Goal: Task Accomplishment & Management: Manage account settings

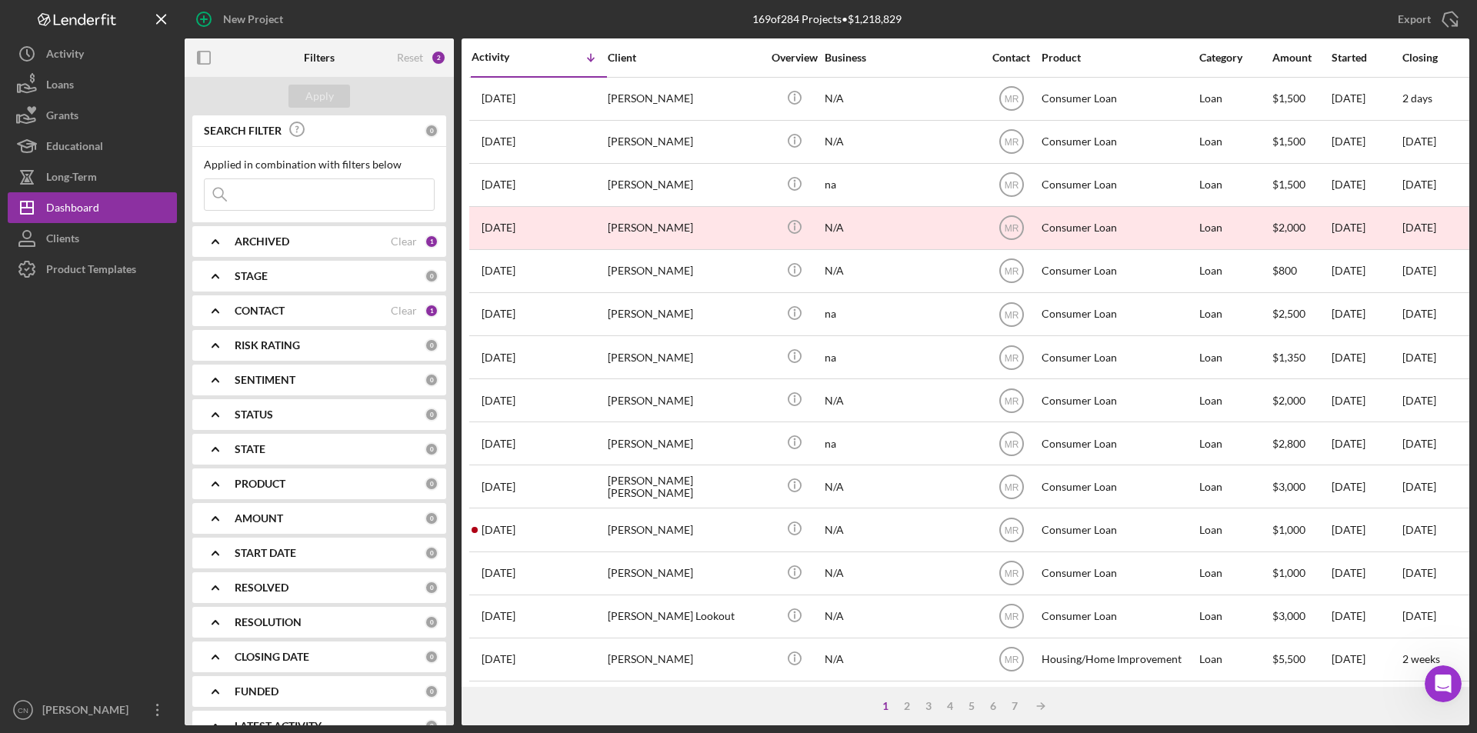
click at [324, 245] on div "ARCHIVED" at bounding box center [313, 241] width 156 height 12
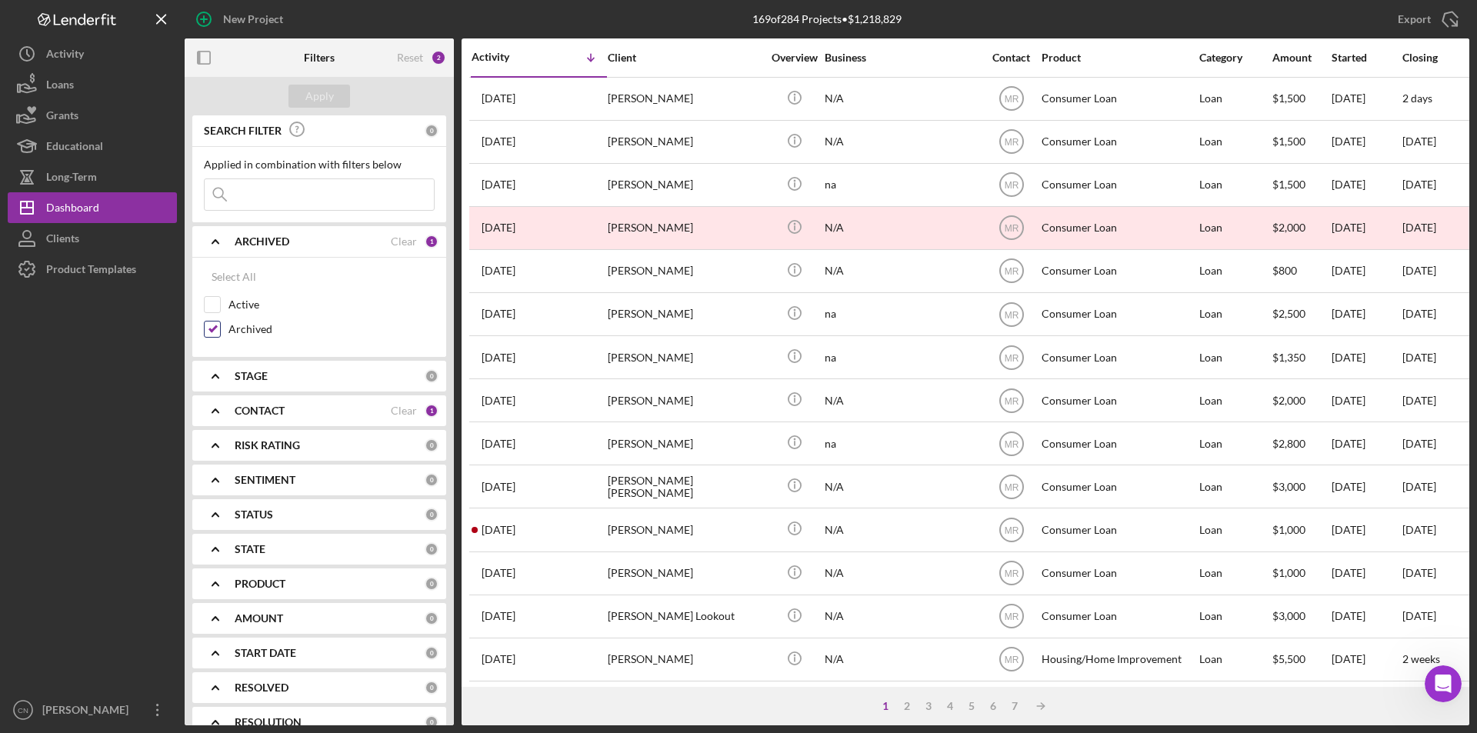
click at [221, 330] on div "Archived" at bounding box center [319, 333] width 231 height 25
click at [214, 325] on input "Archived" at bounding box center [212, 329] width 15 height 15
checkbox input "false"
click at [213, 305] on input "Active" at bounding box center [212, 304] width 15 height 15
checkbox input "true"
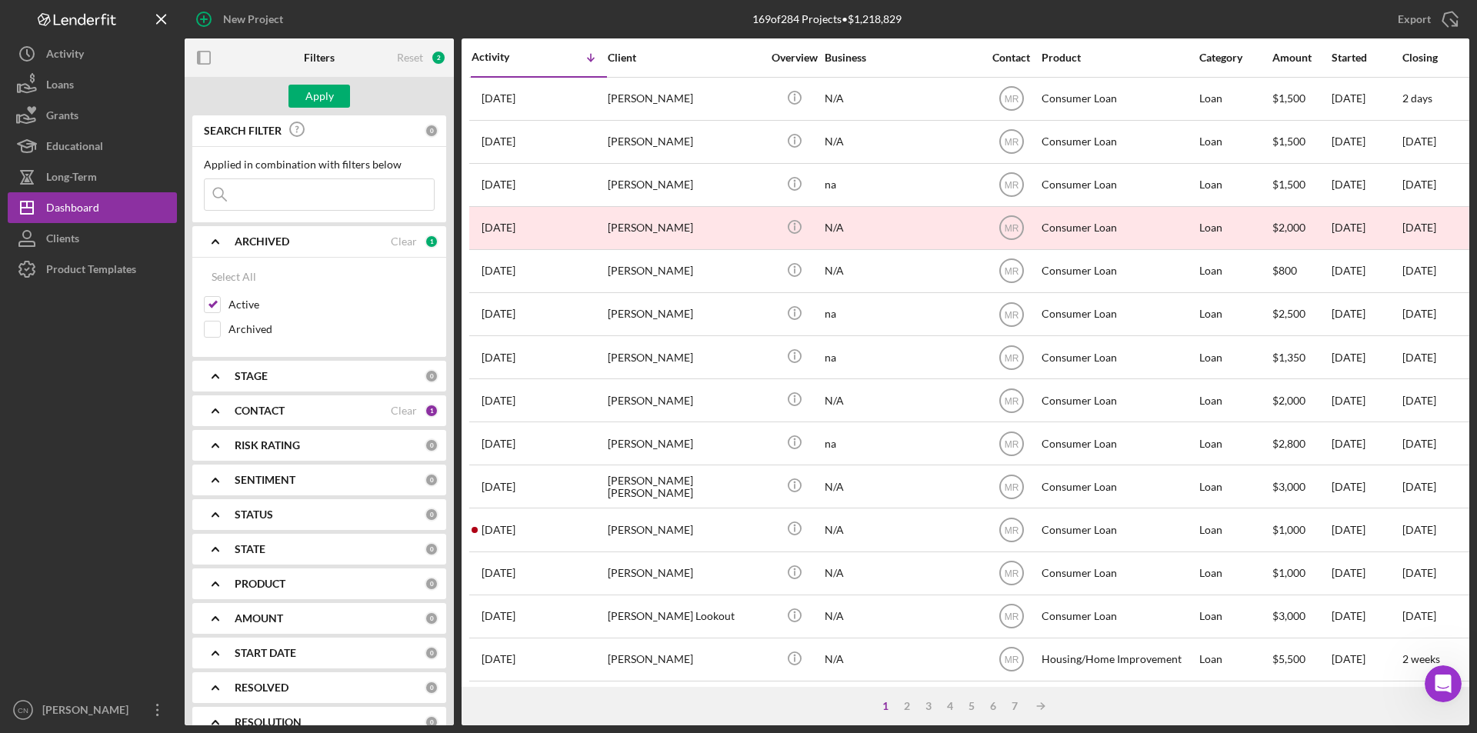
click at [262, 413] on b "CONTACT" at bounding box center [260, 411] width 50 height 12
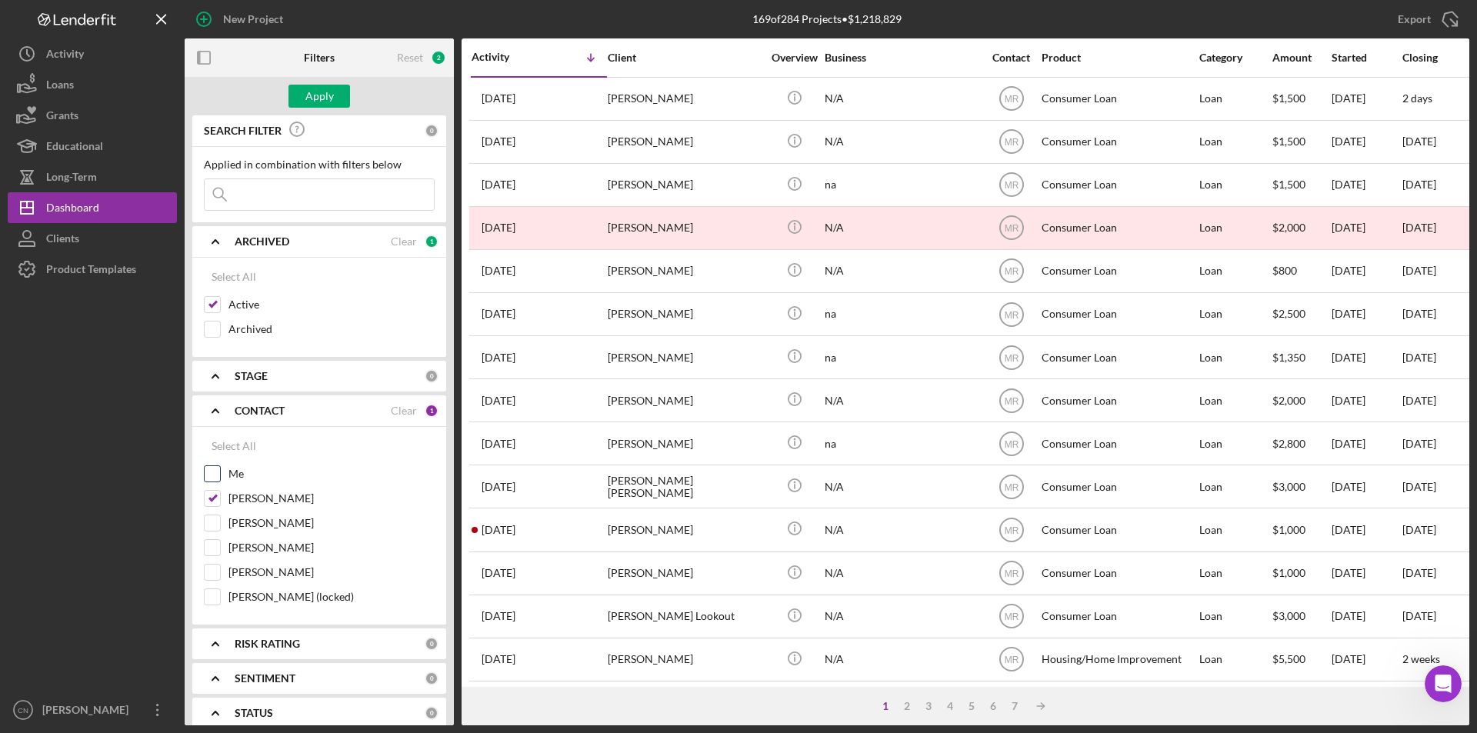
click at [216, 475] on input "Me" at bounding box center [212, 473] width 15 height 15
checkbox input "true"
click at [316, 92] on div "Apply" at bounding box center [319, 96] width 28 height 23
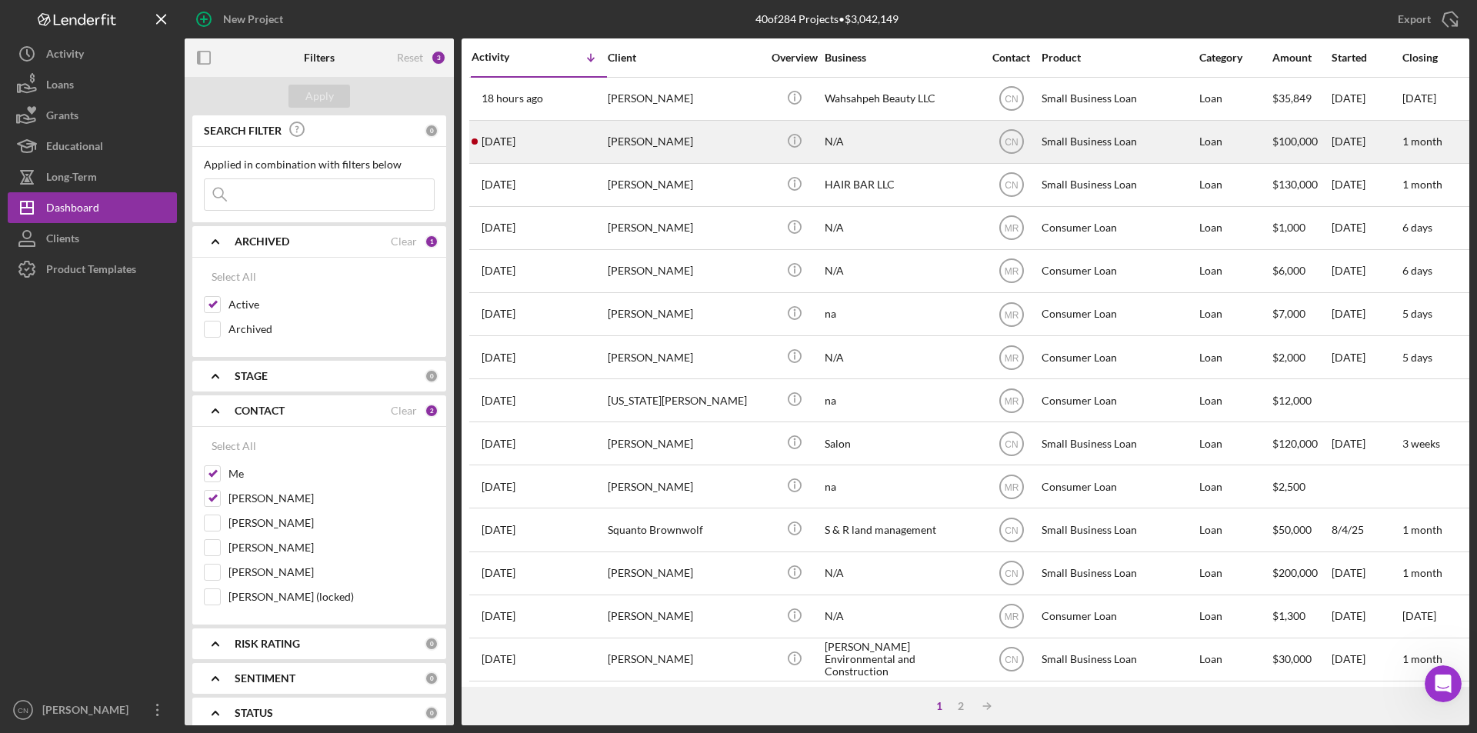
click at [618, 140] on div "[PERSON_NAME]" at bounding box center [685, 142] width 154 height 41
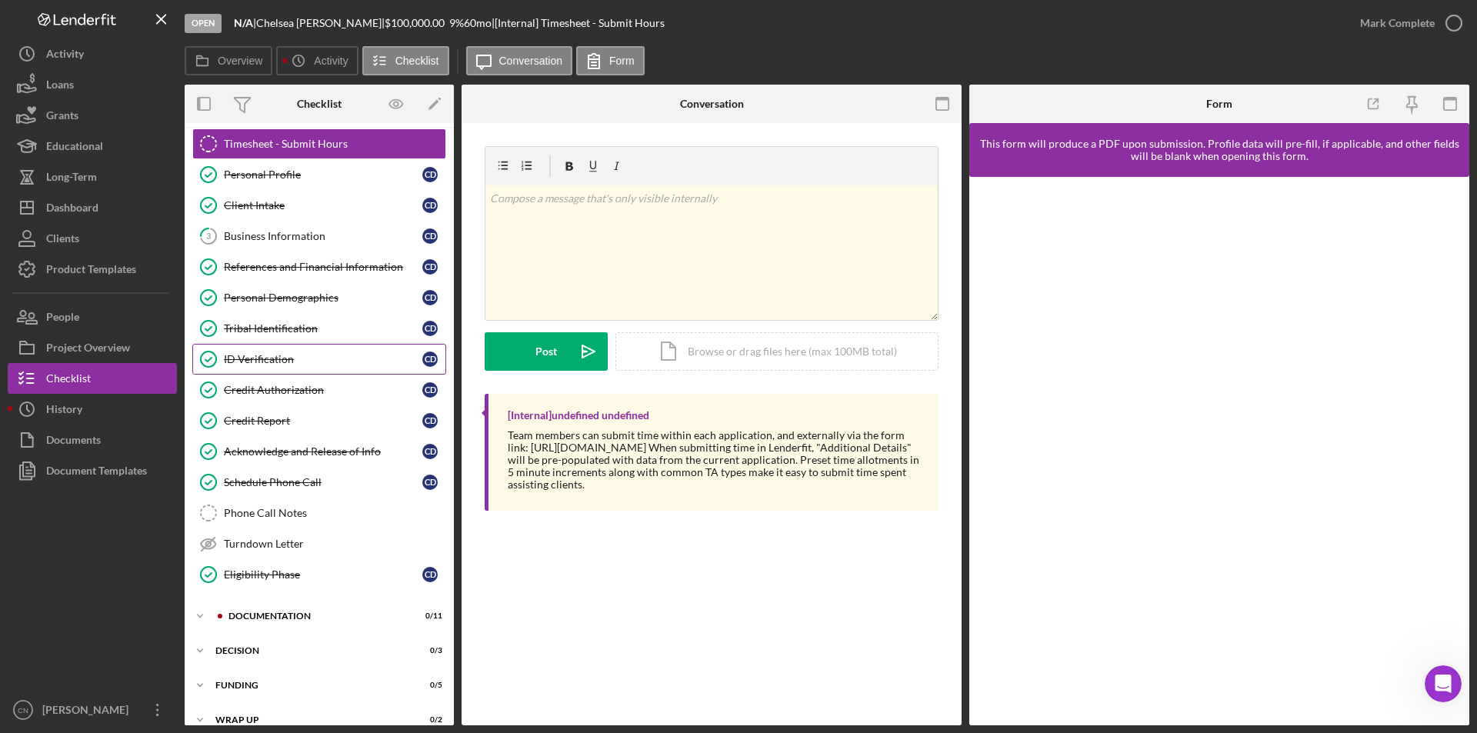
scroll to position [52, 0]
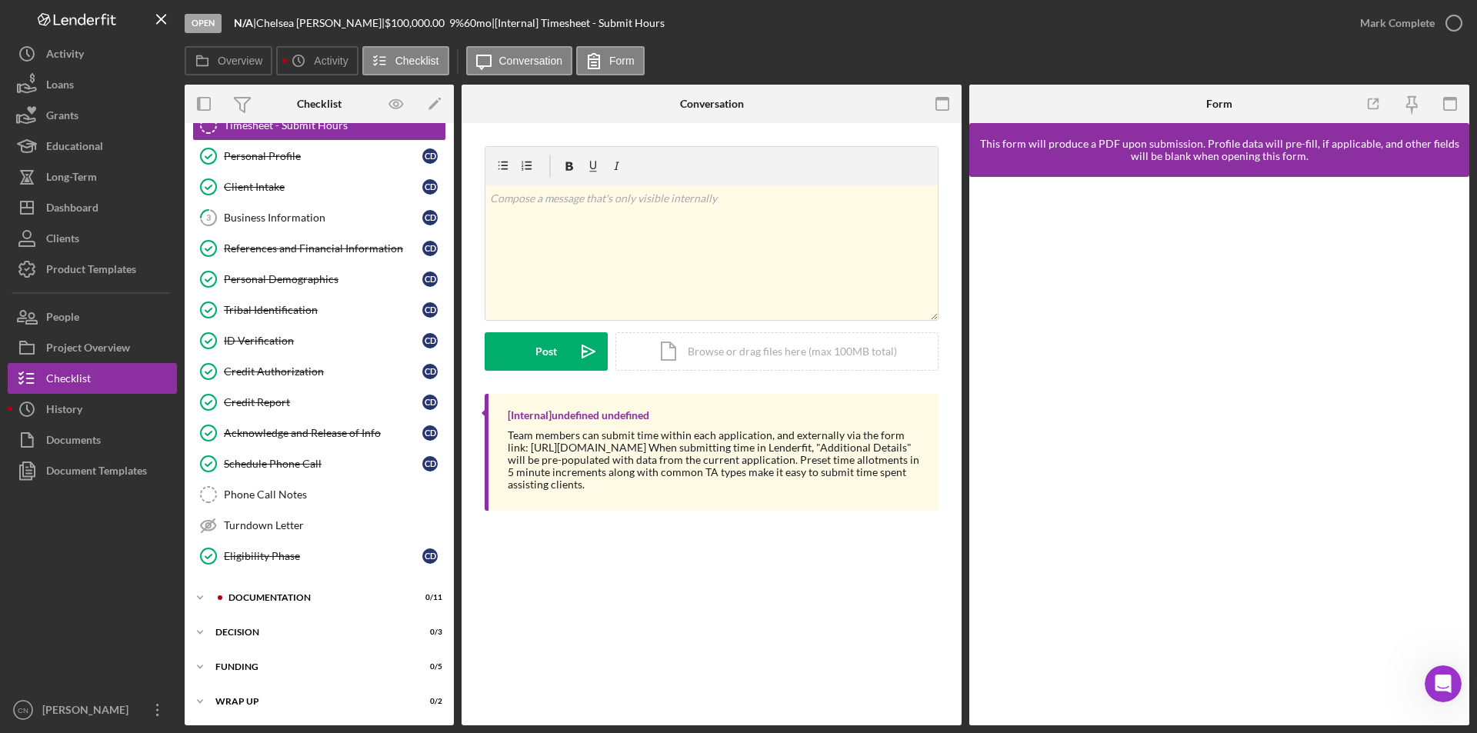
drag, startPoint x: 264, startPoint y: 603, endPoint x: 292, endPoint y: 578, distance: 37.1
click at [264, 603] on div "Icon/Expander Documentation 0 / 11" at bounding box center [319, 597] width 269 height 31
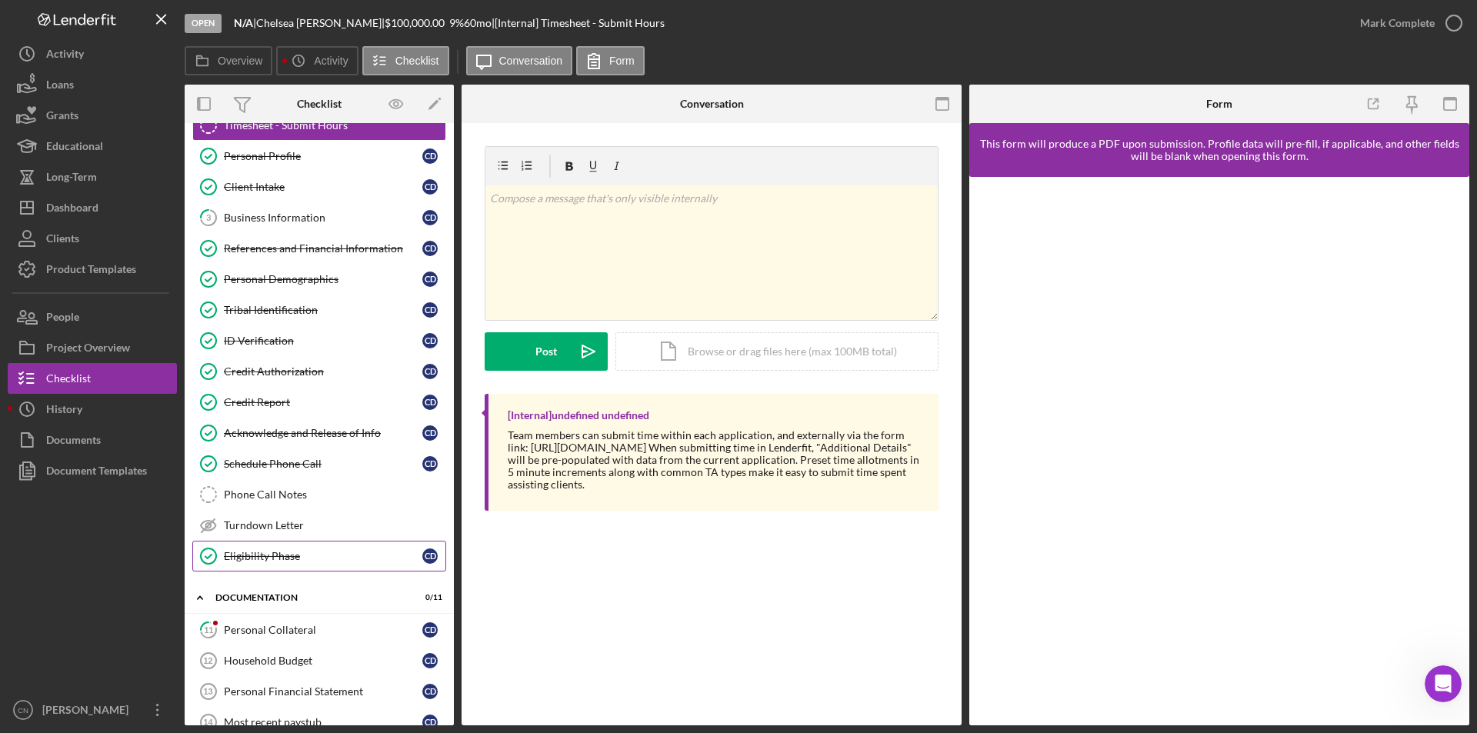
scroll to position [129, 0]
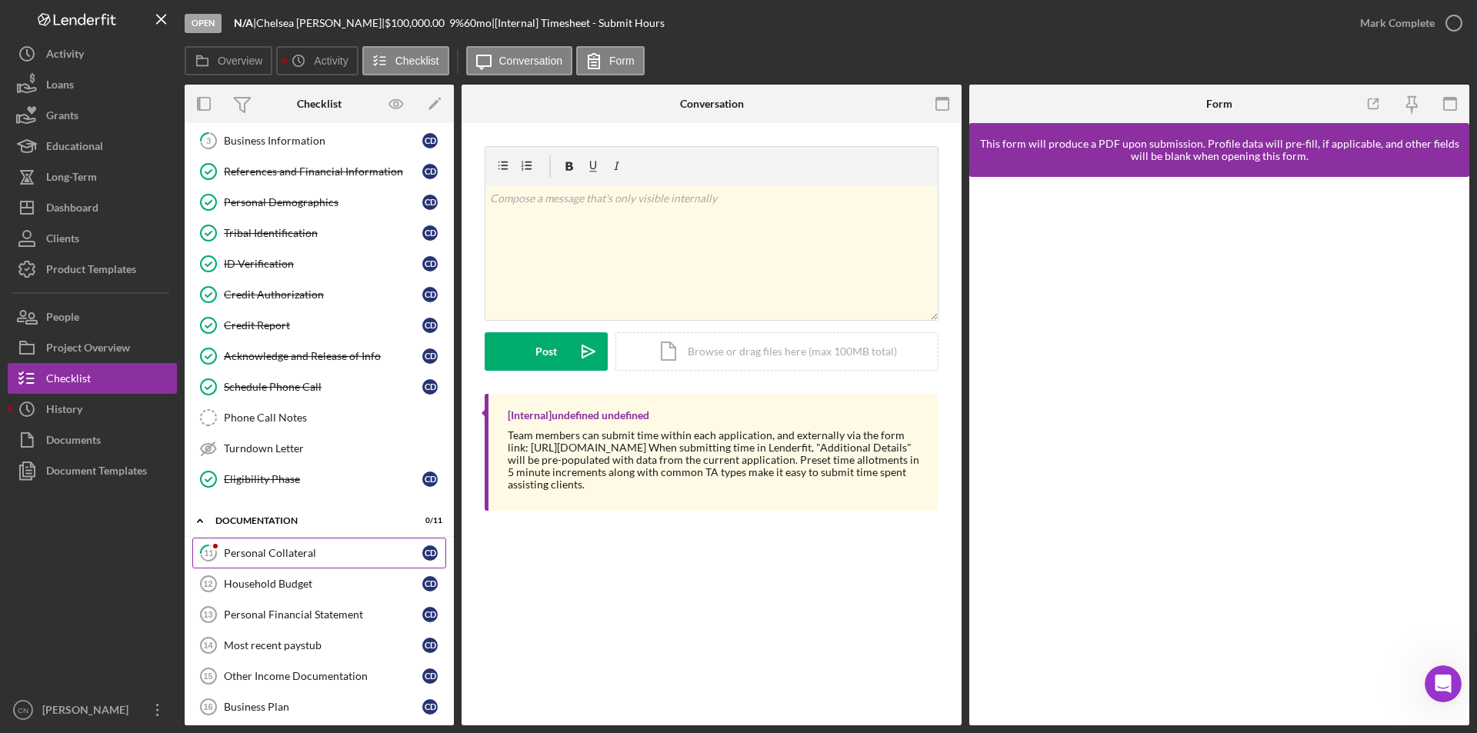
click at [291, 548] on div "Personal Collateral" at bounding box center [323, 553] width 198 height 12
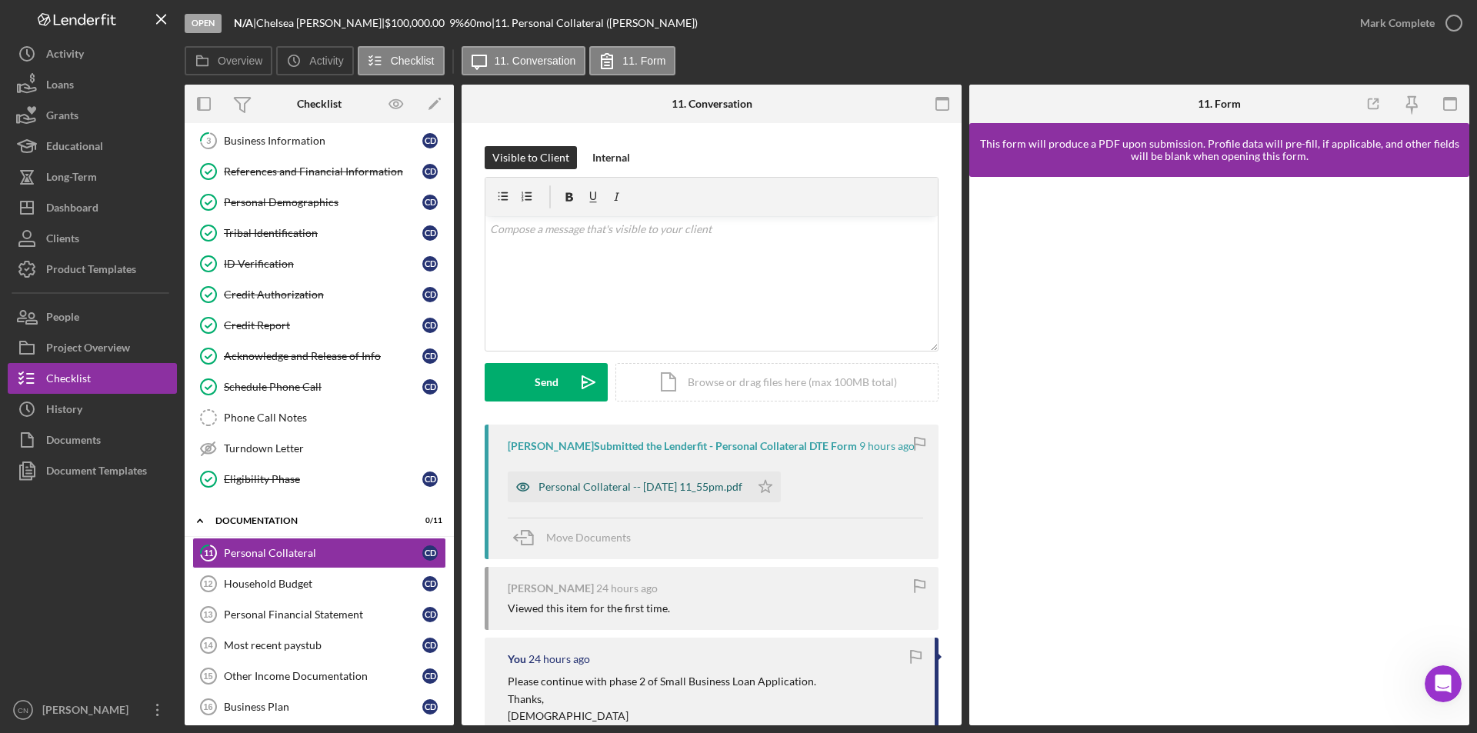
click at [558, 487] on div "Personal Collateral -- 2025-08-11 11_55pm.pdf" at bounding box center [640, 487] width 204 height 12
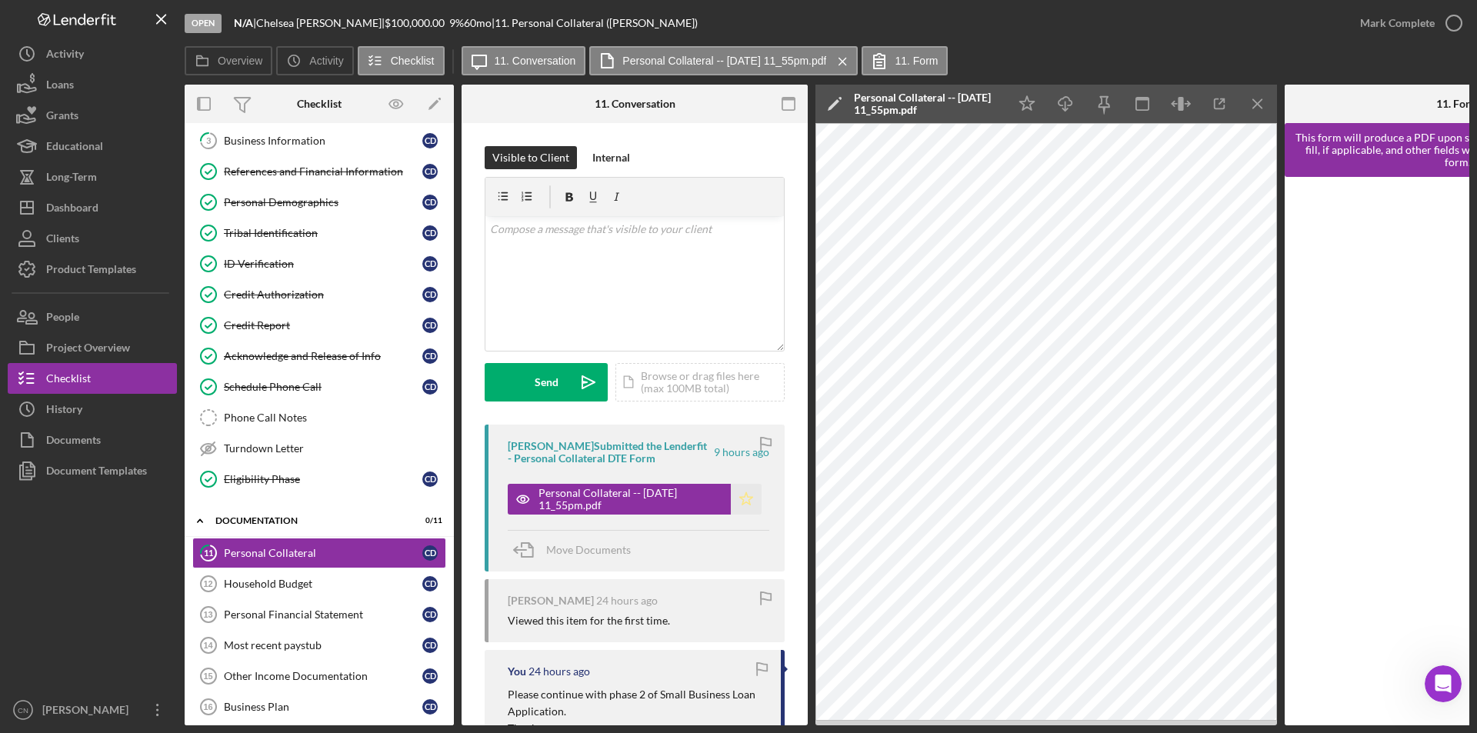
drag, startPoint x: 733, startPoint y: 498, endPoint x: 783, endPoint y: 486, distance: 51.5
click at [735, 498] on icon "Icon/Star" at bounding box center [746, 499] width 31 height 31
click at [1455, 24] on icon "button" at bounding box center [1454, 23] width 38 height 38
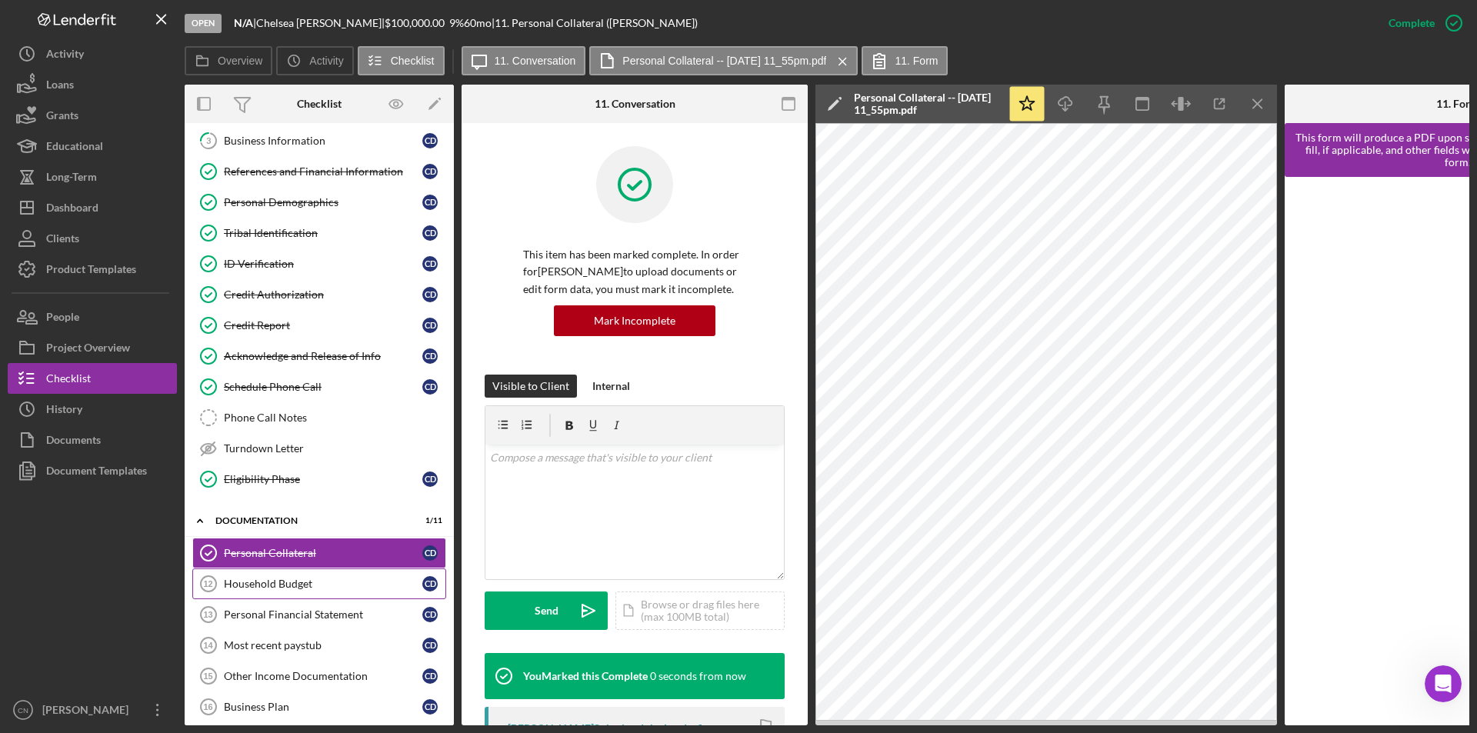
click at [257, 578] on div "Household Budget" at bounding box center [323, 584] width 198 height 12
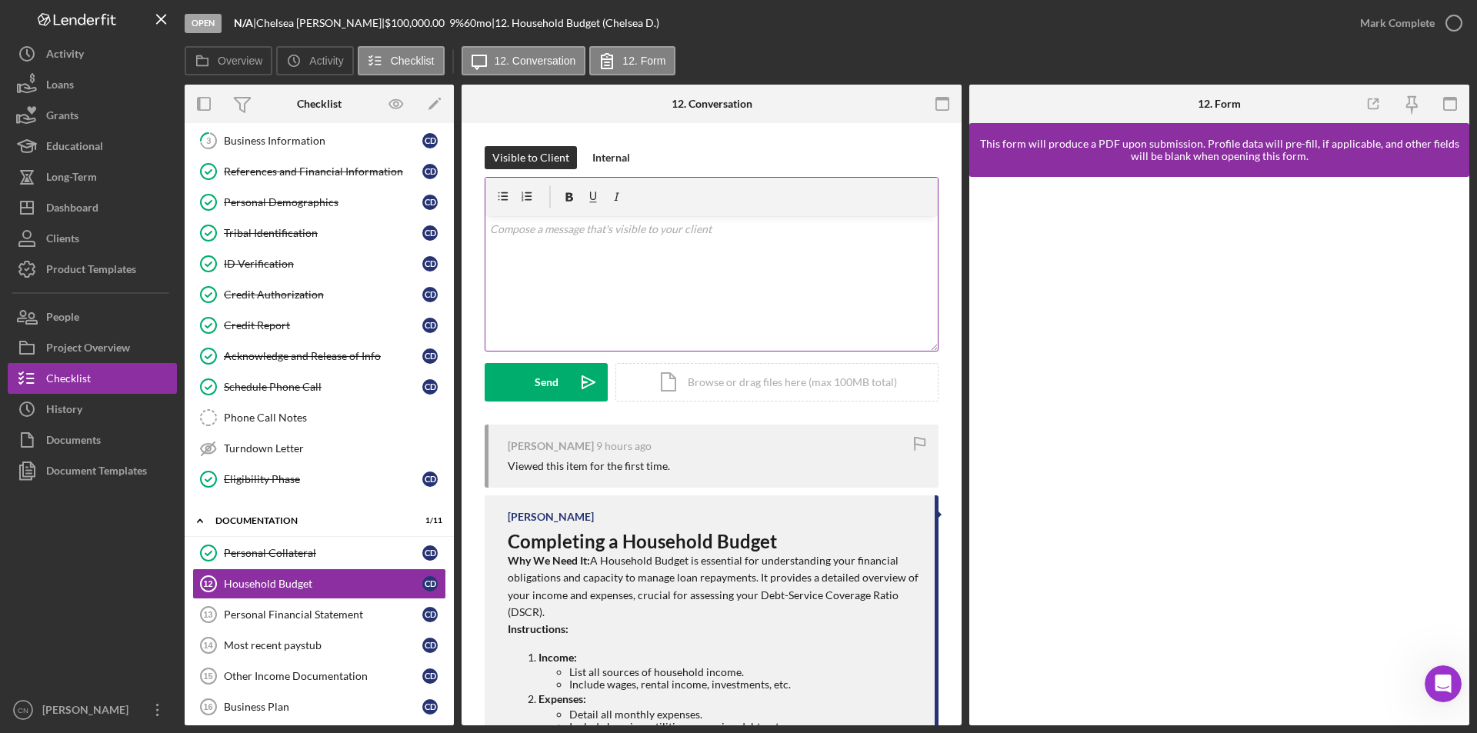
click at [613, 256] on div "v Color teal Color pink Remove color Add row above Add row below Add column bef…" at bounding box center [711, 283] width 452 height 135
click at [542, 380] on div "Send" at bounding box center [547, 382] width 24 height 38
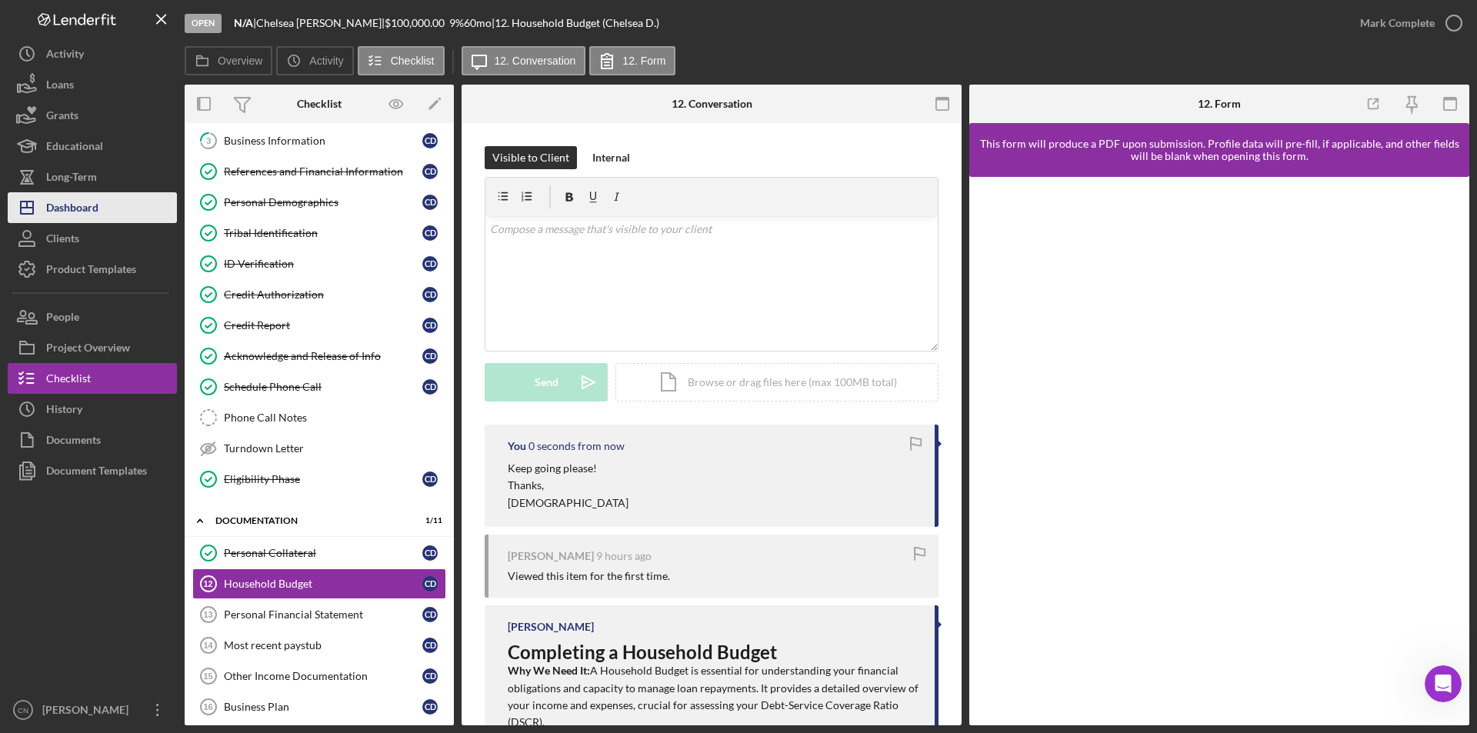
click at [93, 215] on div "Dashboard" at bounding box center [72, 209] width 52 height 35
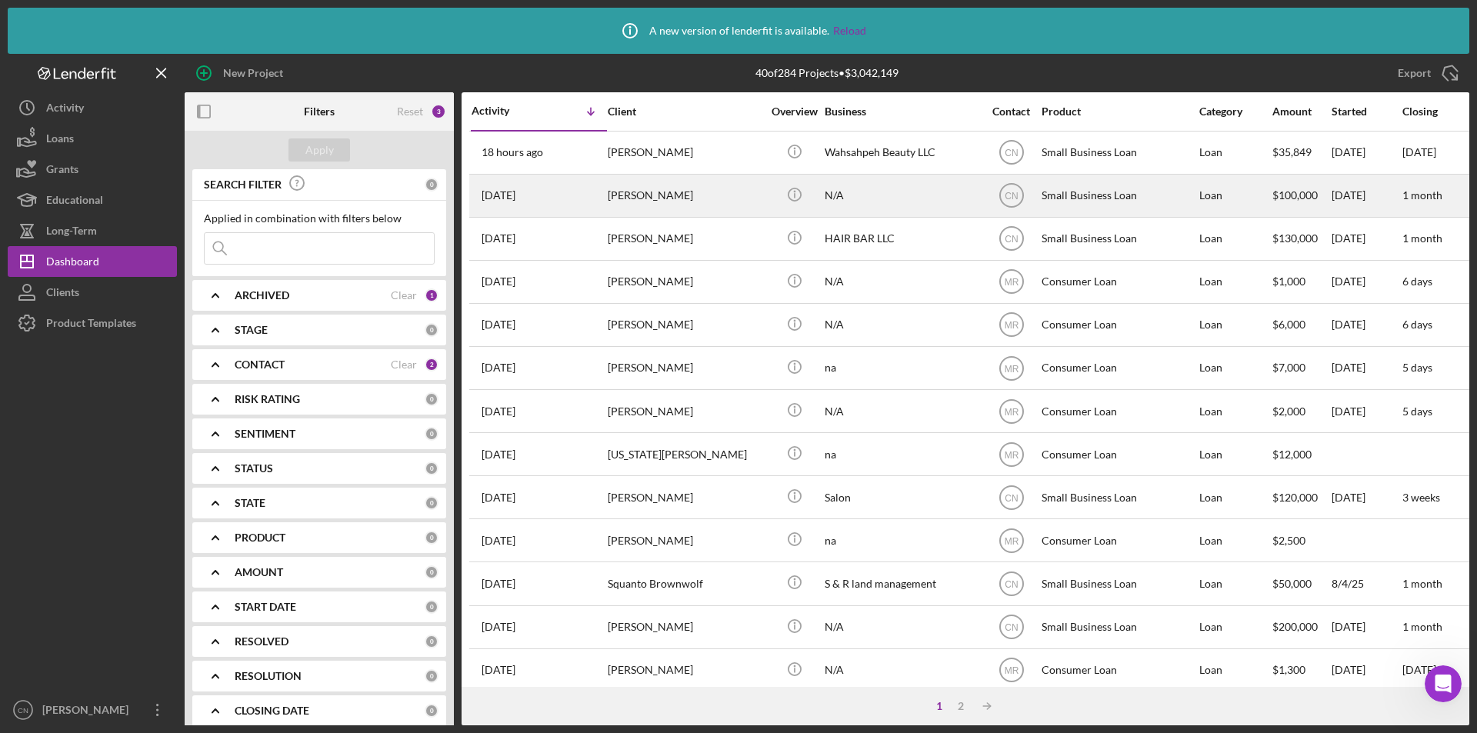
click at [640, 188] on div "[PERSON_NAME]" at bounding box center [685, 195] width 154 height 41
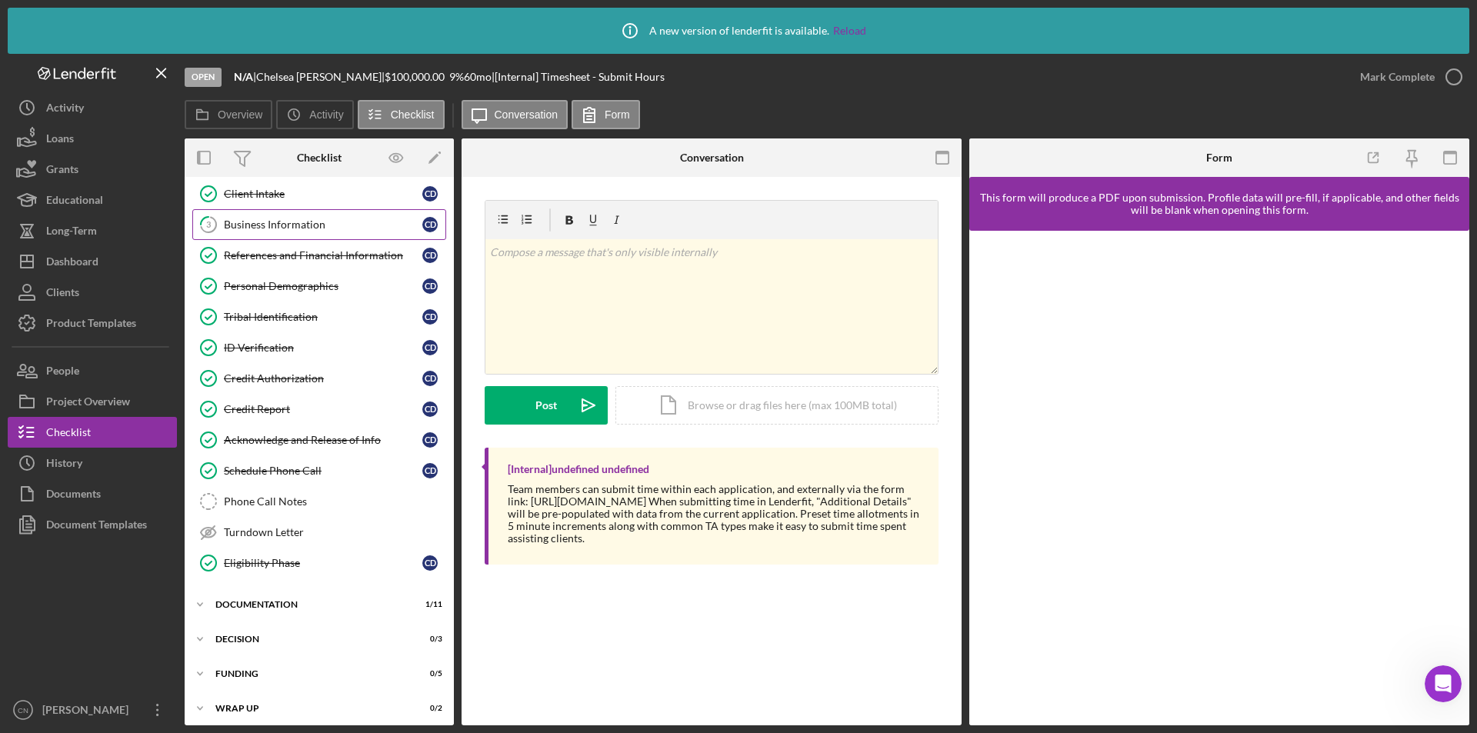
scroll to position [106, 0]
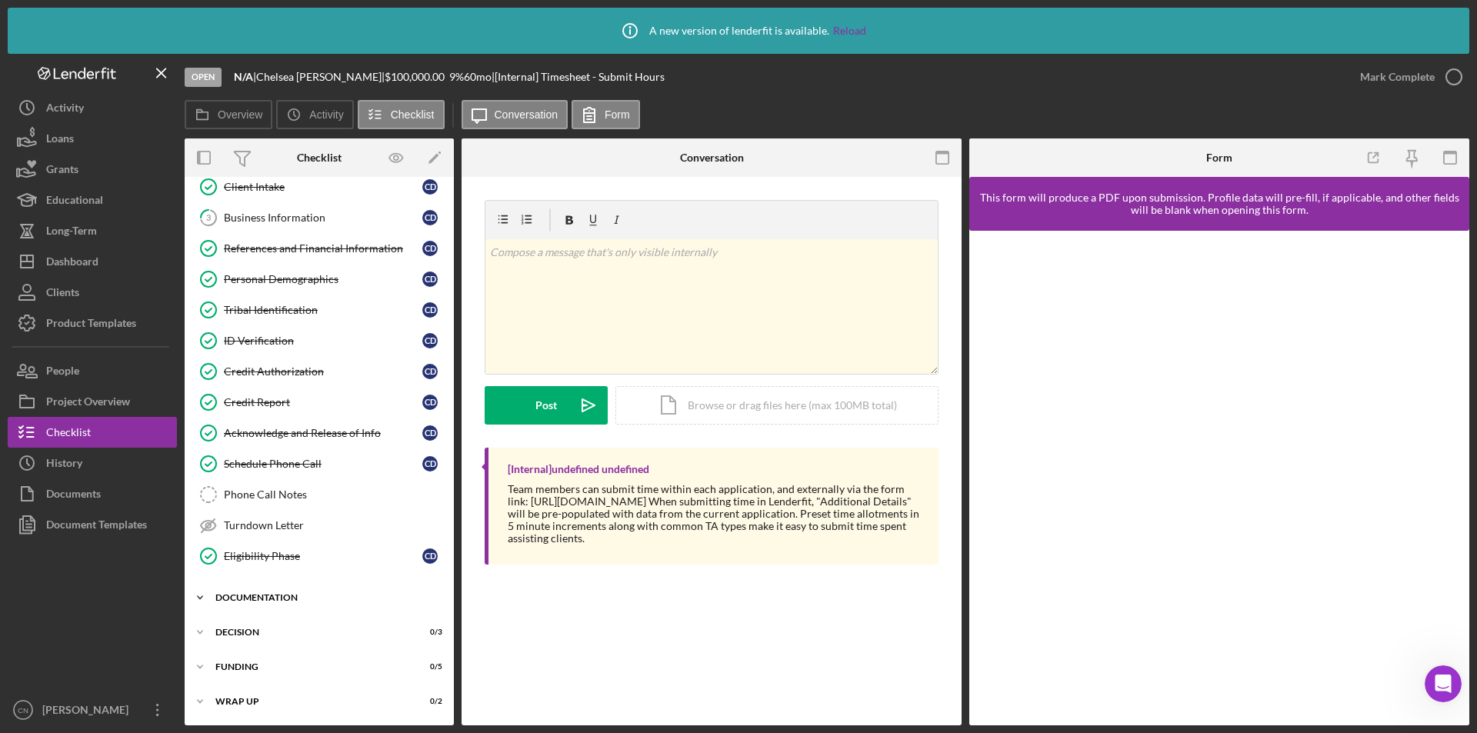
click at [249, 589] on div "Icon/Expander Documentation 1 / 11" at bounding box center [319, 597] width 269 height 31
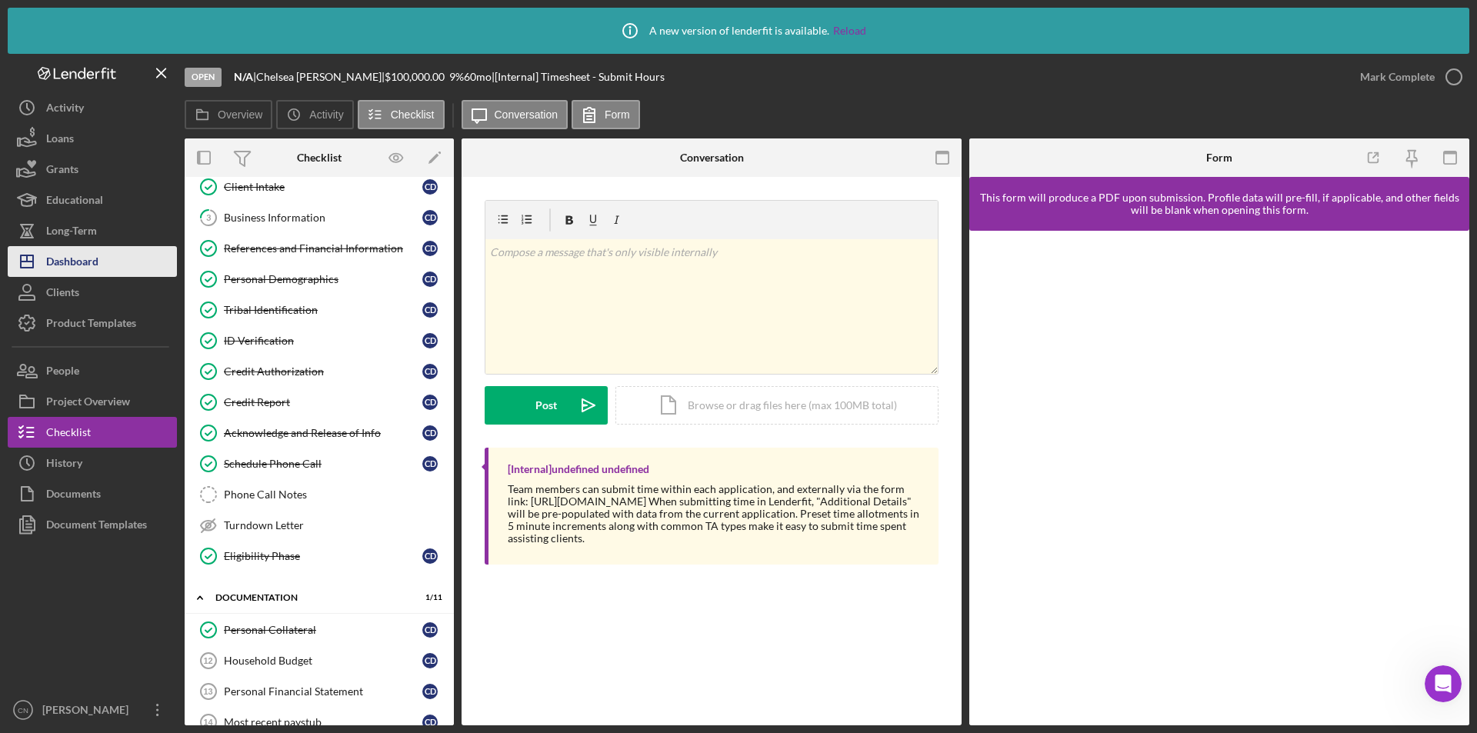
click at [92, 266] on div "Dashboard" at bounding box center [72, 263] width 52 height 35
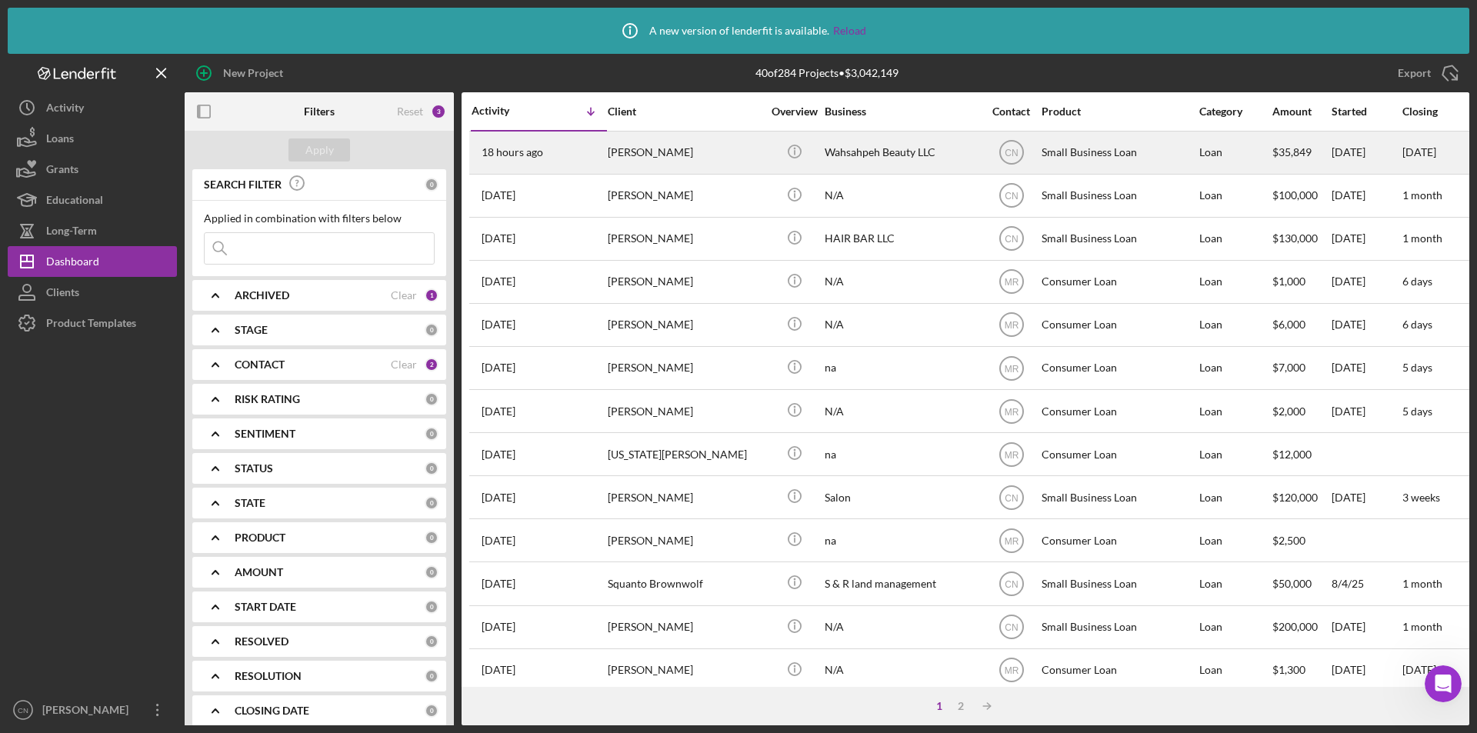
click at [633, 151] on div "[PERSON_NAME]" at bounding box center [685, 152] width 154 height 41
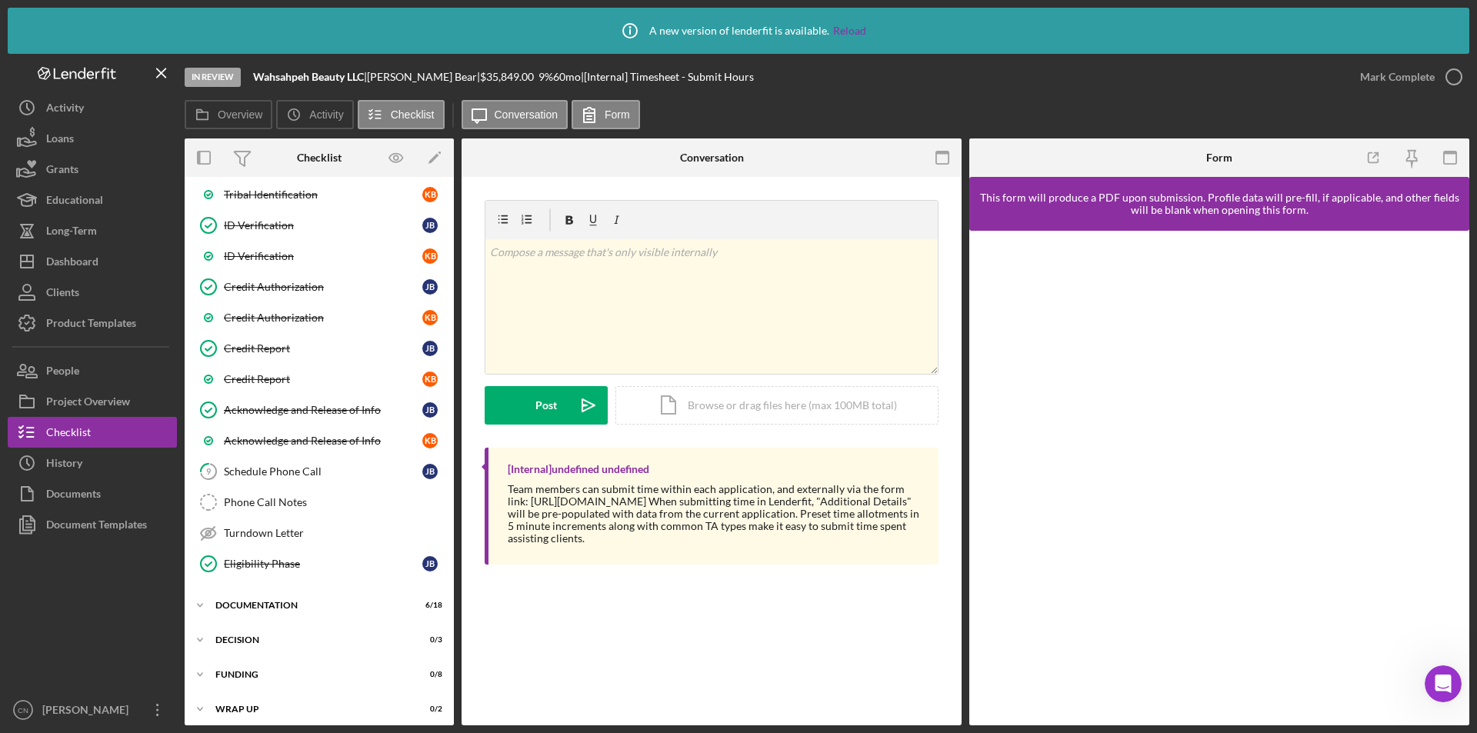
scroll to position [386, 0]
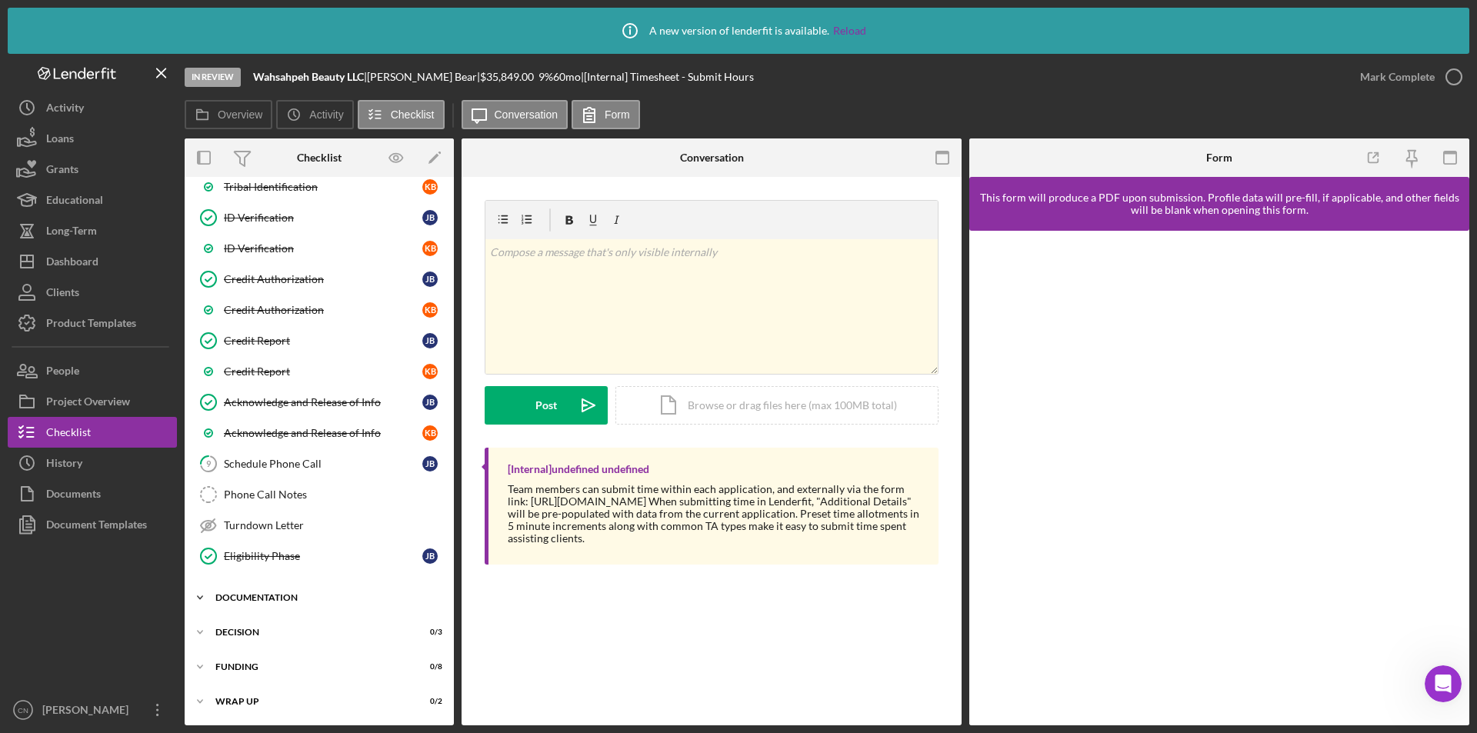
click at [275, 601] on div "Documentation" at bounding box center [324, 597] width 219 height 9
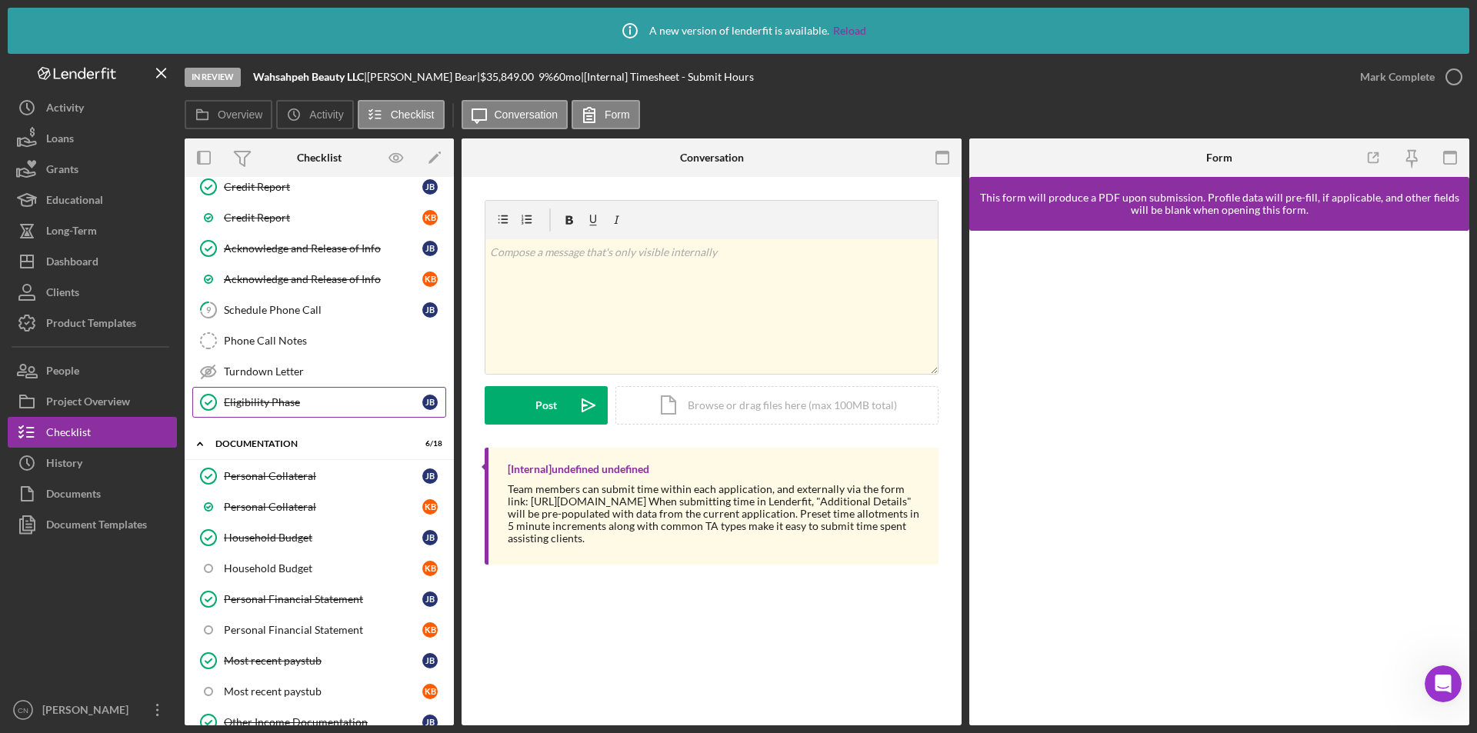
scroll to position [617, 0]
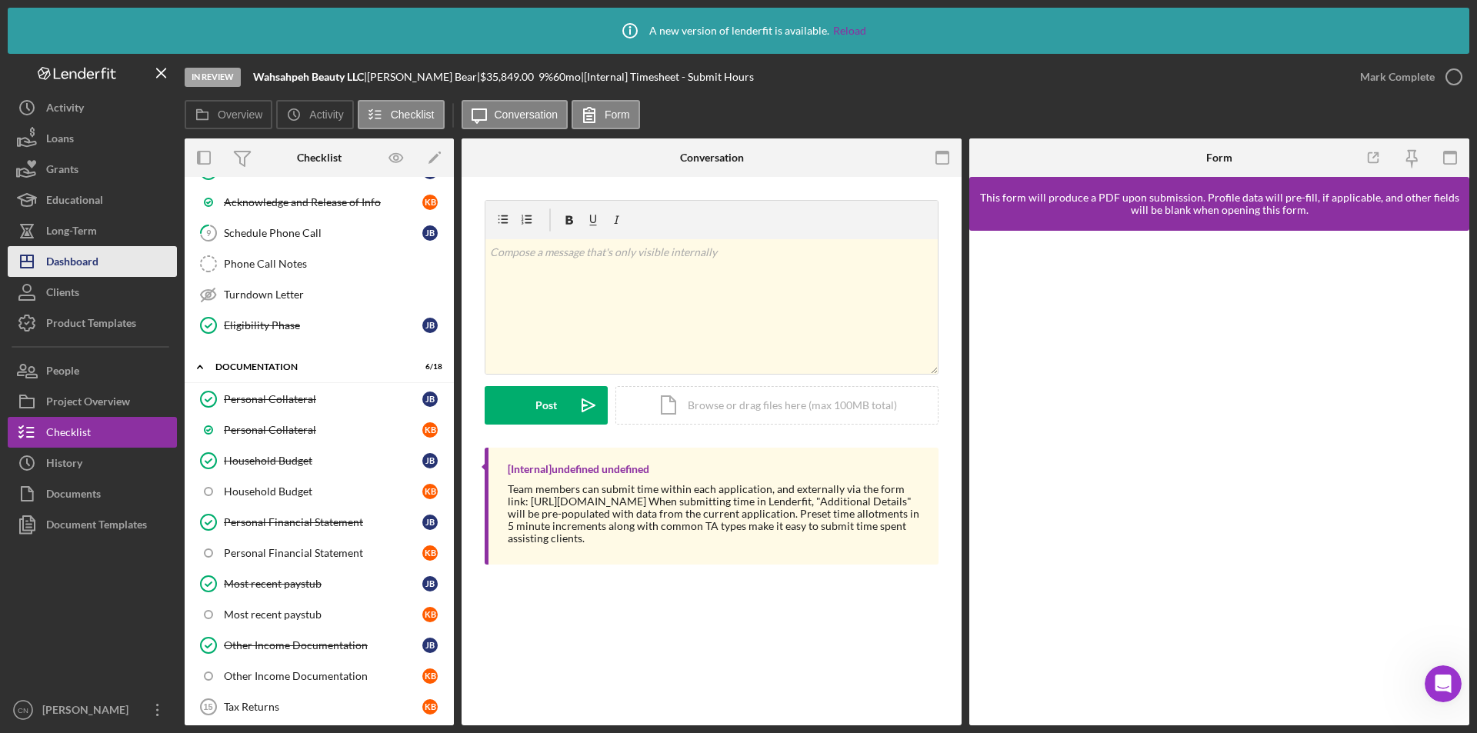
click at [99, 263] on button "Icon/Dashboard Dashboard" at bounding box center [92, 261] width 169 height 31
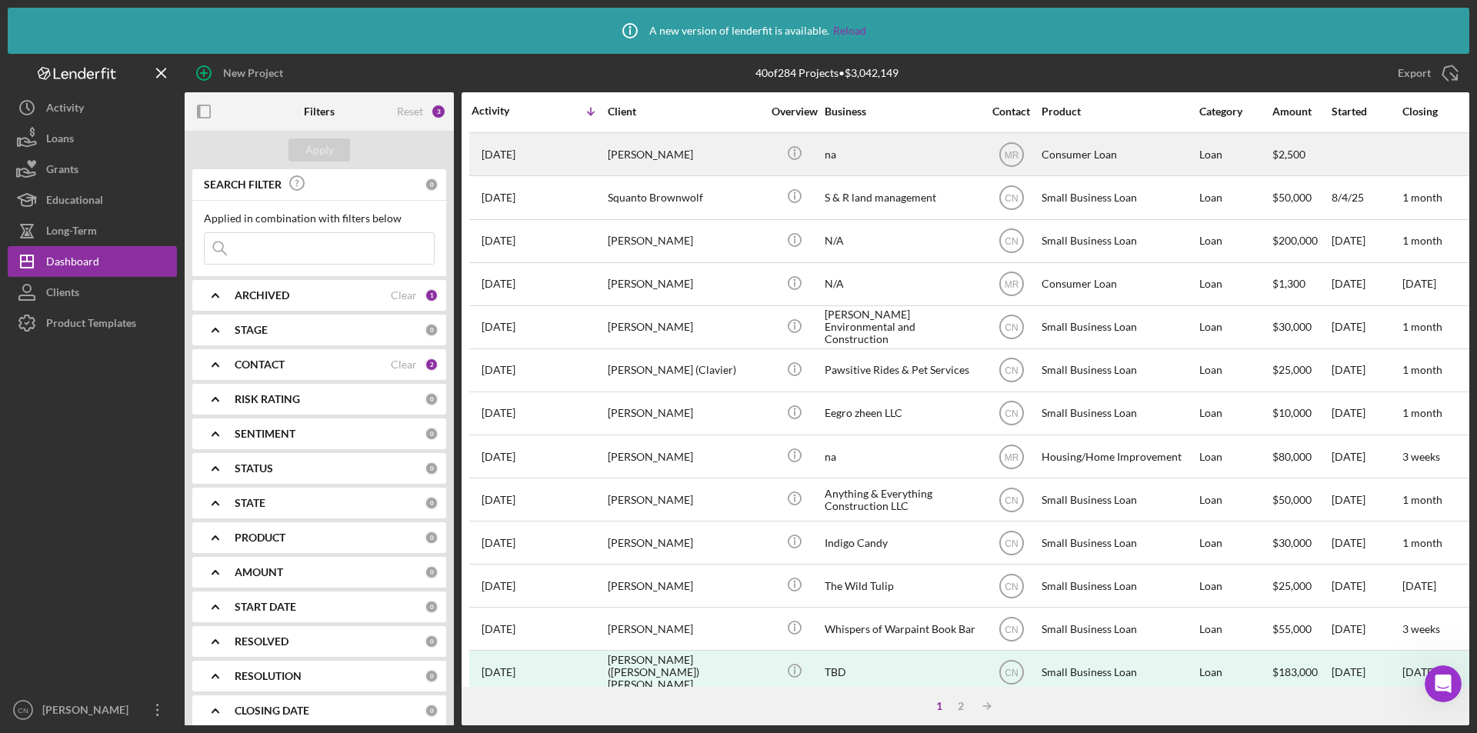
scroll to position [462, 0]
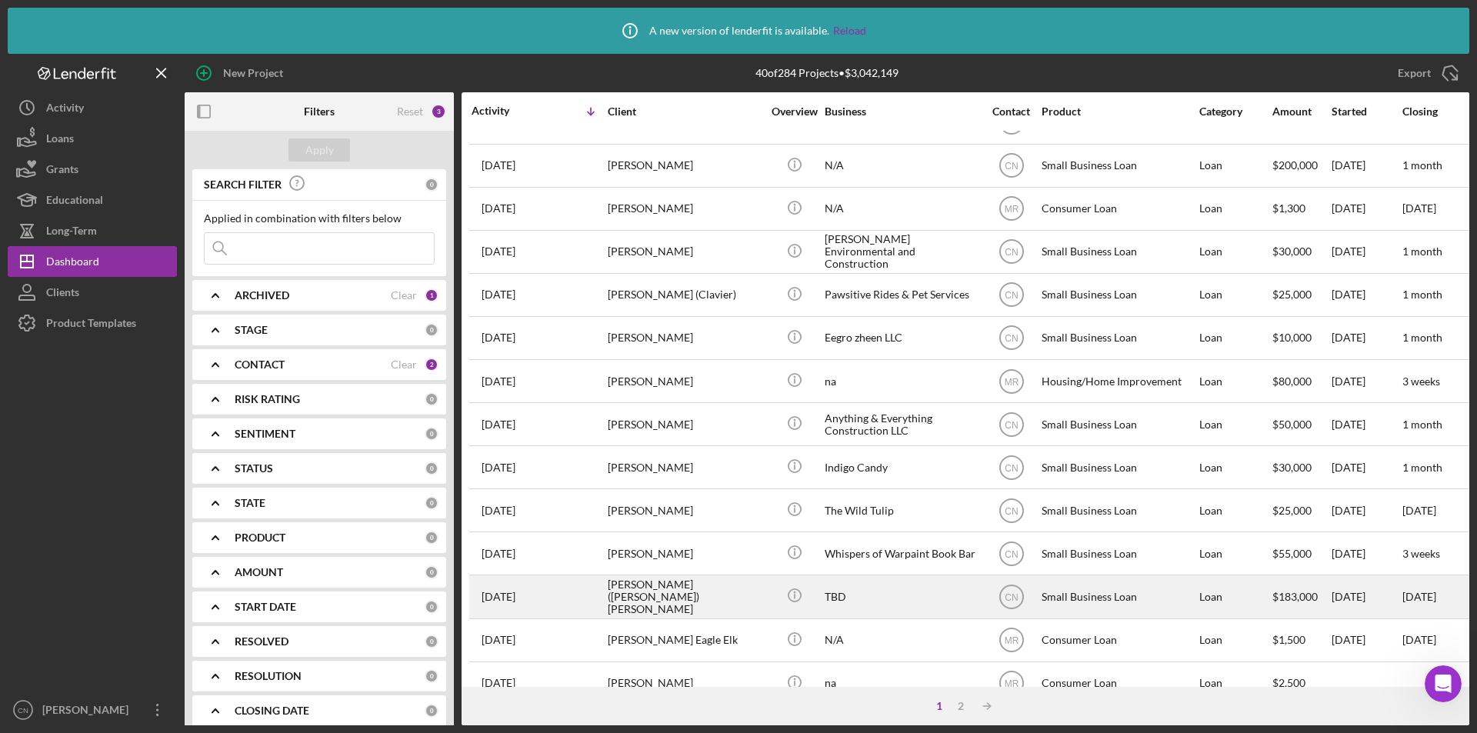
click at [625, 591] on div "[PERSON_NAME] ([PERSON_NAME]) [PERSON_NAME]" at bounding box center [685, 596] width 154 height 41
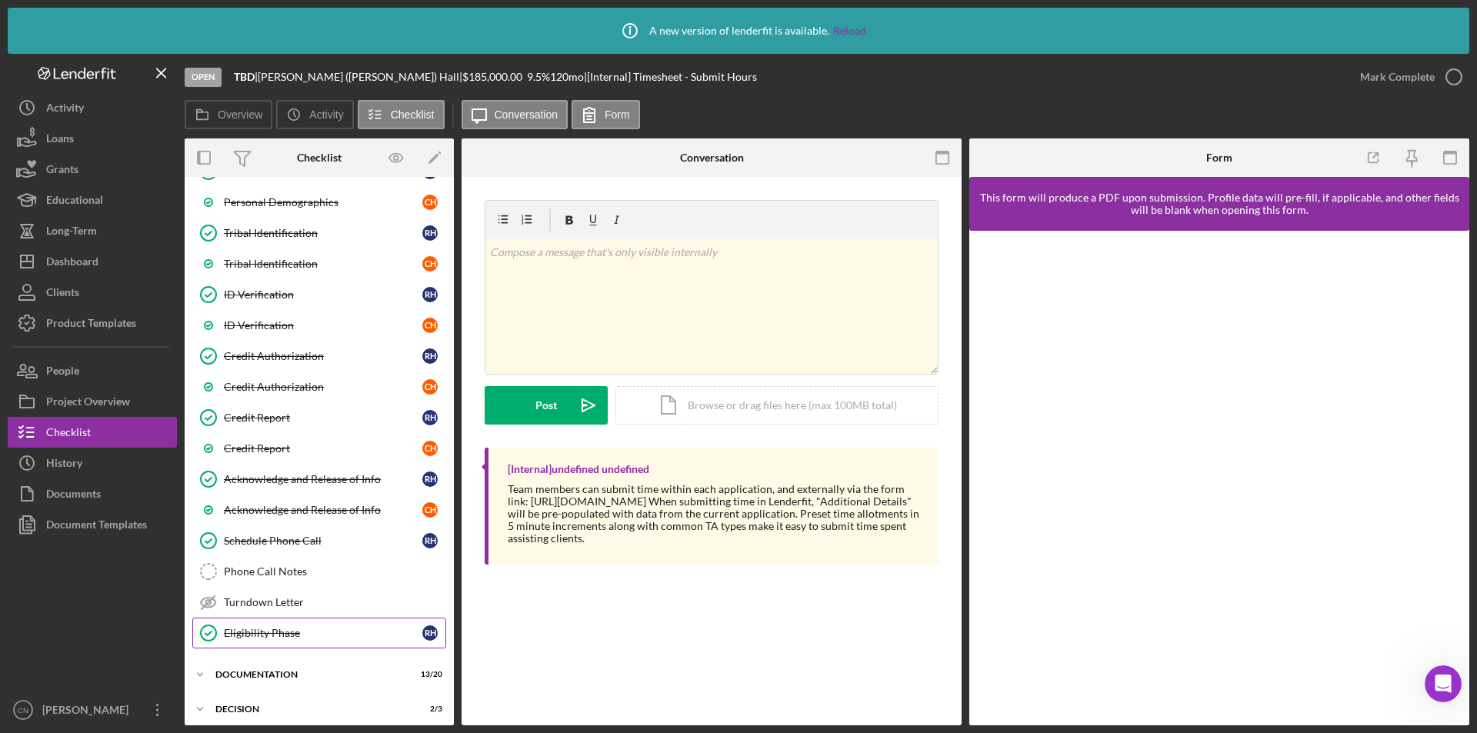
scroll to position [417, 0]
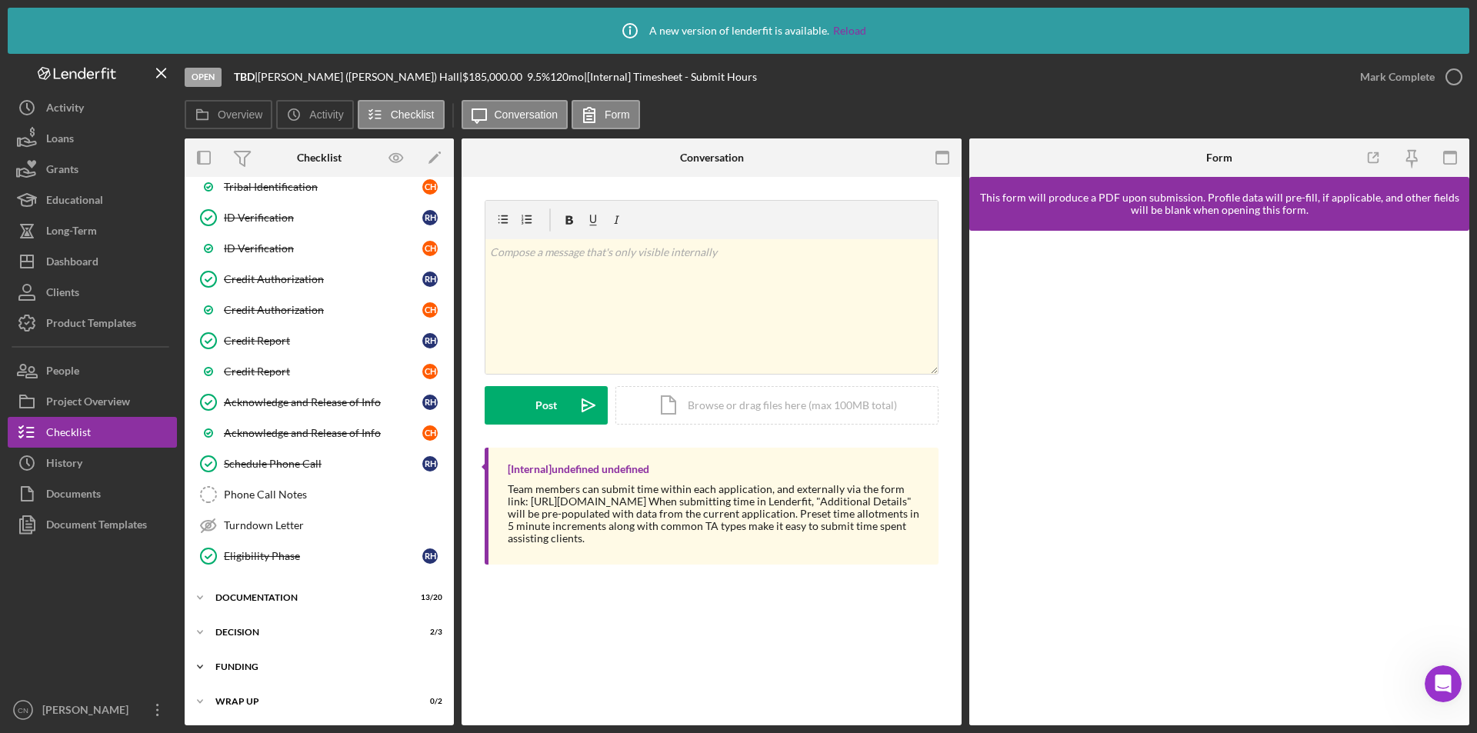
click at [253, 662] on div "Icon/Expander Funding 1 / 8" at bounding box center [319, 667] width 269 height 31
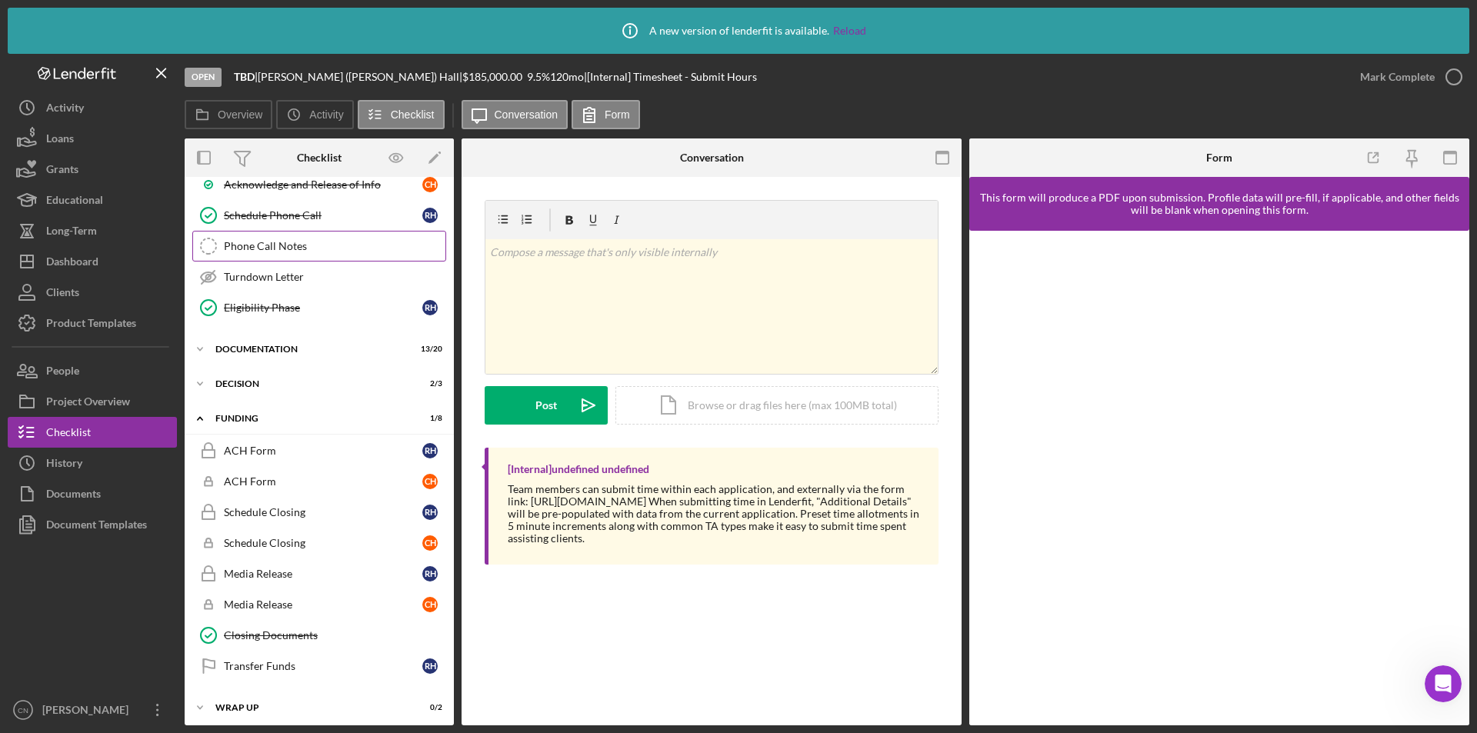
scroll to position [672, 0]
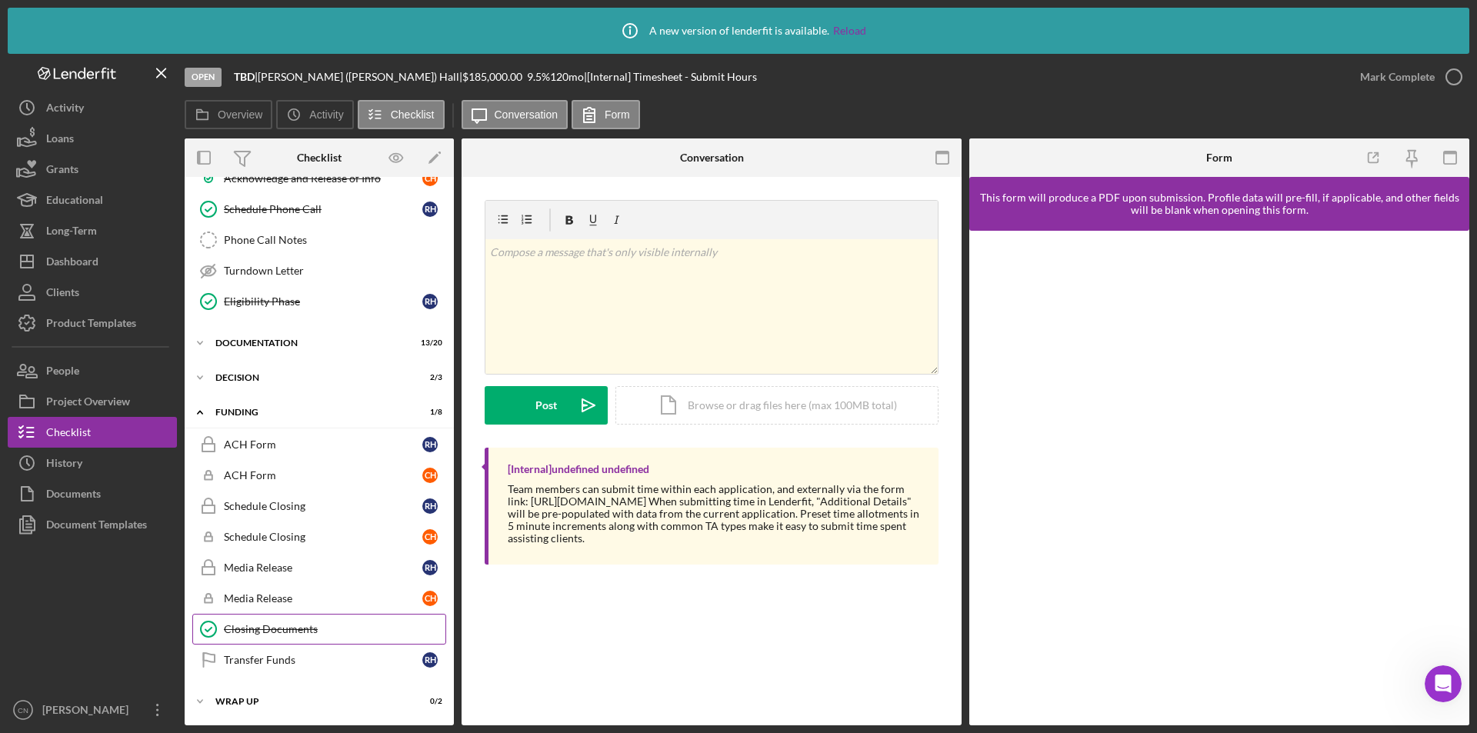
click at [283, 629] on div "Closing Documents" at bounding box center [335, 629] width 222 height 12
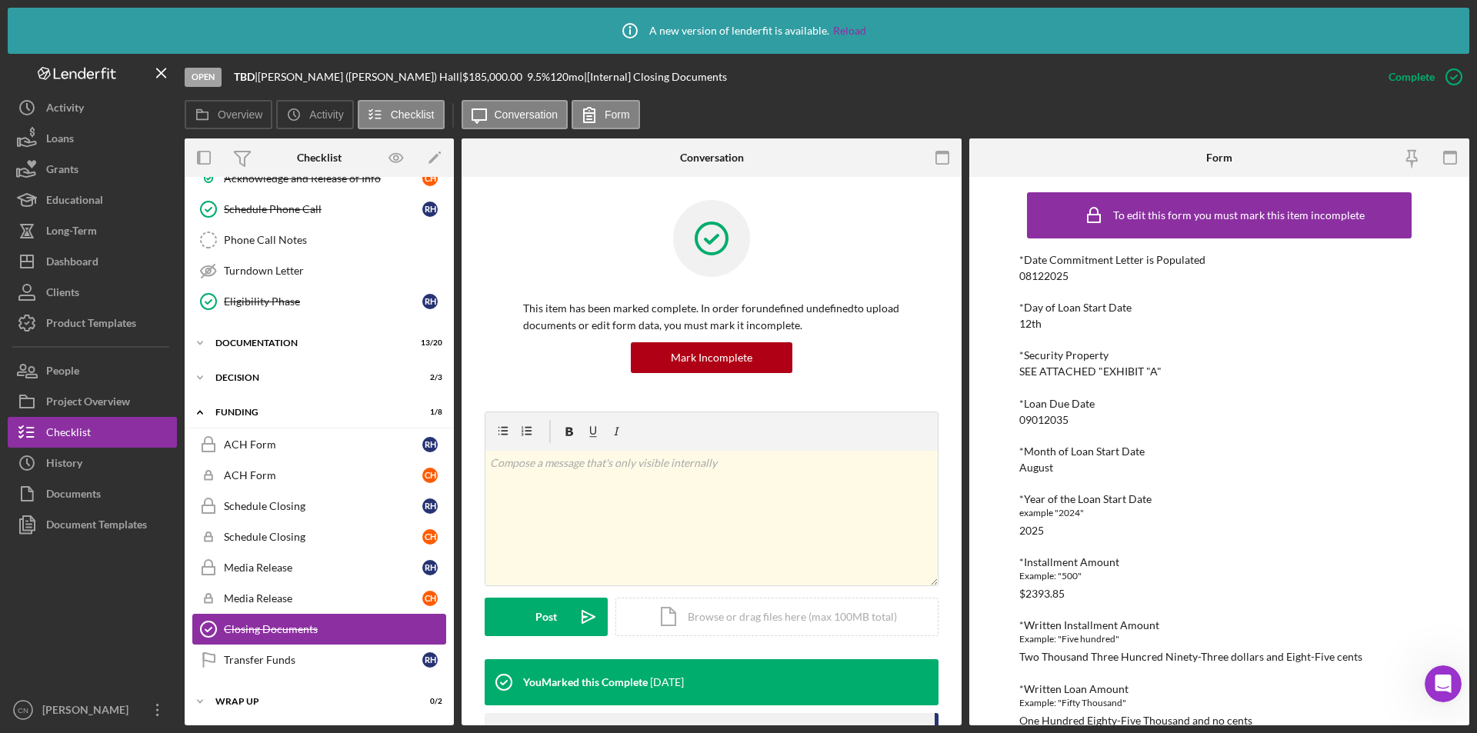
scroll to position [672, 0]
click at [1452, 83] on icon "button" at bounding box center [1454, 77] width 38 height 38
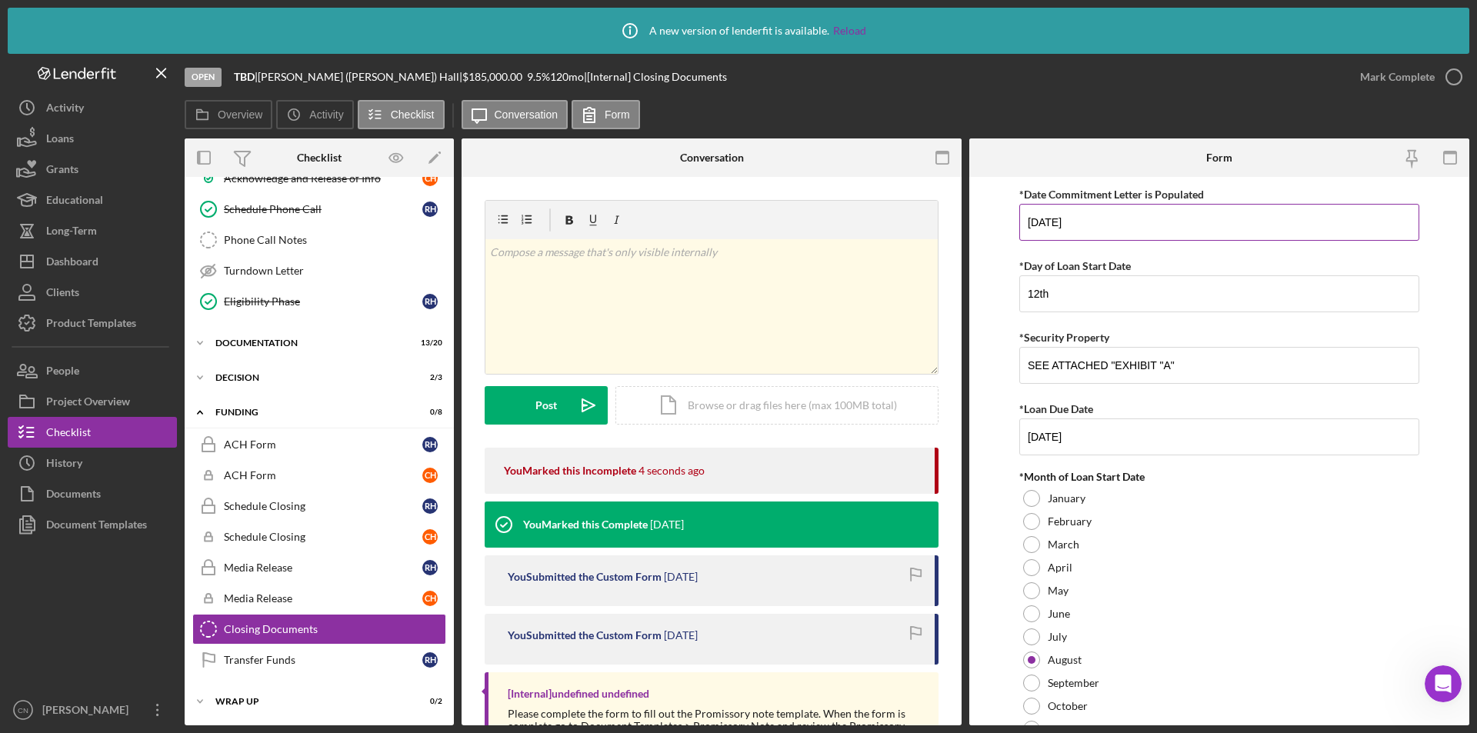
click at [1055, 221] on input "08/12/2025" at bounding box center [1219, 222] width 400 height 37
type input "08/19/2025"
drag, startPoint x: 1064, startPoint y: 300, endPoint x: 1005, endPoint y: 300, distance: 59.2
click at [1005, 300] on form "*Date Commitment Letter is Populated 08/19/2025 *Day of Loan Start Date 12th *S…" at bounding box center [1219, 451] width 500 height 548
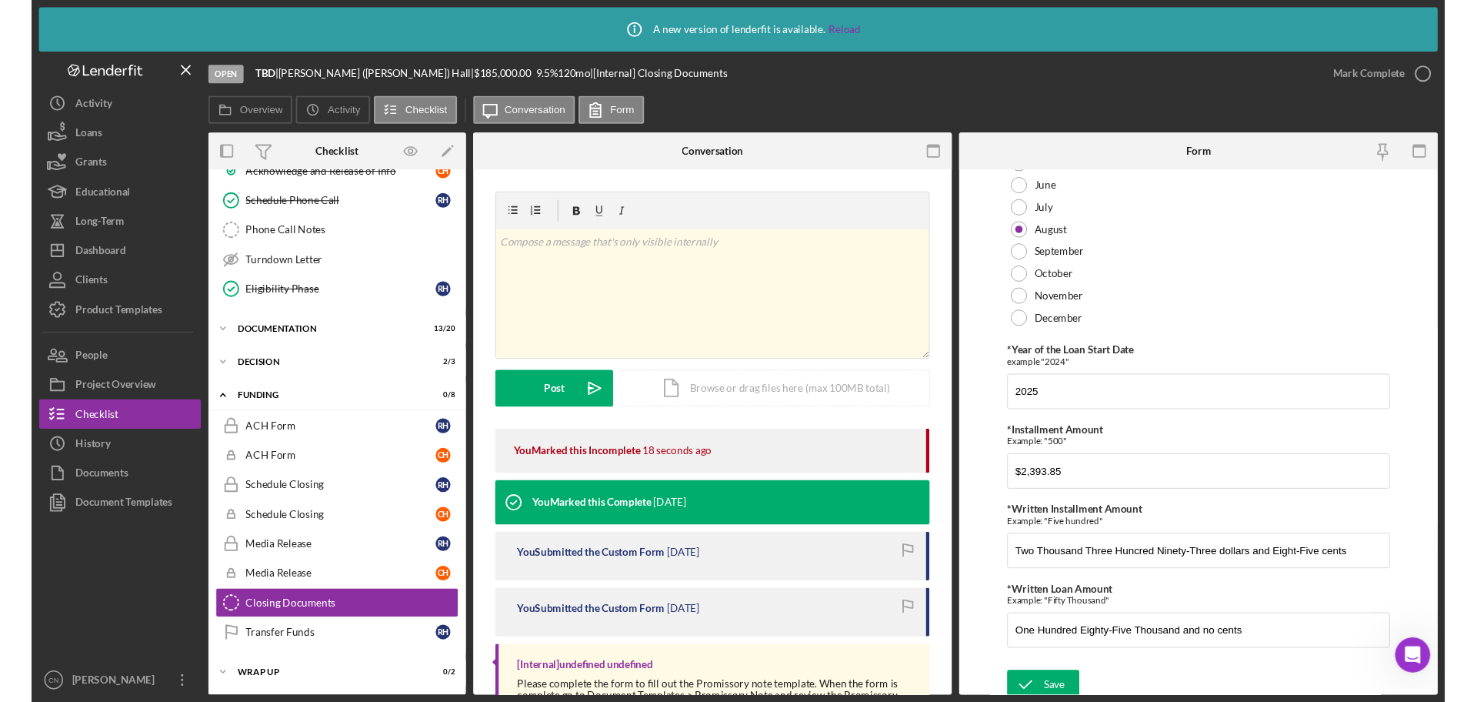
scroll to position [428, 0]
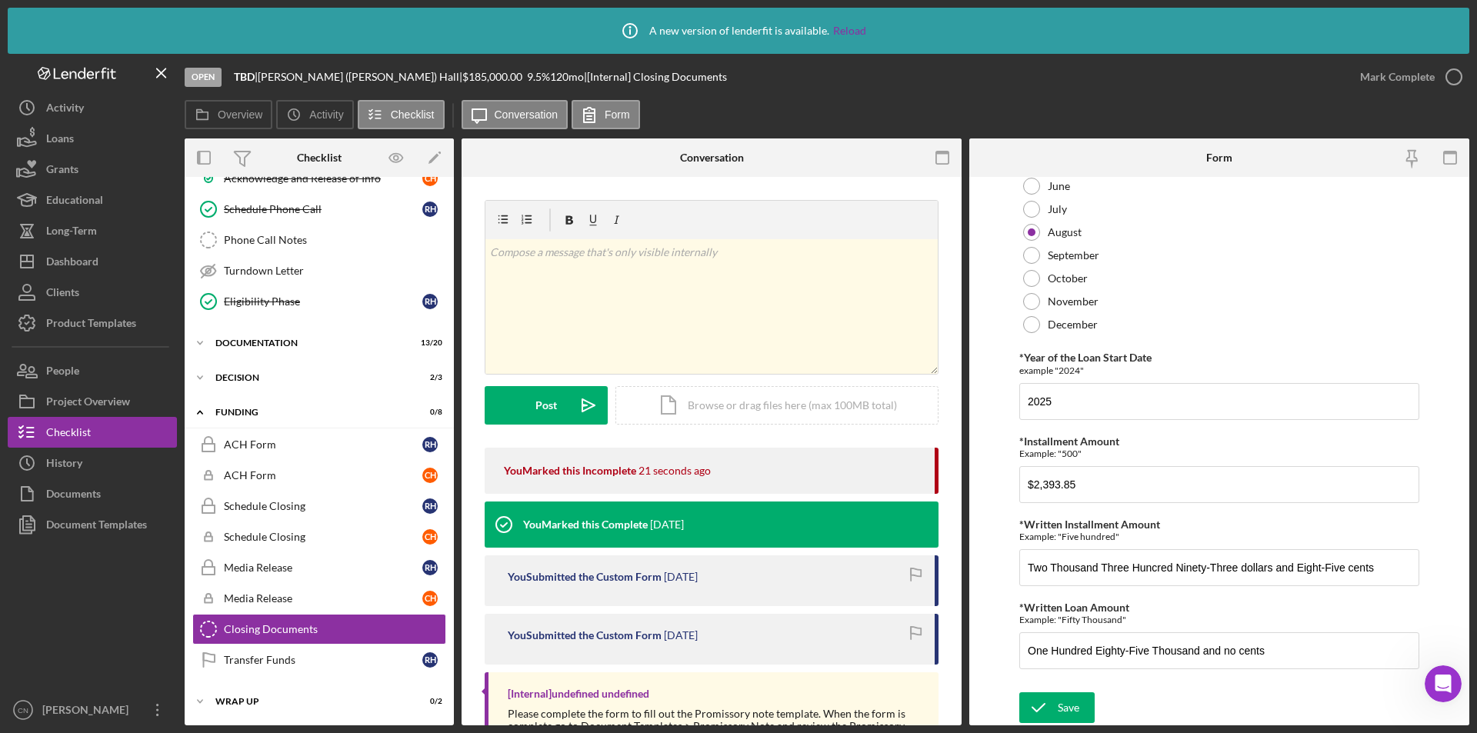
type input "19th"
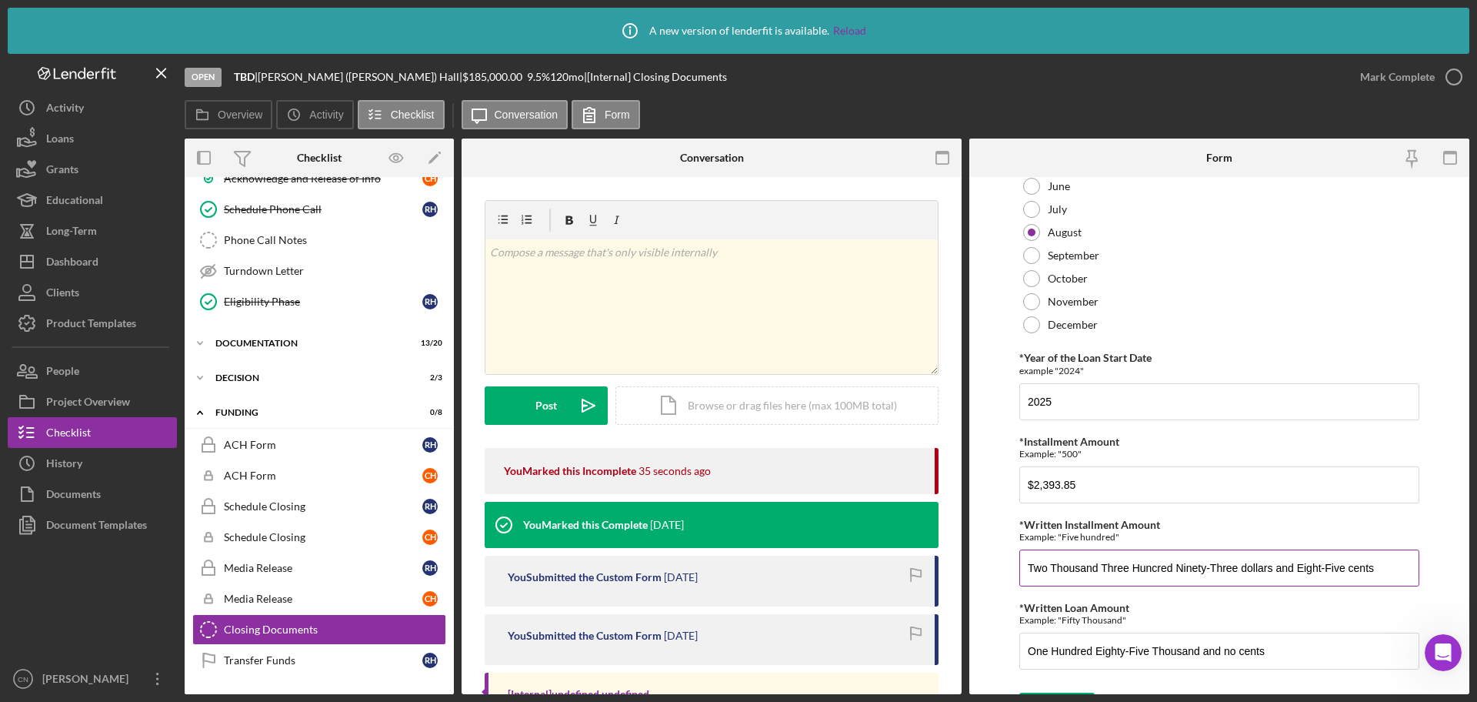
click at [1155, 569] on input "Two Thousand Three Huncred Ninety-Three dollars and Eight-Five cents" at bounding box center [1219, 567] width 400 height 37
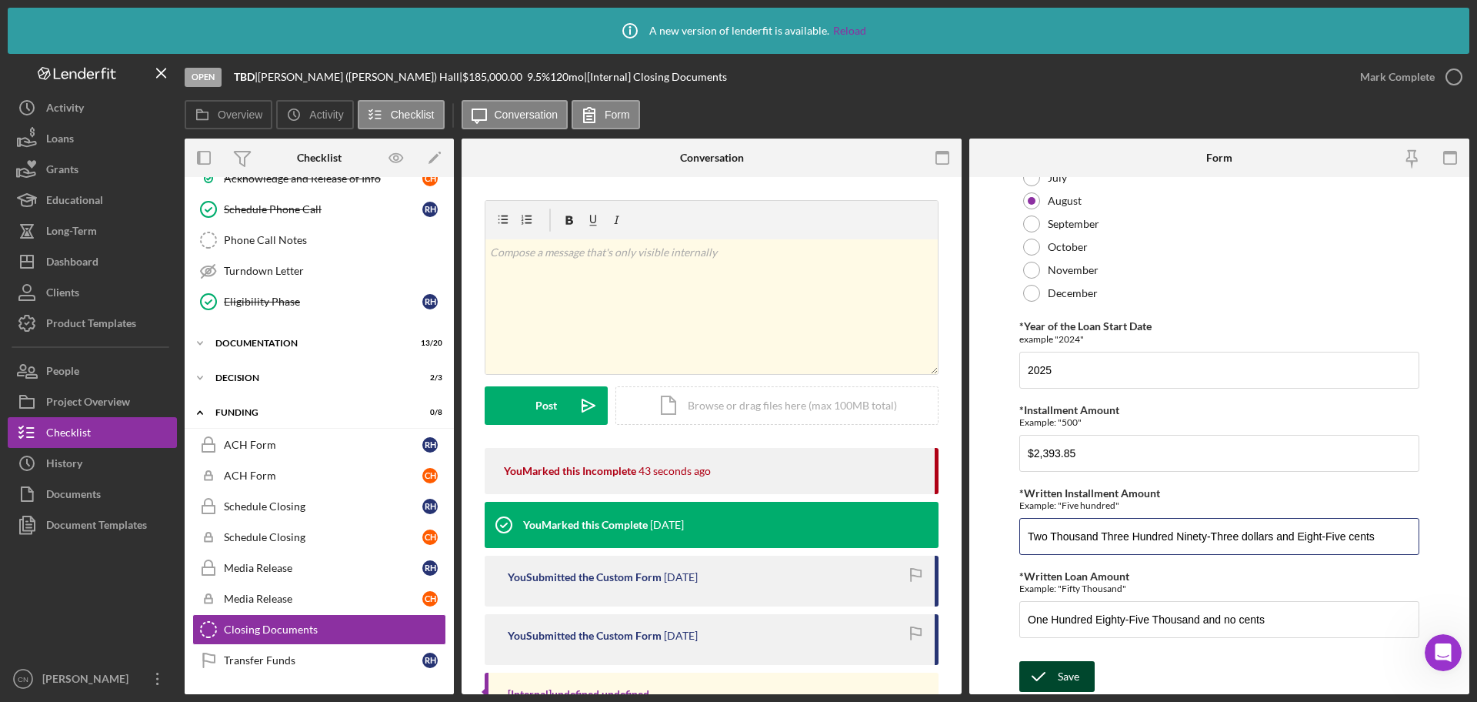
type input "Two Thousand Three Hundred Ninety-Three dollars and Eight-Five cents"
click at [1076, 682] on div "Save" at bounding box center [1069, 676] width 22 height 31
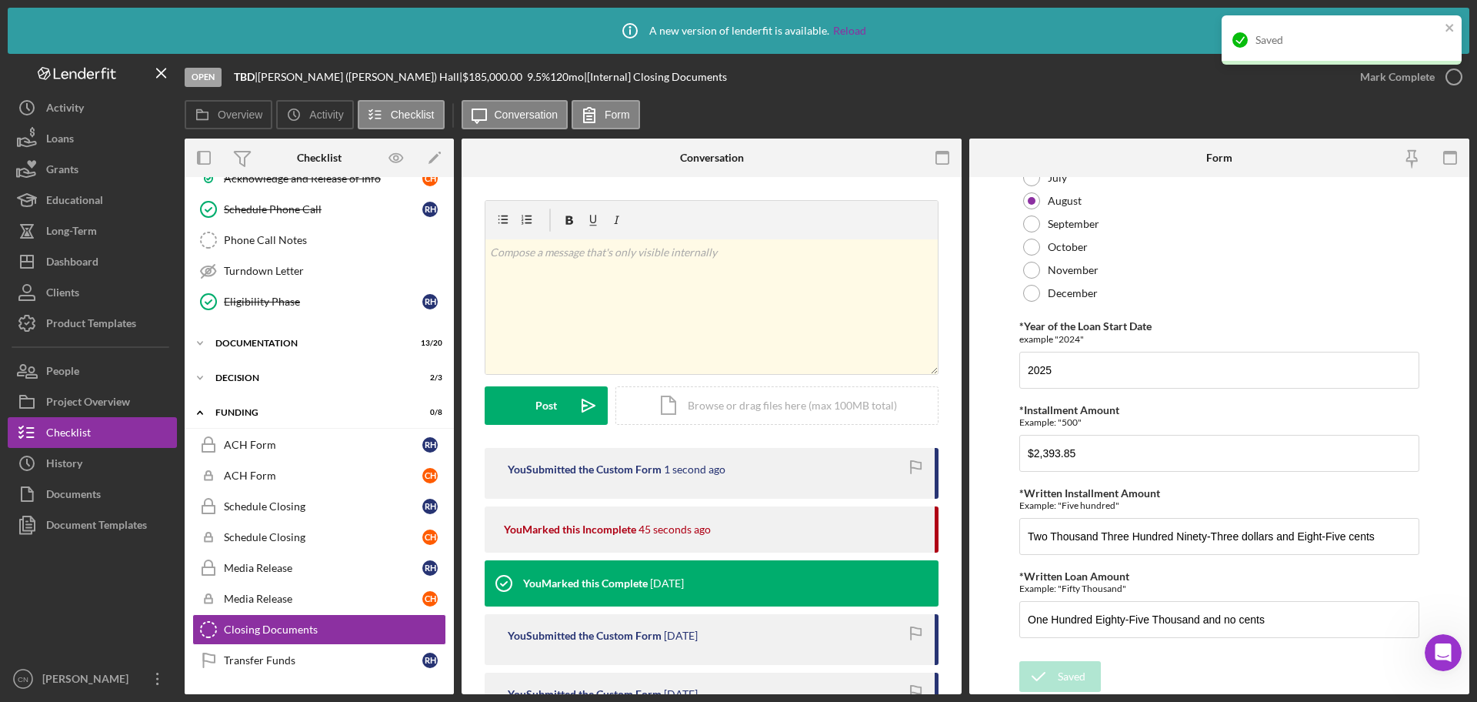
click at [1457, 72] on div "Saved" at bounding box center [1341, 46] width 246 height 68
click at [1453, 81] on icon "button" at bounding box center [1454, 77] width 38 height 38
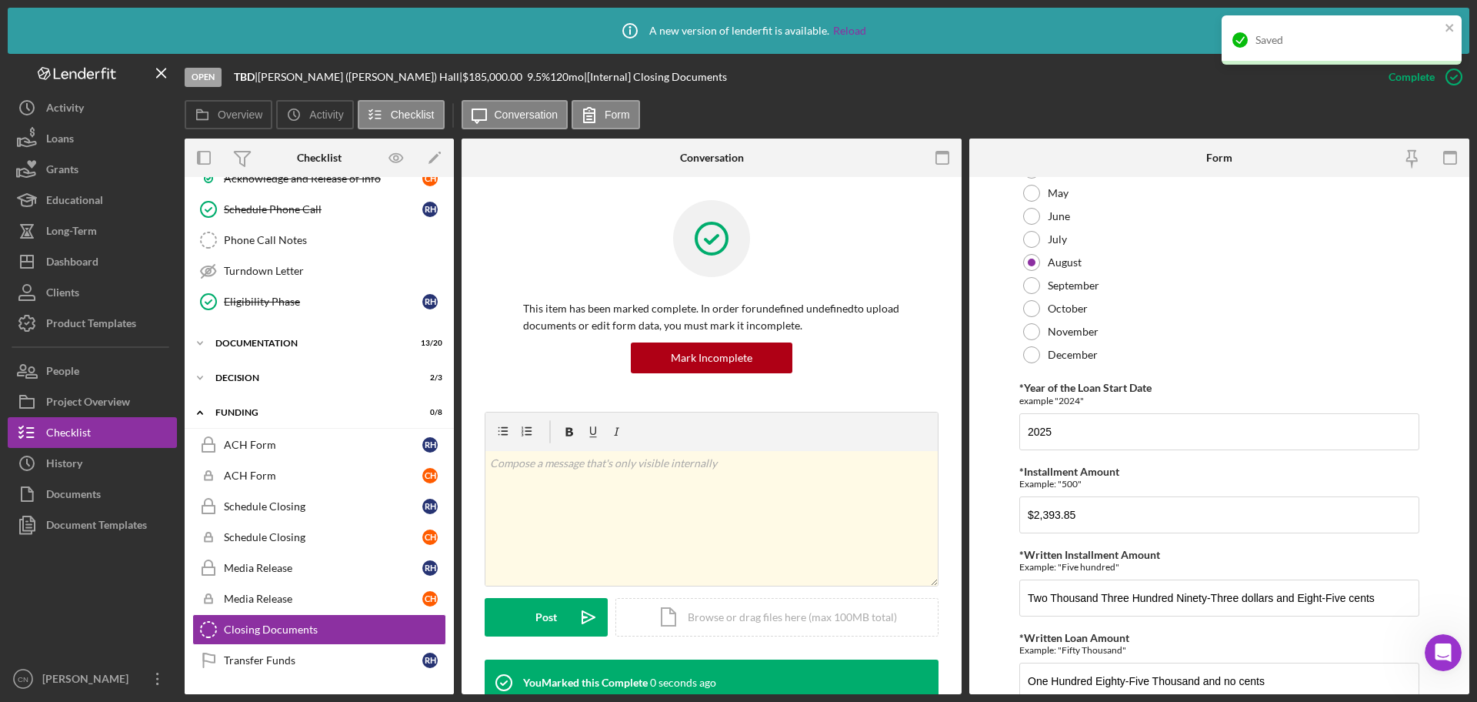
scroll to position [521, 0]
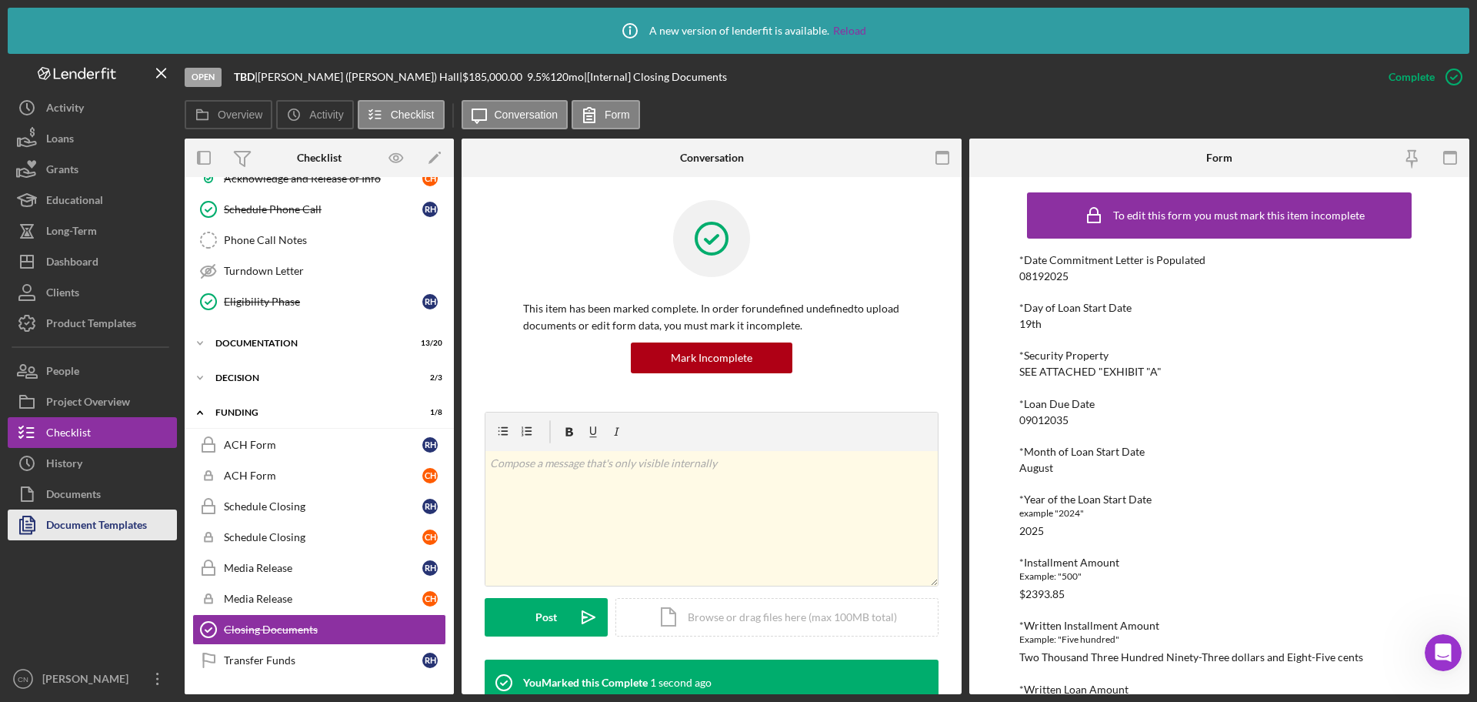
click at [117, 528] on div "Document Templates" at bounding box center [96, 526] width 101 height 35
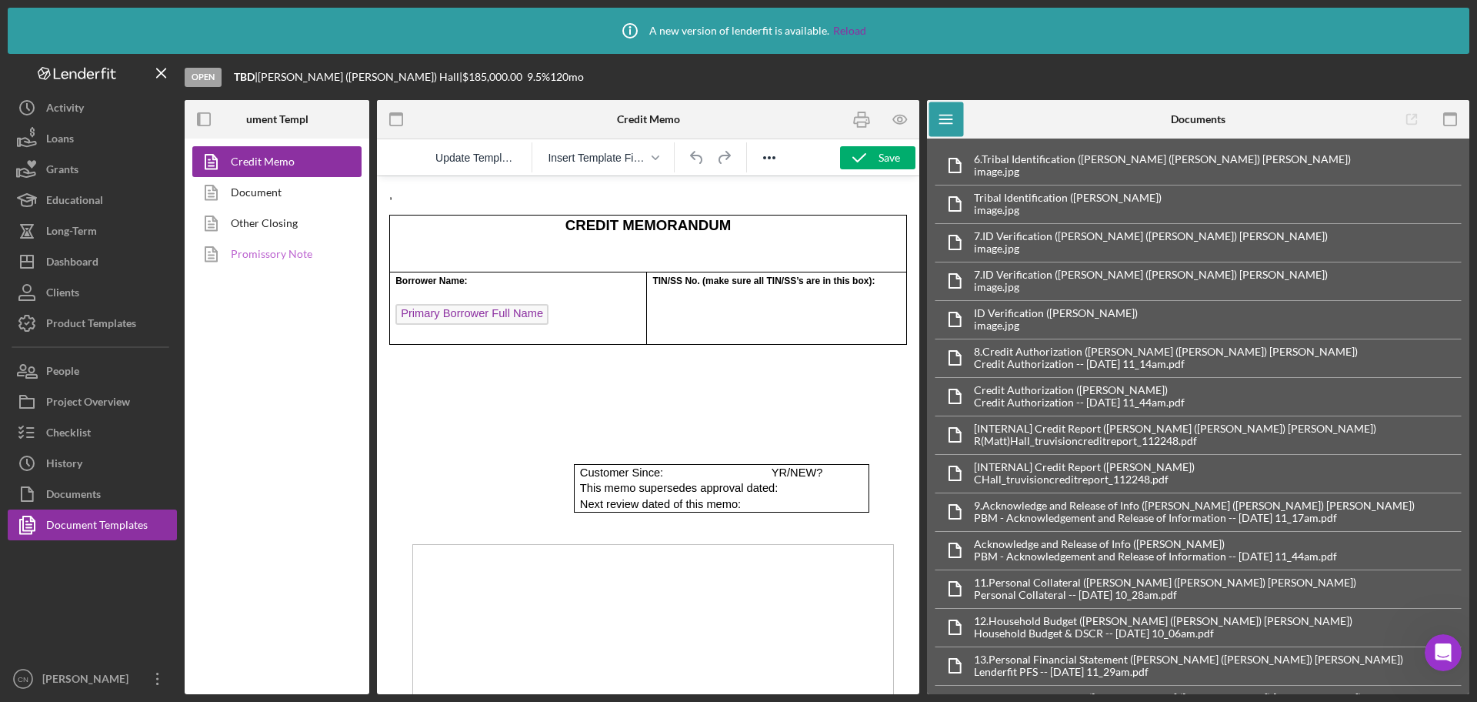
click at [284, 267] on link "Promissory Note" at bounding box center [273, 253] width 162 height 31
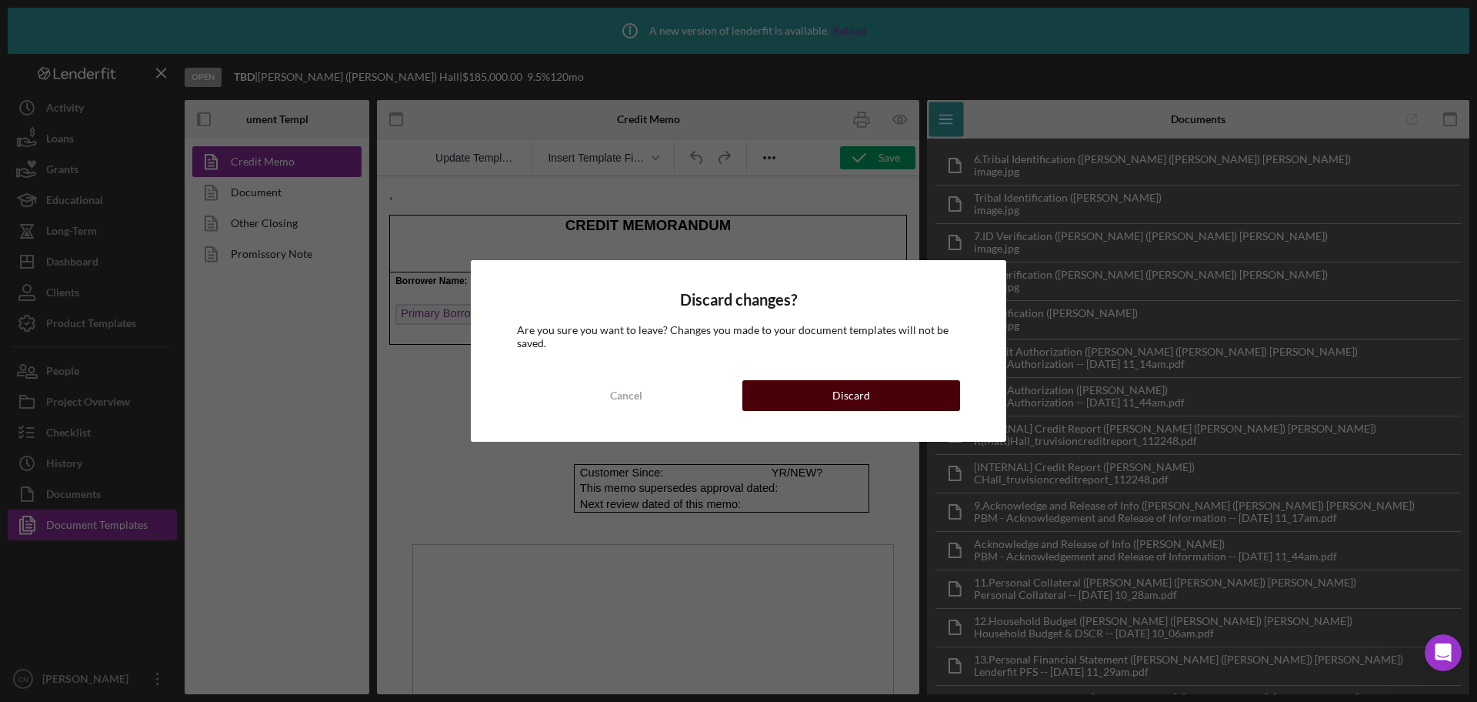
click at [845, 382] on div "Discard changes? Are you sure you want to leave? Changes you made to your docum…" at bounding box center [738, 350] width 535 height 181
drag, startPoint x: 847, startPoint y: 399, endPoint x: 470, endPoint y: 224, distance: 415.7
click at [847, 400] on div "Discard" at bounding box center [851, 395] width 38 height 31
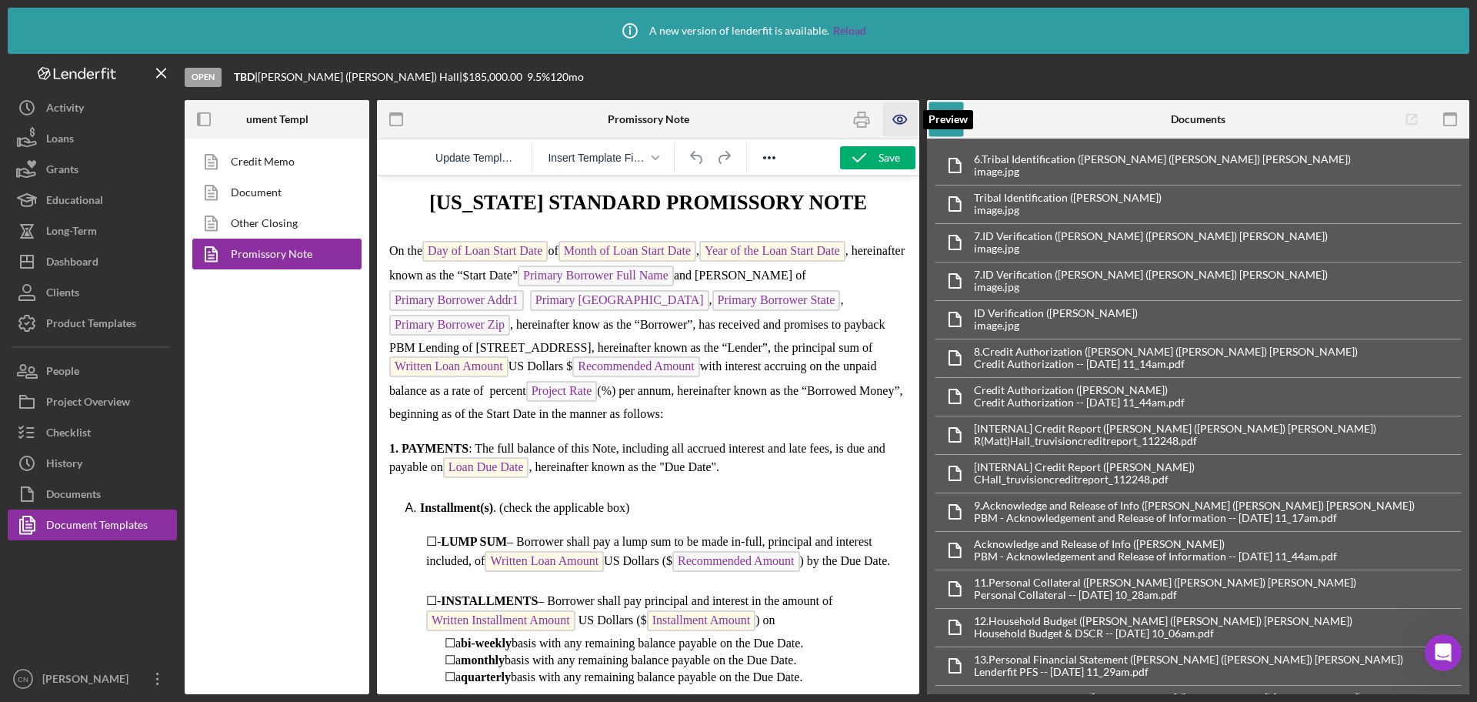
click at [899, 115] on icon "button" at bounding box center [899, 119] width 13 height 8
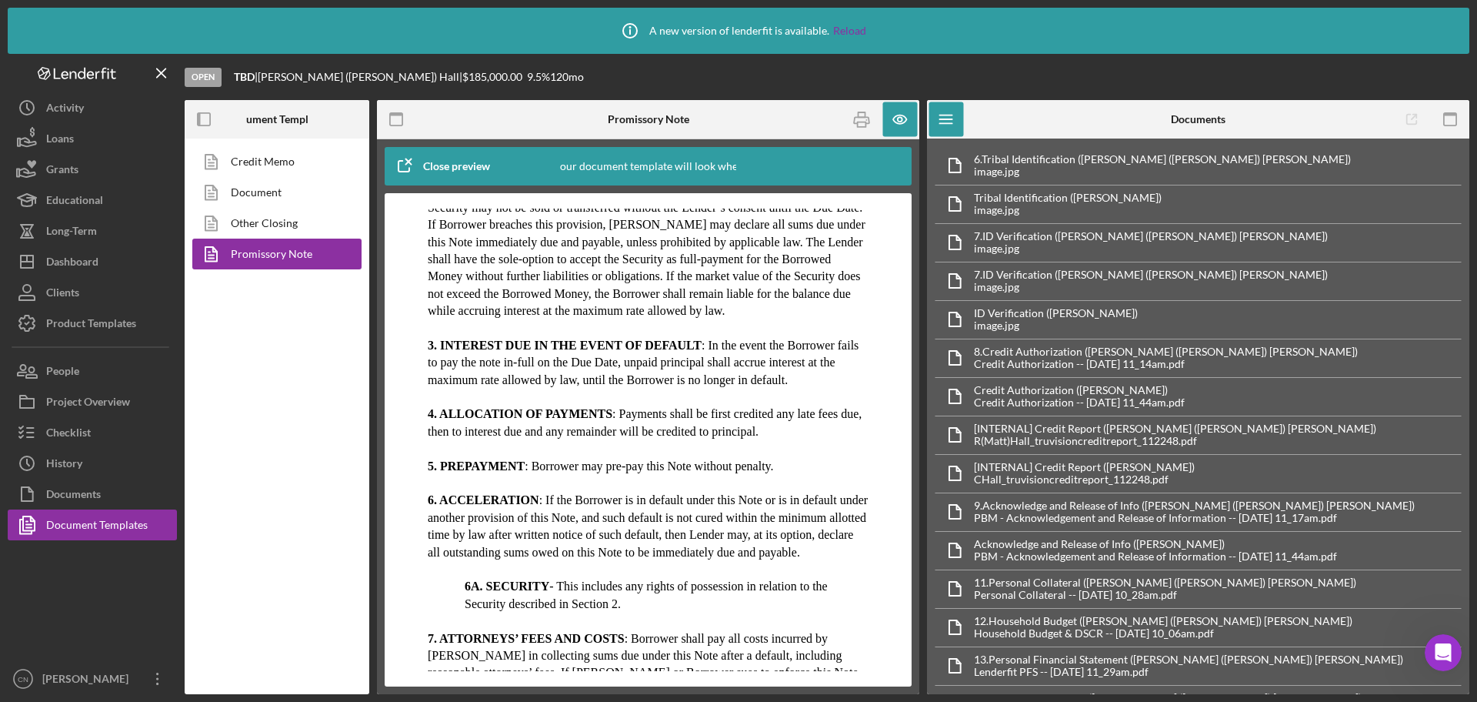
scroll to position [769, 0]
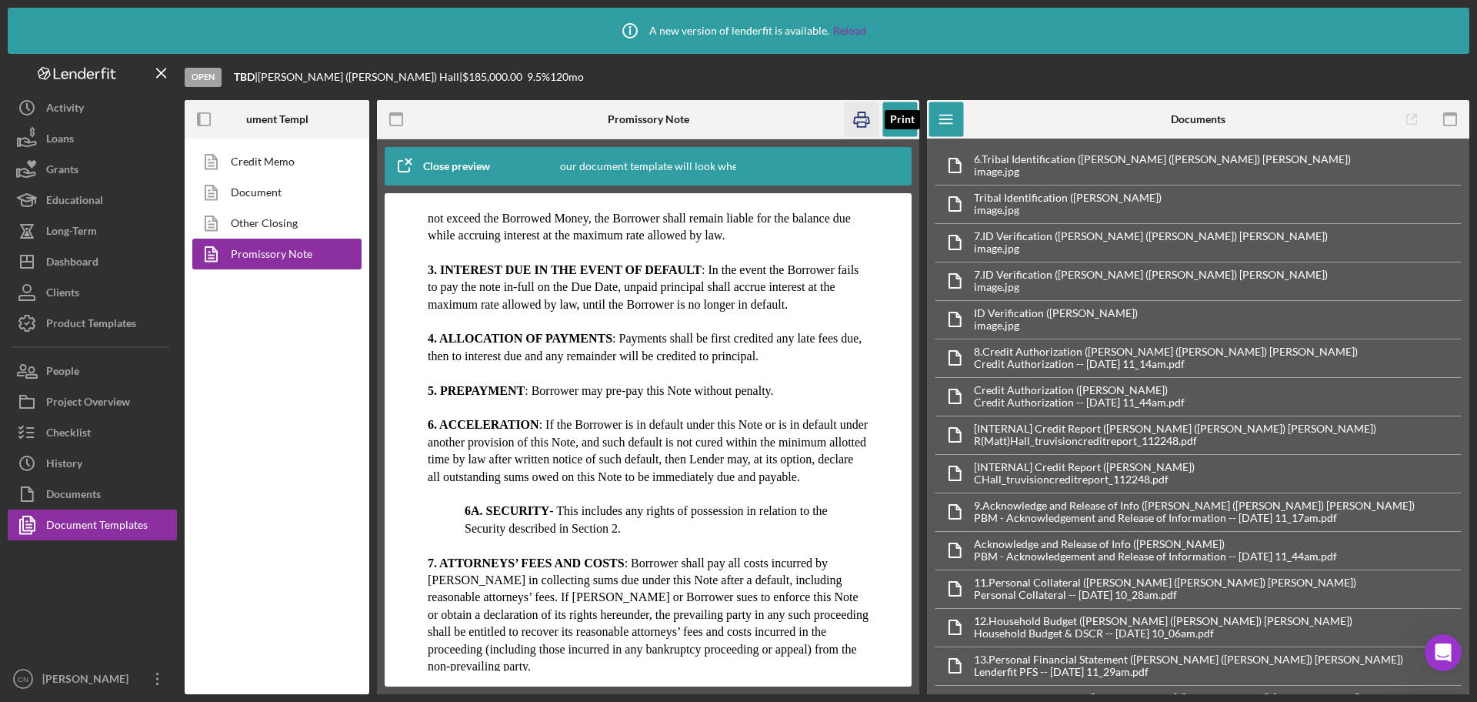
click at [856, 113] on icon "button" at bounding box center [862, 119] width 35 height 35
click at [268, 218] on link "Other Closing" at bounding box center [273, 223] width 162 height 31
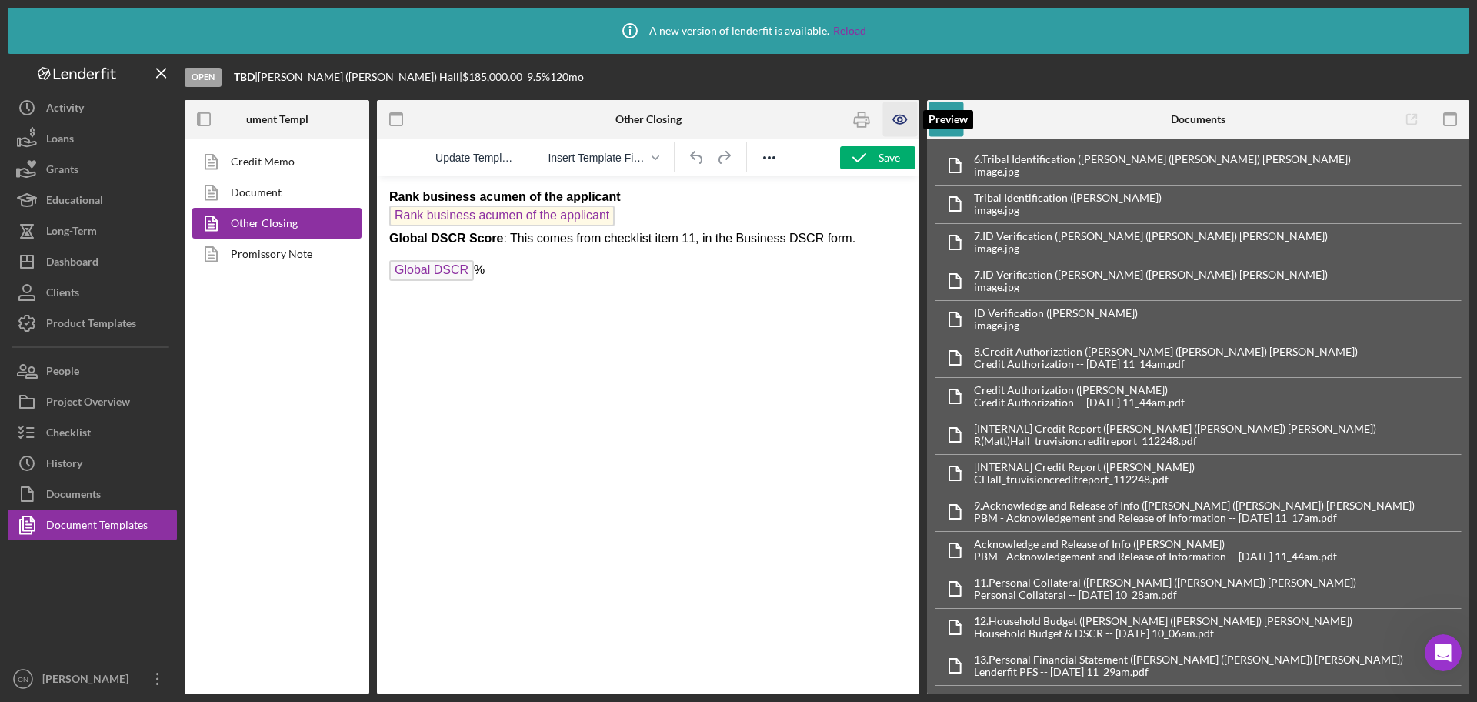
click at [895, 123] on icon "button" at bounding box center [899, 119] width 13 height 8
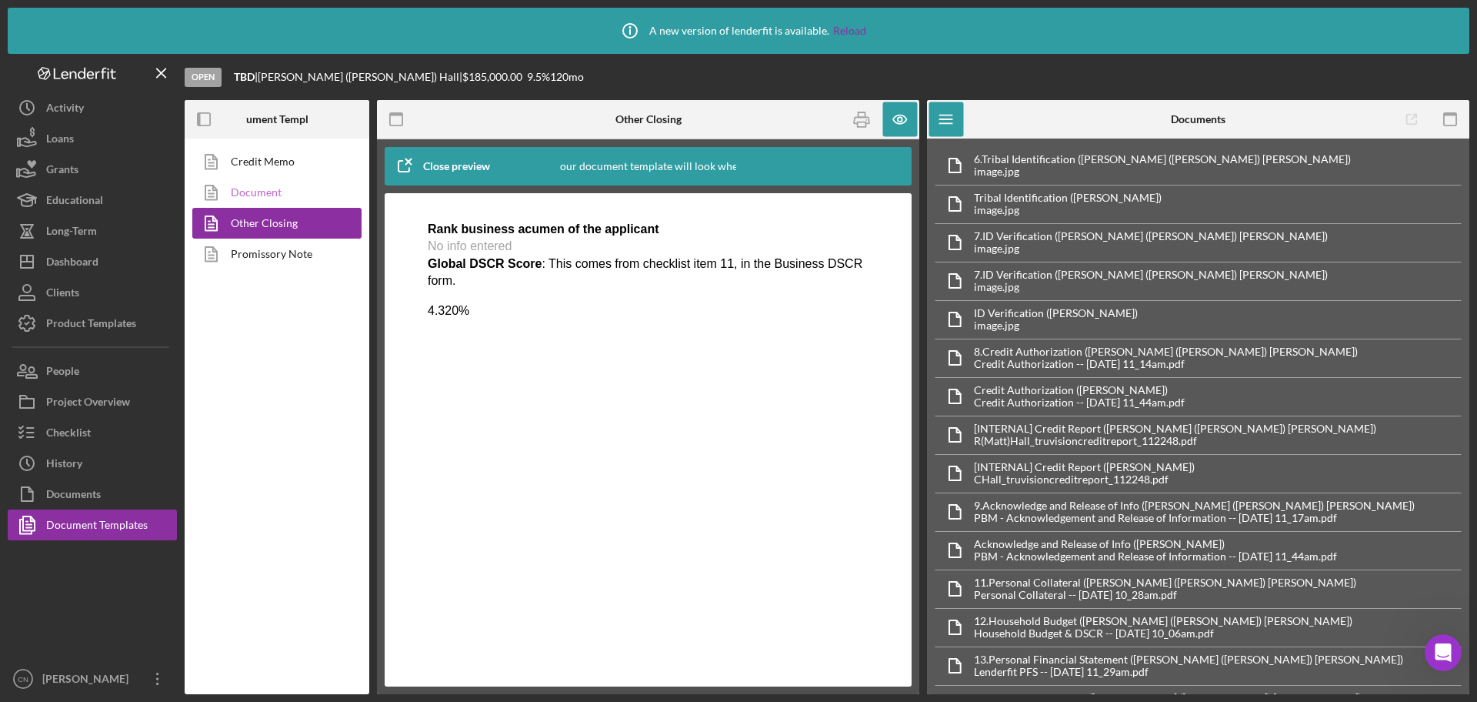
click at [255, 192] on link "Document" at bounding box center [273, 192] width 162 height 31
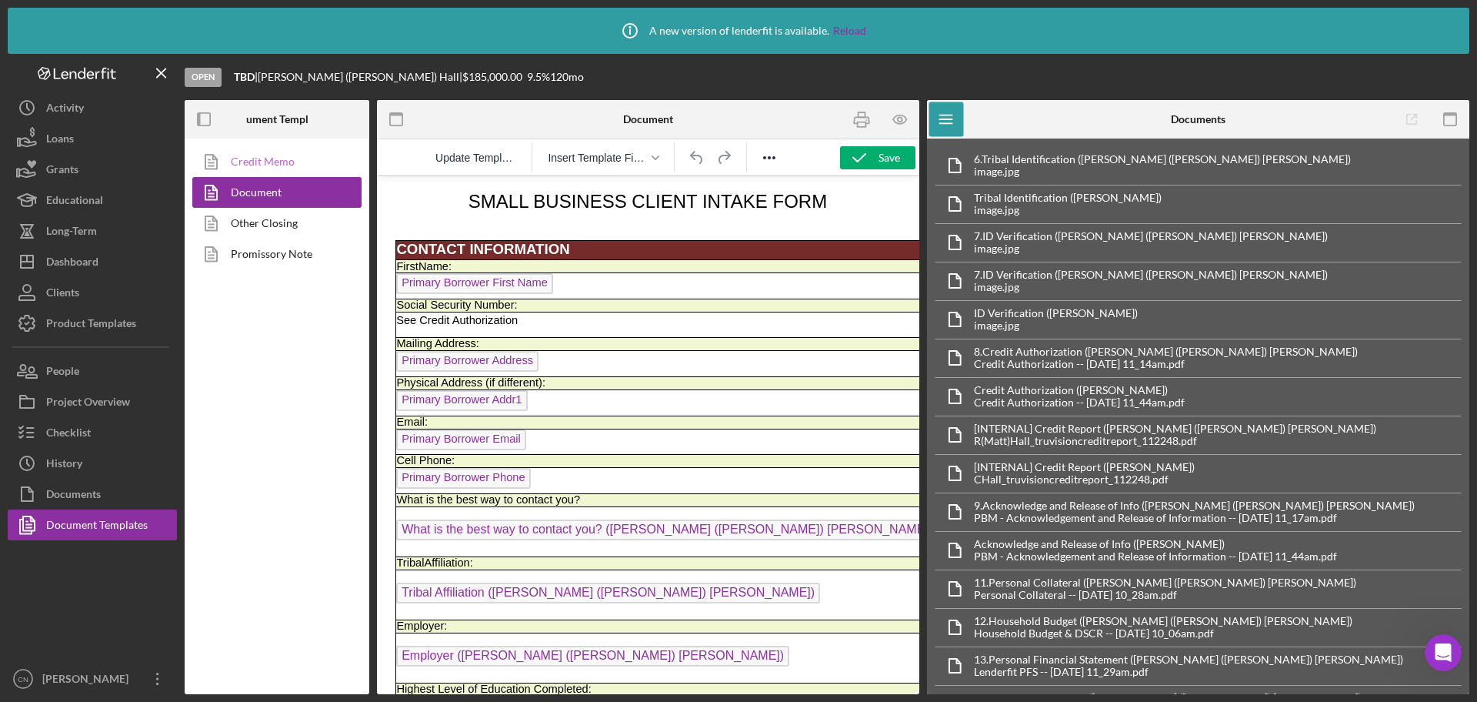
click at [252, 165] on link "Credit Memo" at bounding box center [273, 161] width 162 height 31
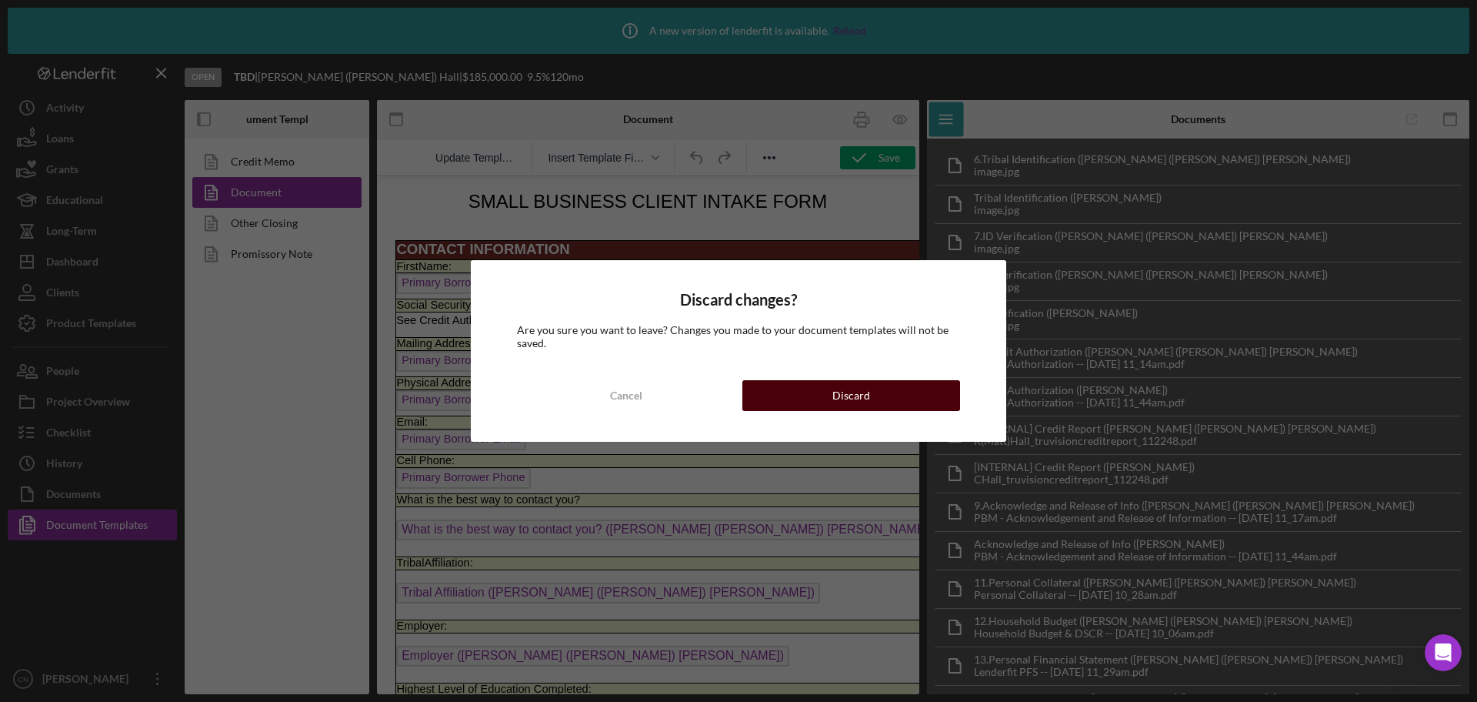
click at [842, 397] on div "Discard" at bounding box center [851, 395] width 38 height 31
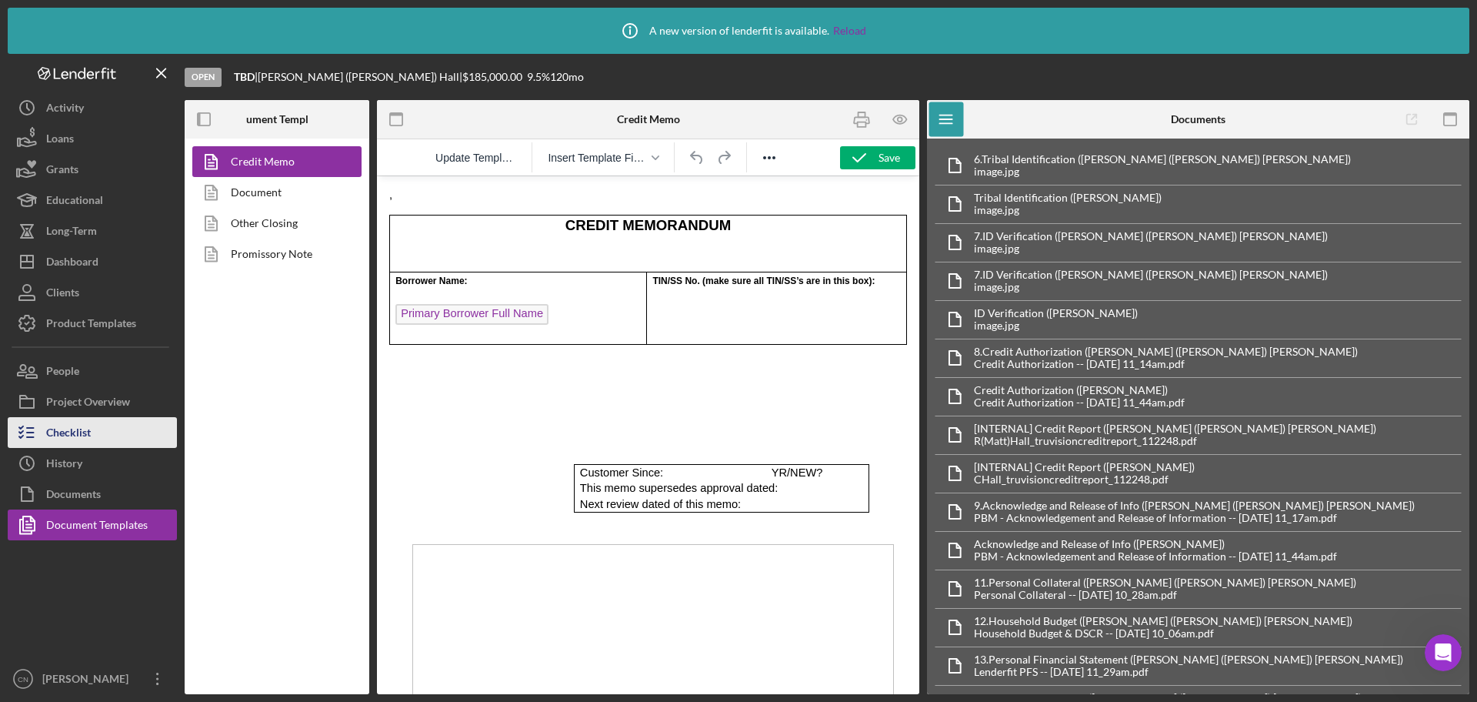
click at [82, 434] on div "Checklist" at bounding box center [68, 434] width 45 height 35
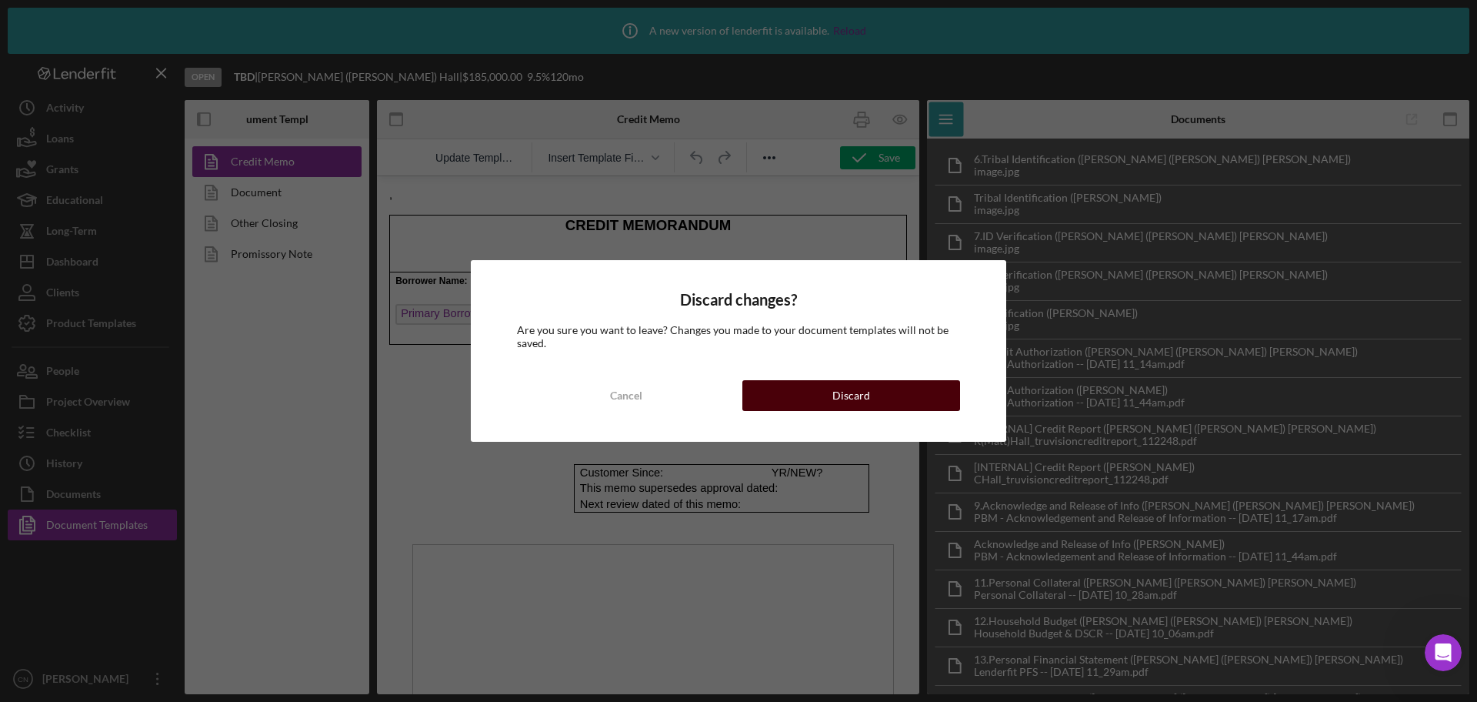
click at [784, 399] on button "Discard" at bounding box center [851, 395] width 218 height 31
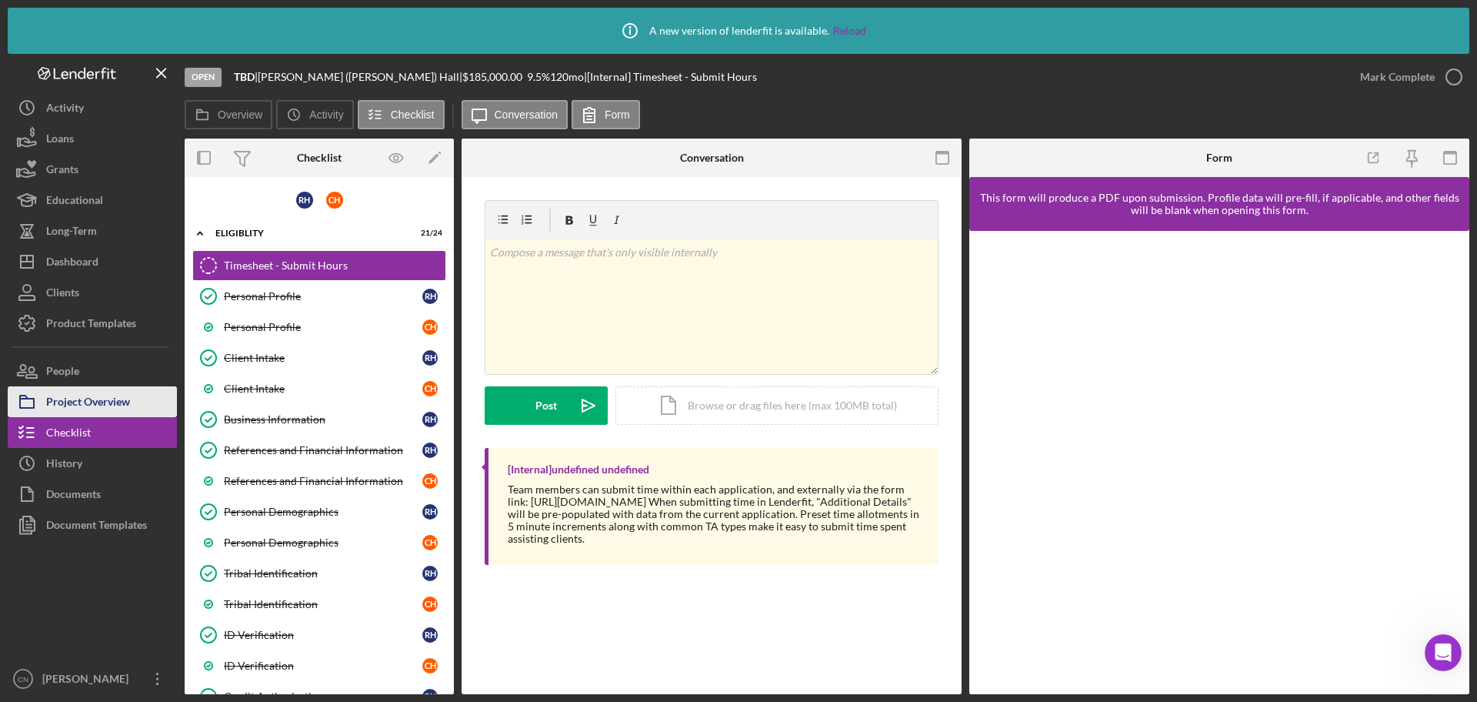
click at [108, 398] on div "Project Overview" at bounding box center [88, 403] width 84 height 35
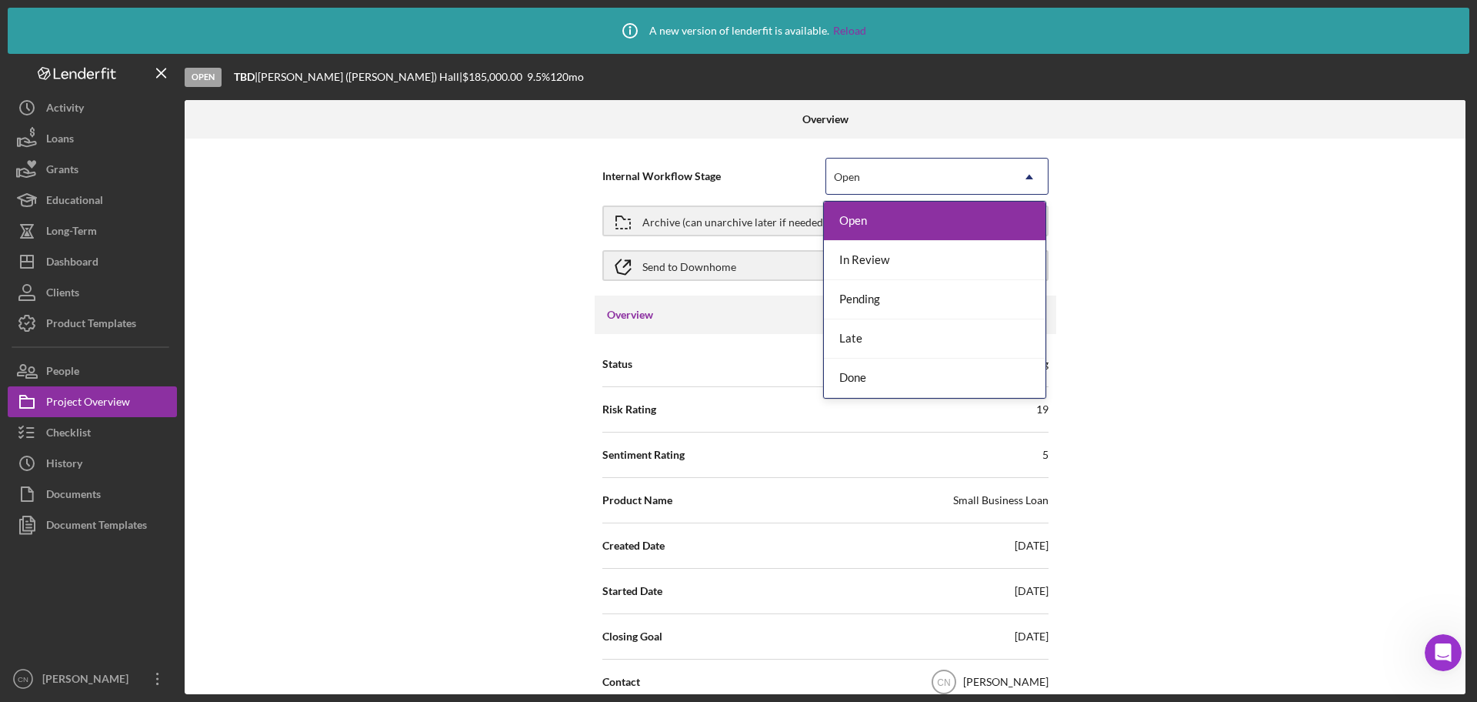
click at [870, 183] on div "Open" at bounding box center [918, 176] width 185 height 35
click at [873, 186] on div "Open" at bounding box center [918, 176] width 185 height 35
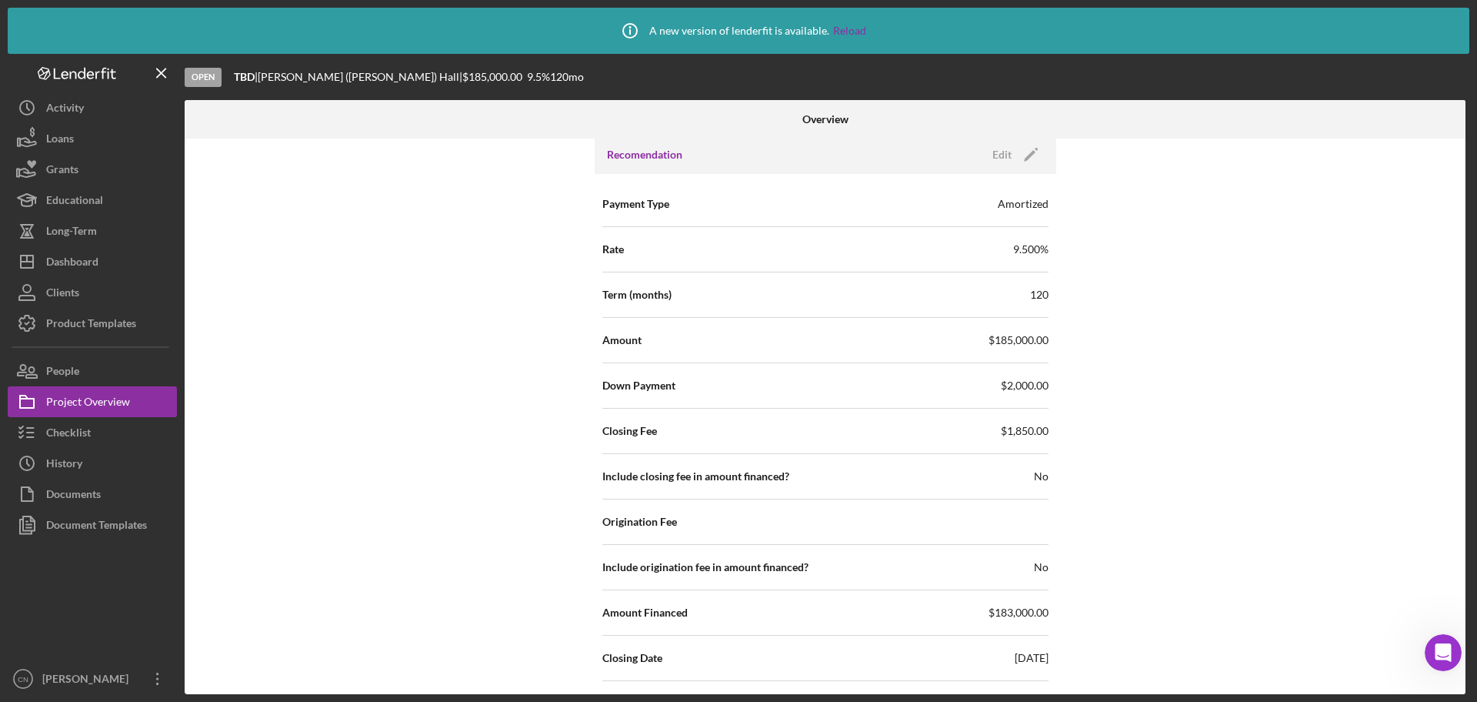
scroll to position [1462, 0]
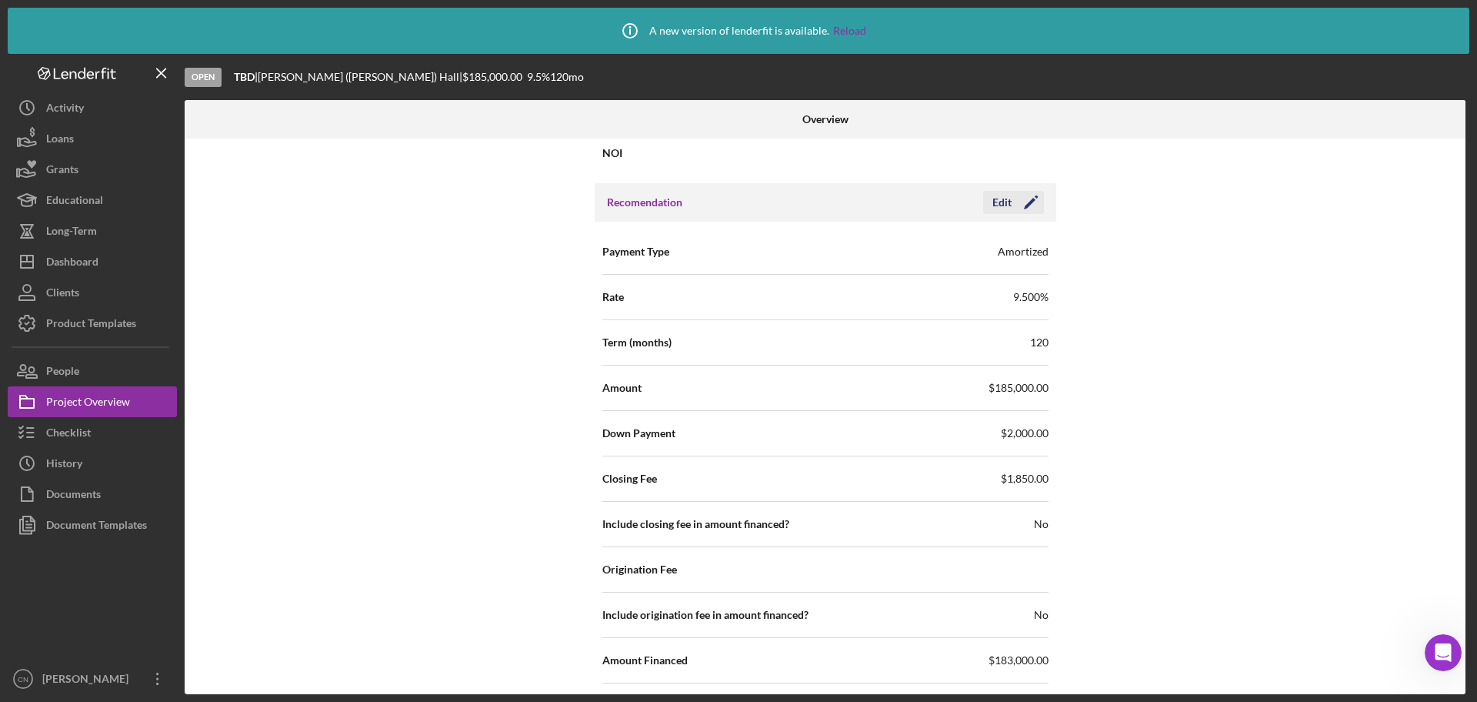
click at [1022, 203] on icon "Icon/Edit" at bounding box center [1031, 202] width 38 height 38
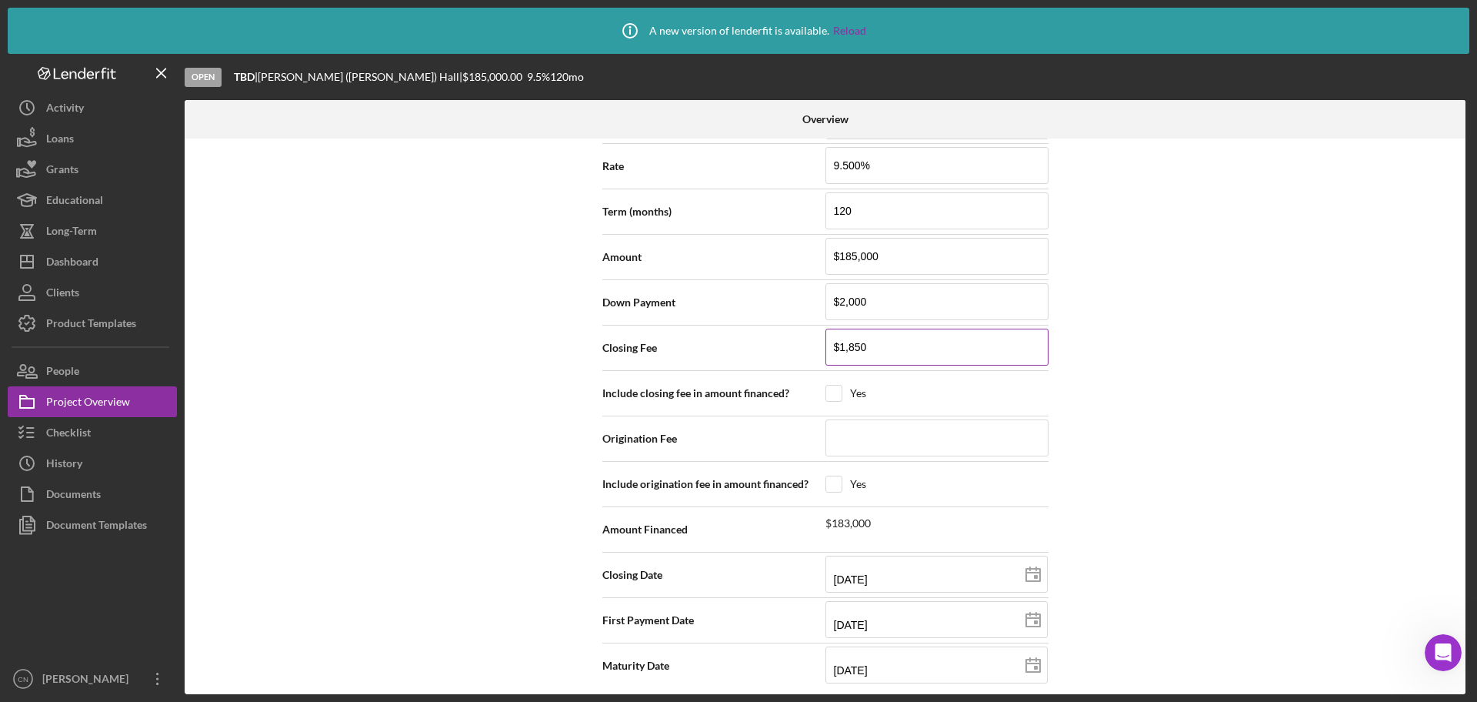
scroll to position [1615, 0]
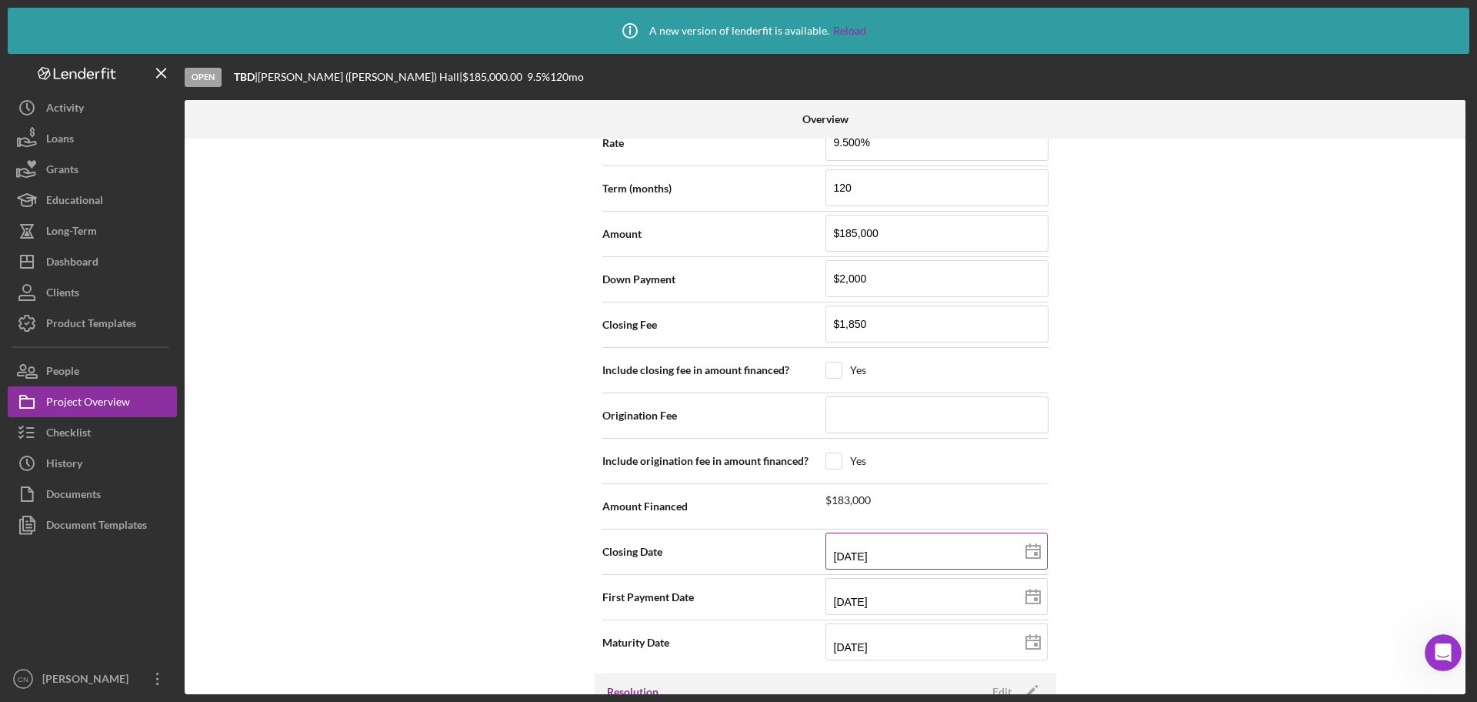
click at [1026, 549] on line at bounding box center [1033, 549] width 14 height 0
type input "08/19/2025"
type input "2025-08-19"
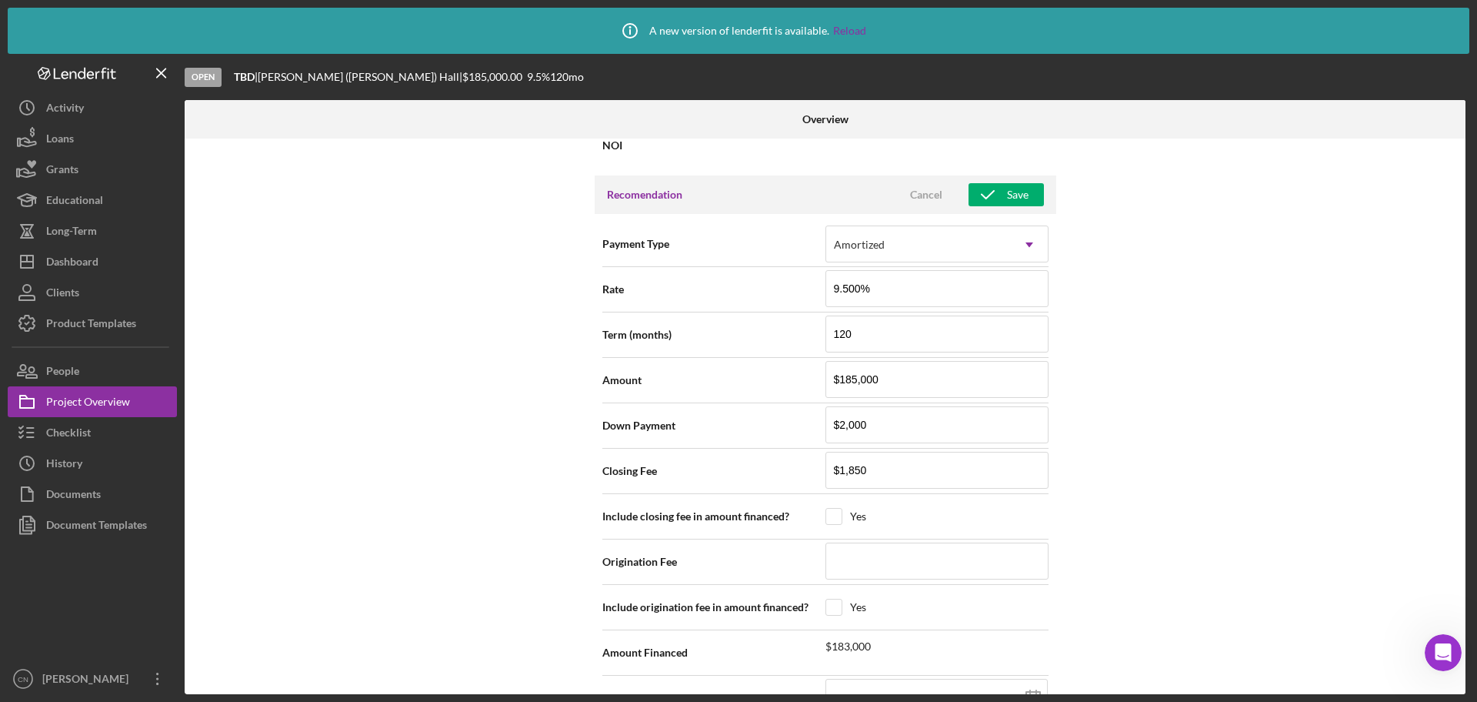
scroll to position [1462, 0]
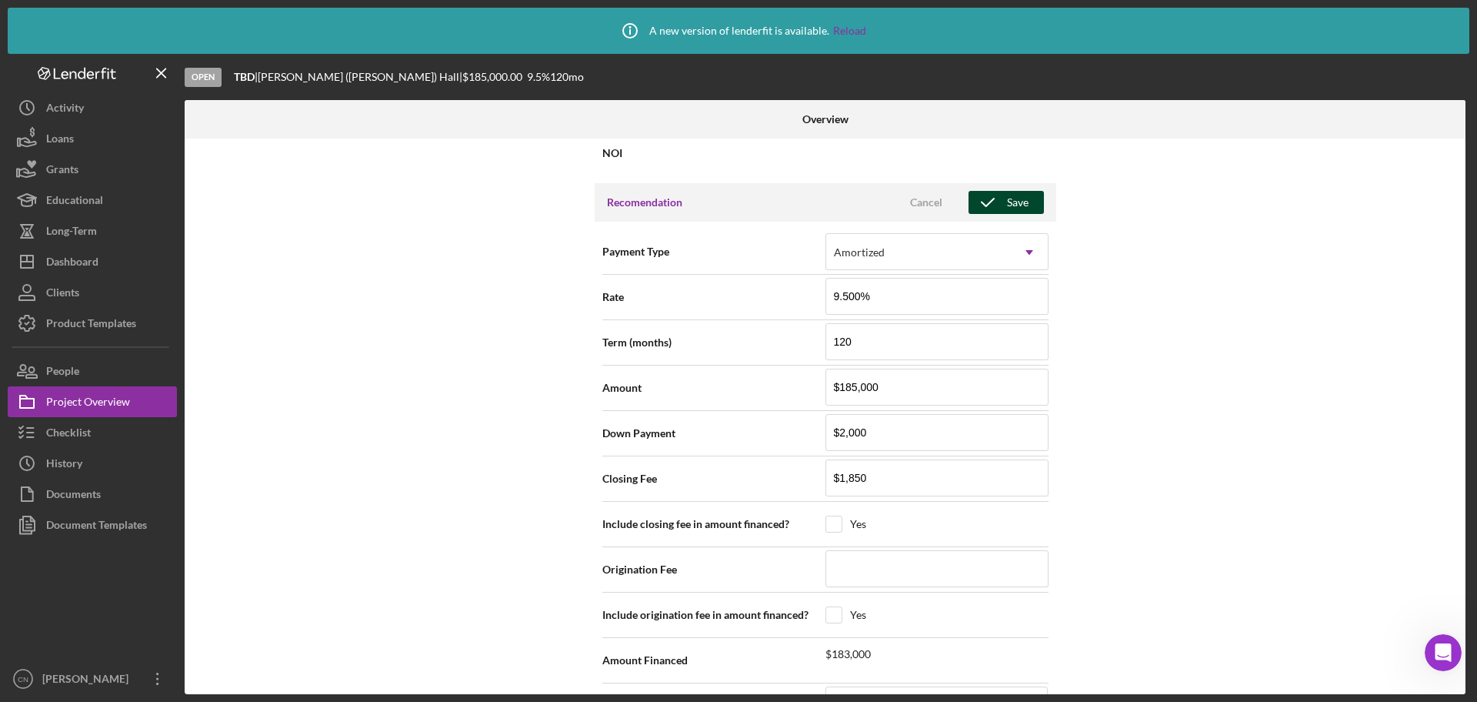
click at [1013, 204] on div "Save" at bounding box center [1018, 202] width 22 height 23
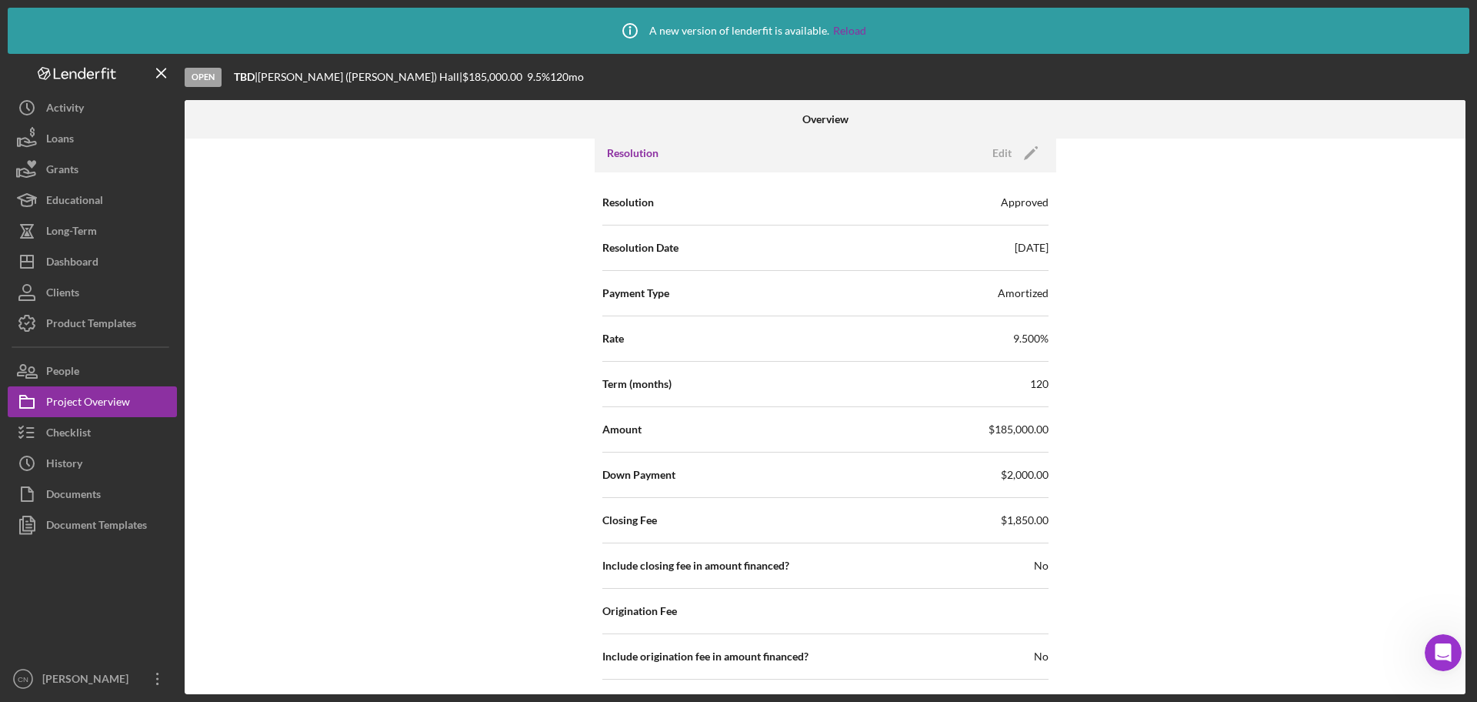
scroll to position [2077, 0]
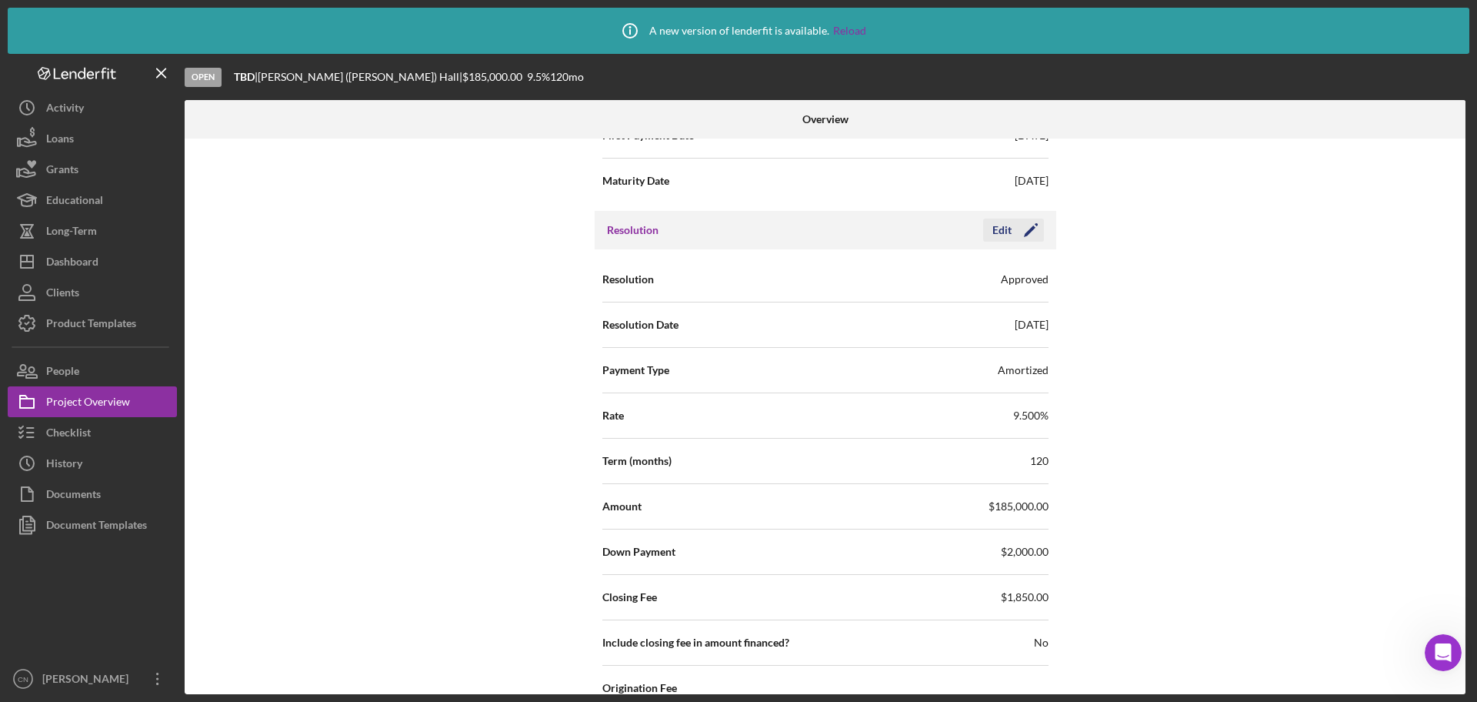
click at [1025, 232] on polygon "button" at bounding box center [1030, 231] width 12 height 12
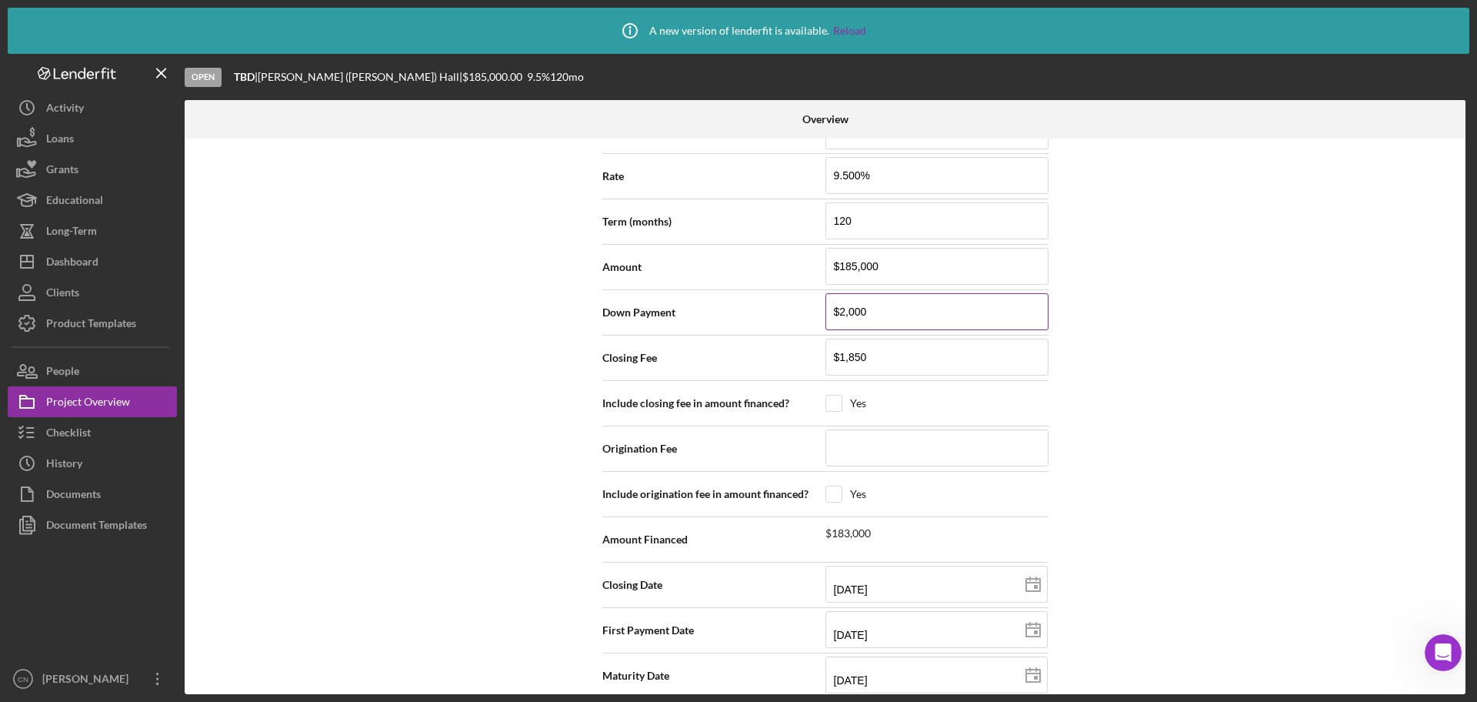
scroll to position [2335, 0]
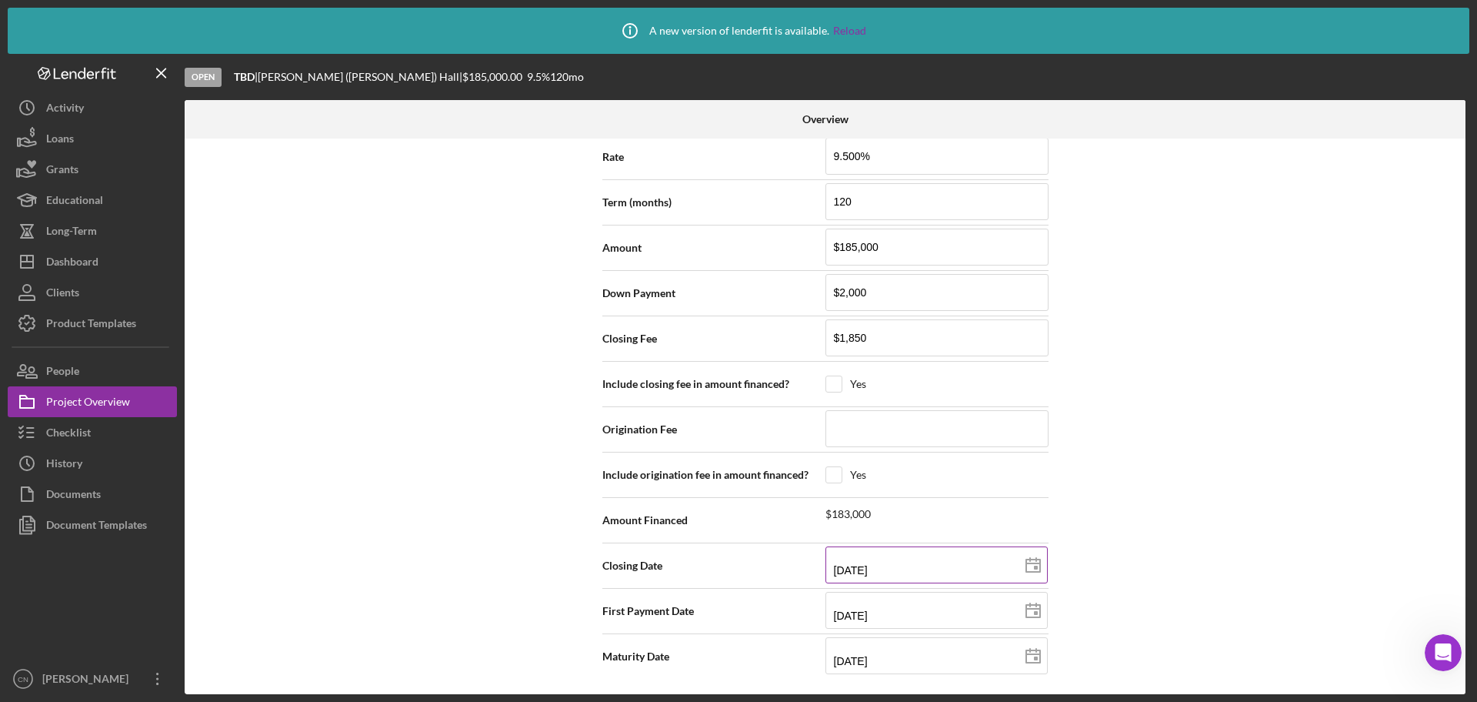
click at [1036, 566] on icon at bounding box center [1033, 565] width 38 height 38
type input "2025-08-19"
type input "08/19/2025"
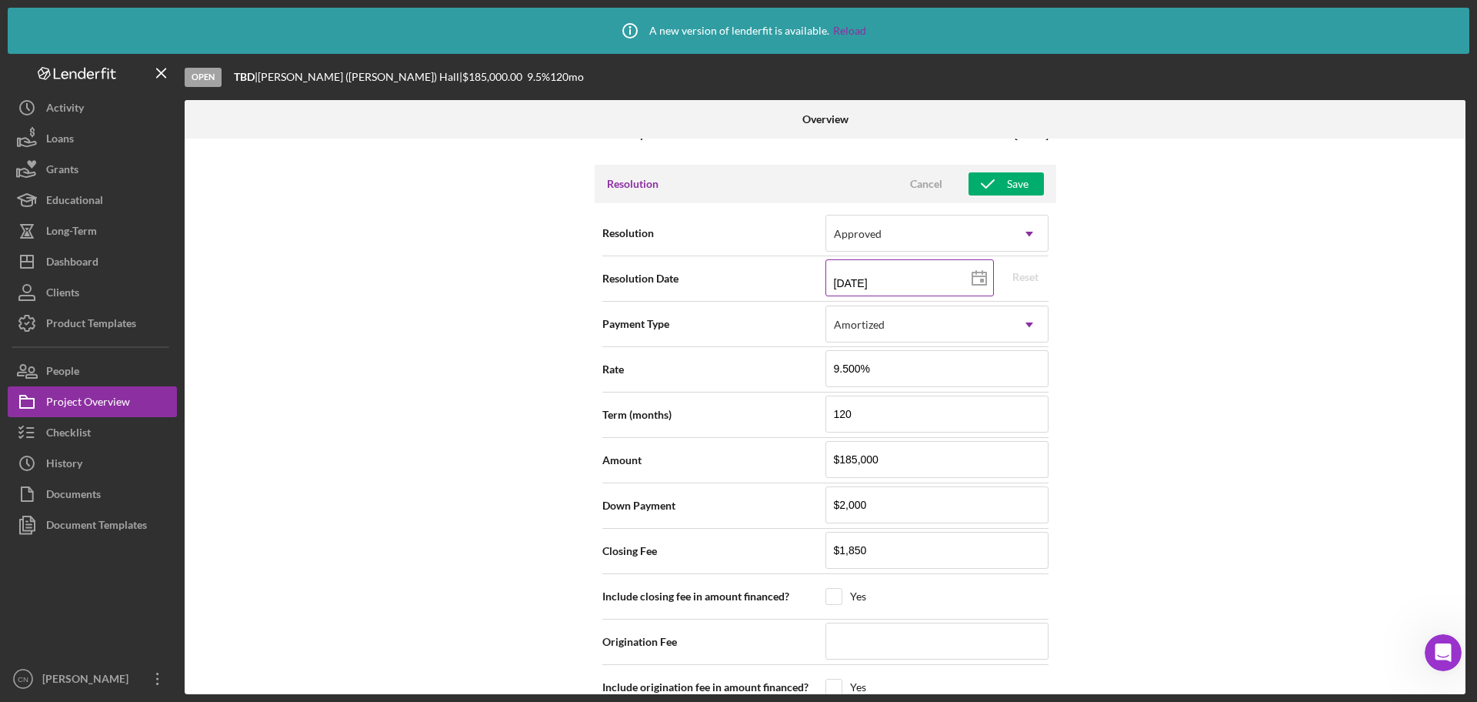
scroll to position [2105, 0]
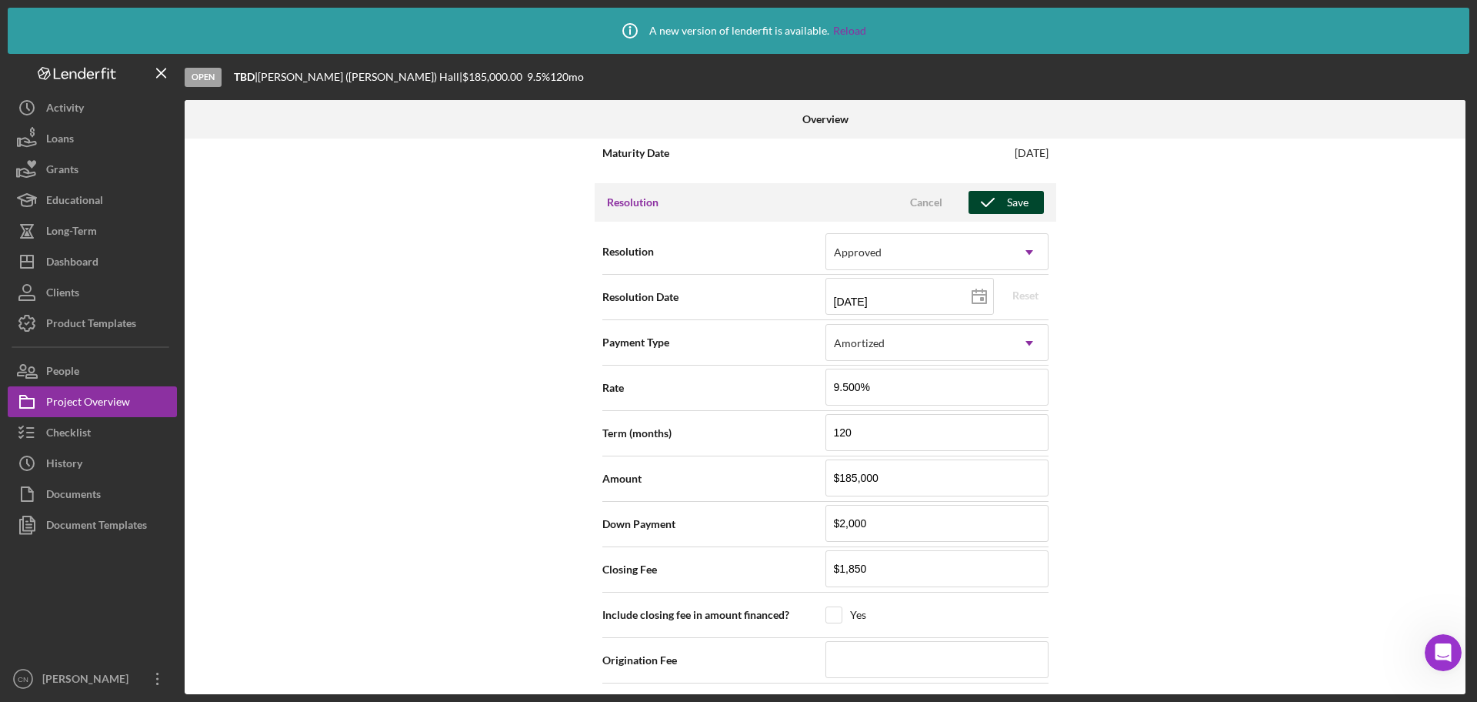
click at [1018, 202] on div "Save" at bounding box center [1018, 202] width 22 height 23
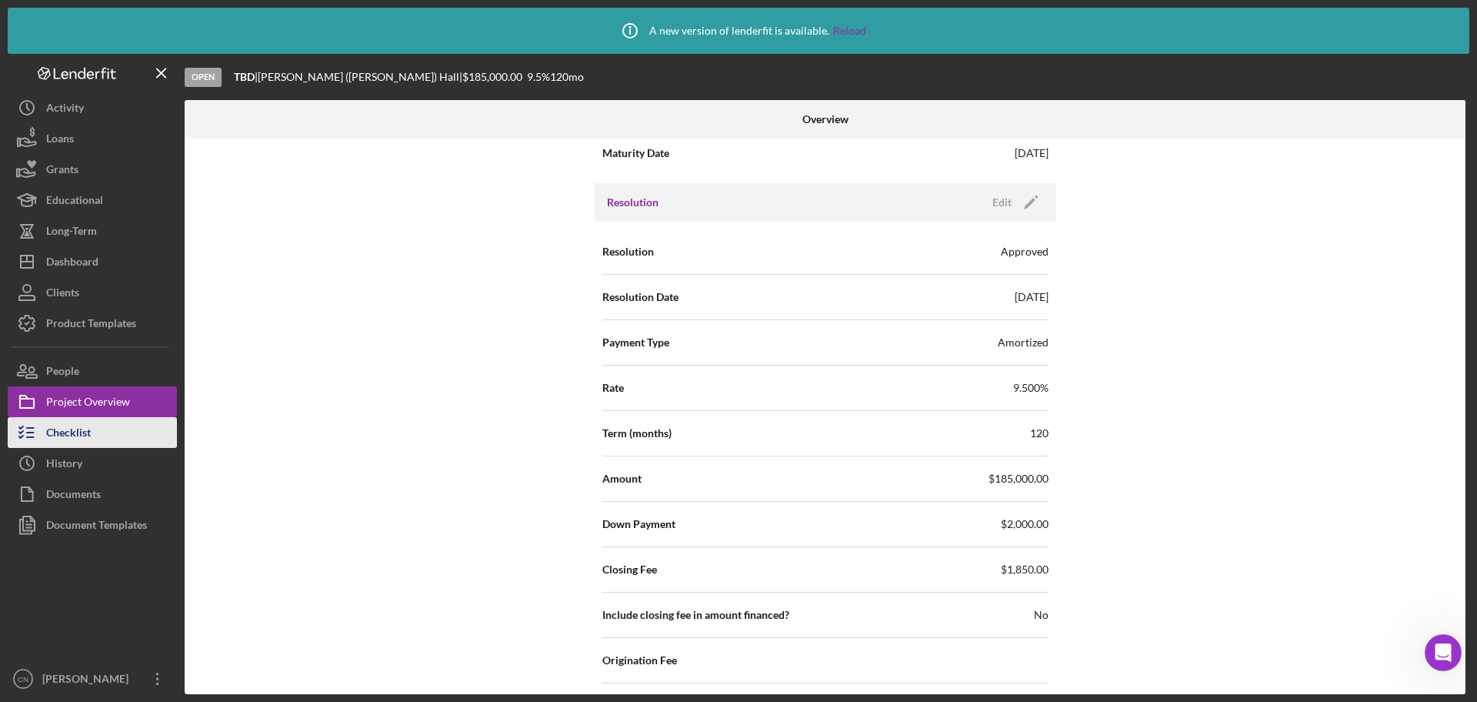
click at [79, 435] on div "Checklist" at bounding box center [68, 434] width 45 height 35
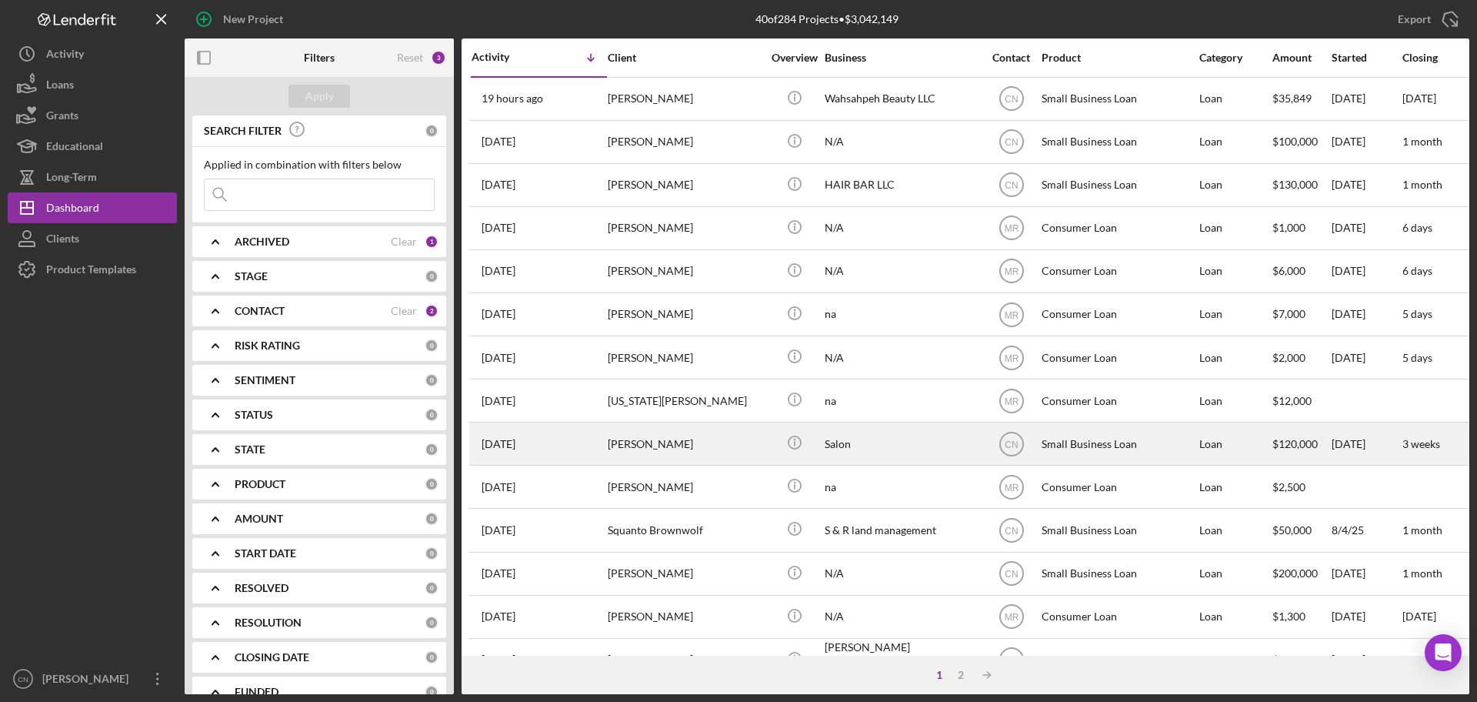
click at [624, 445] on div "[PERSON_NAME]" at bounding box center [685, 443] width 154 height 41
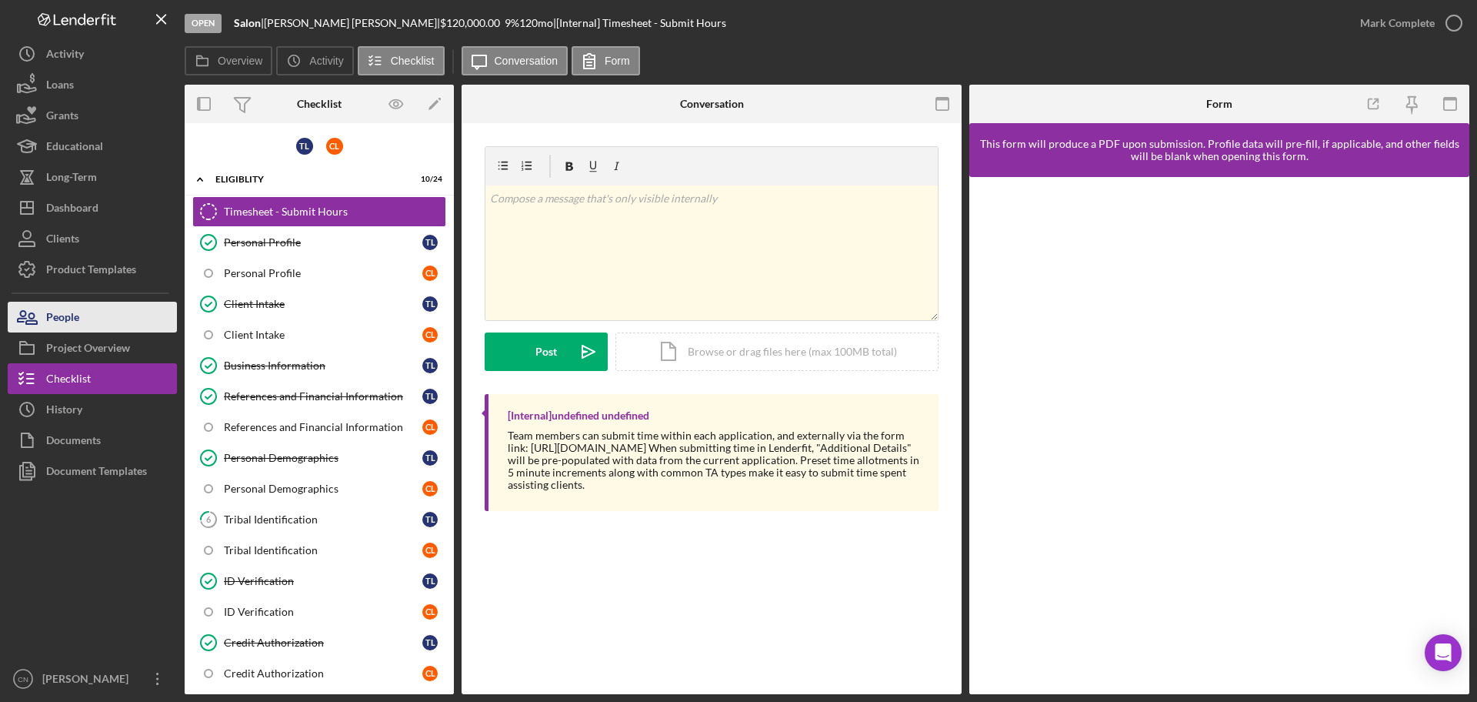
click at [53, 314] on div "People" at bounding box center [62, 319] width 33 height 35
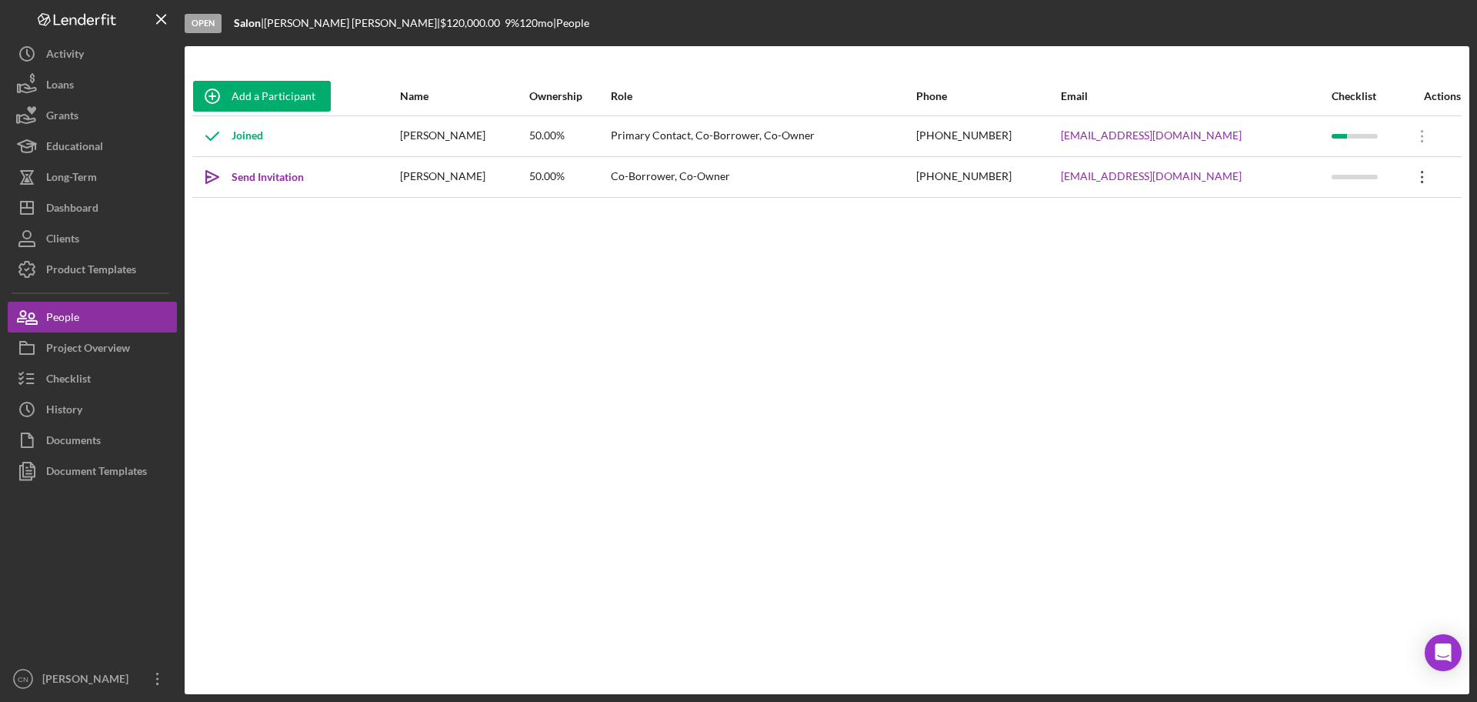
click at [1409, 178] on icon "Icon/Overflow" at bounding box center [1422, 177] width 38 height 38
click at [1301, 217] on div "Icon/Edit Edit" at bounding box center [1347, 218] width 169 height 32
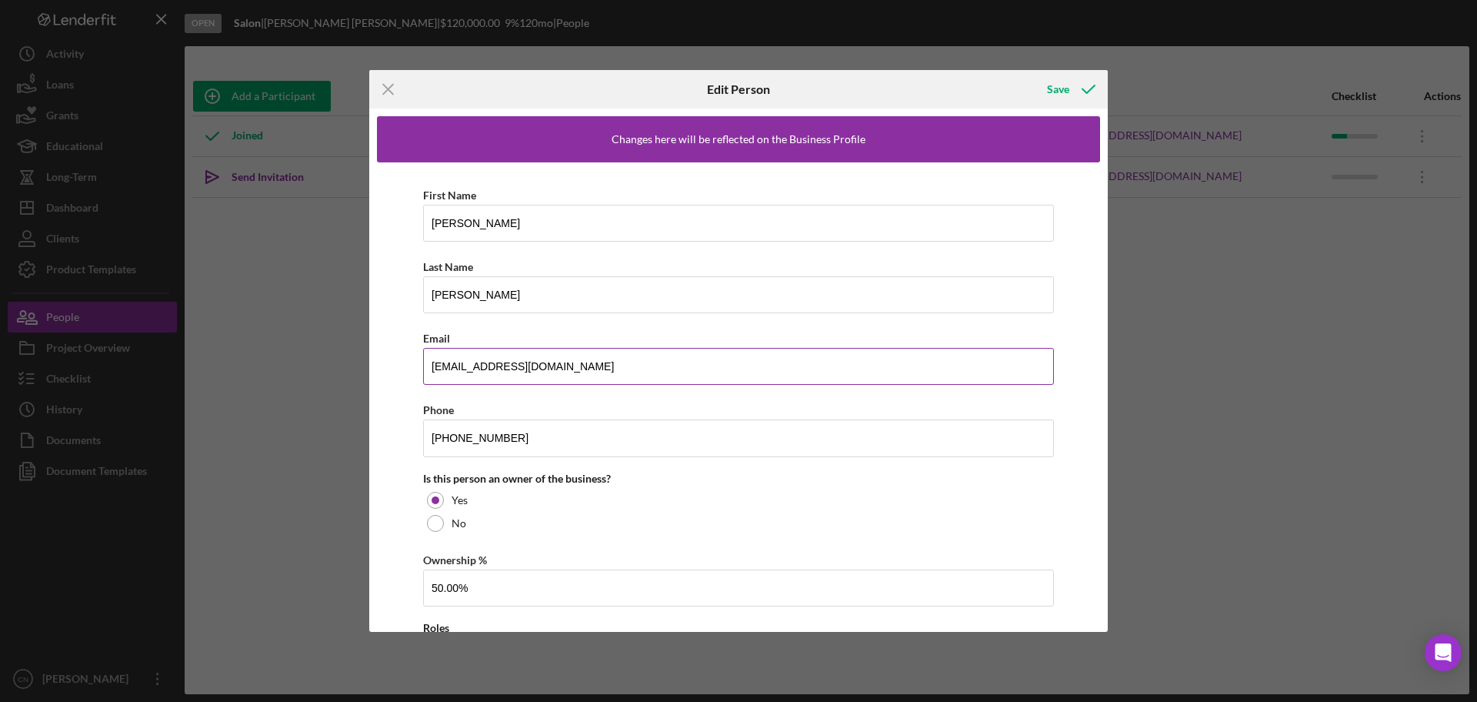
click at [467, 368] on input "[EMAIL_ADDRESS][DOMAIN_NAME]" at bounding box center [738, 366] width 631 height 37
type input "[EMAIL_ADDRESS][DOMAIN_NAME]"
click at [1067, 95] on div "Save" at bounding box center [1058, 89] width 22 height 31
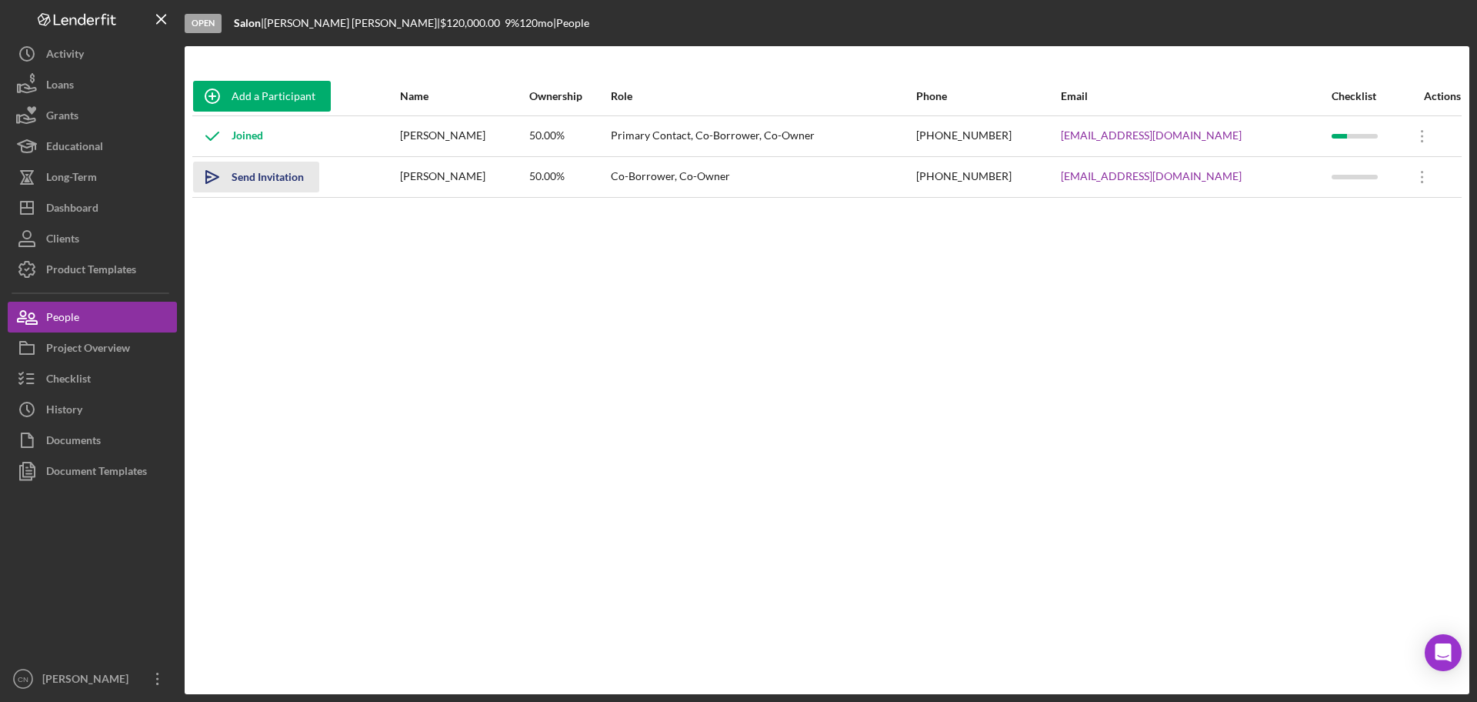
click at [246, 179] on div "Send Invitation" at bounding box center [268, 177] width 72 height 31
click at [62, 202] on div "Dashboard" at bounding box center [72, 209] width 52 height 35
